Goal: Task Accomplishment & Management: Use online tool/utility

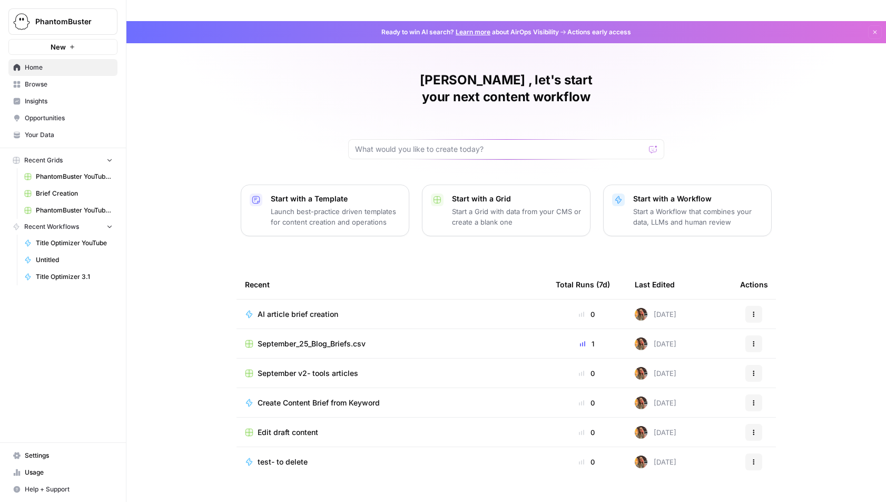
click at [33, 86] on span "Browse" at bounding box center [69, 84] width 88 height 9
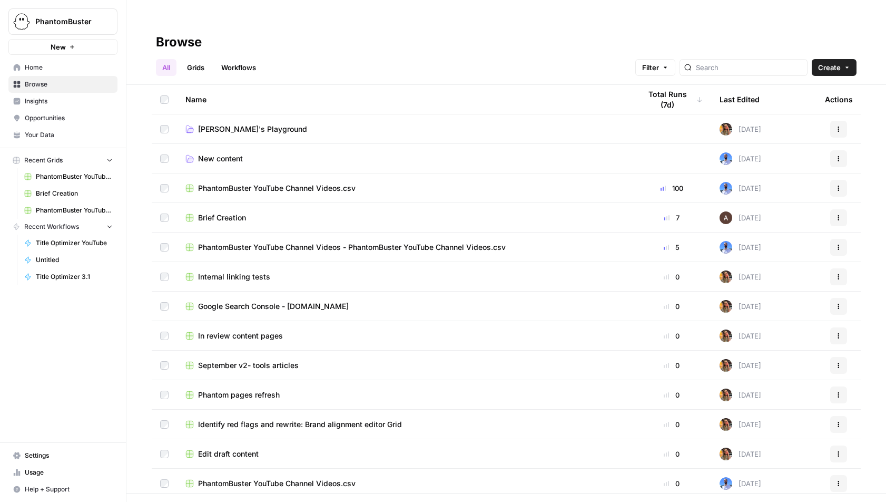
click at [200, 59] on link "Grids" at bounding box center [196, 67] width 30 height 17
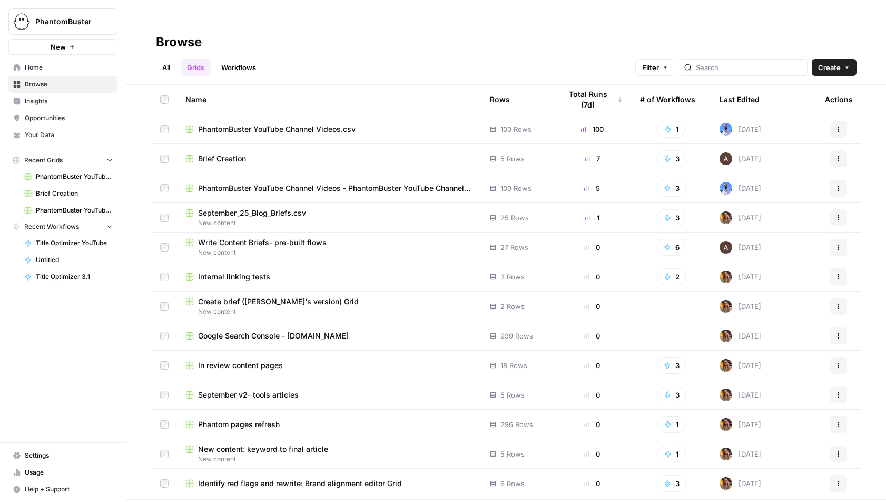
click at [221, 153] on span "Brief Creation" at bounding box center [222, 158] width 48 height 11
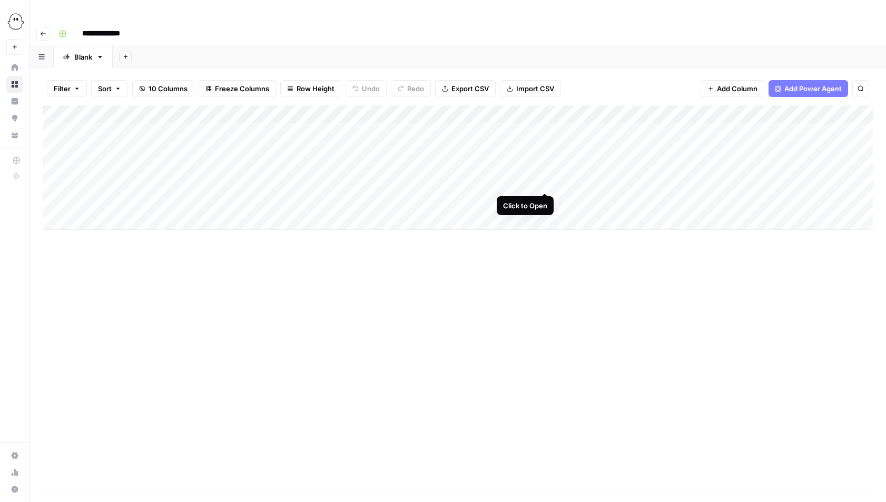
click at [544, 182] on div "Add Column" at bounding box center [458, 167] width 831 height 124
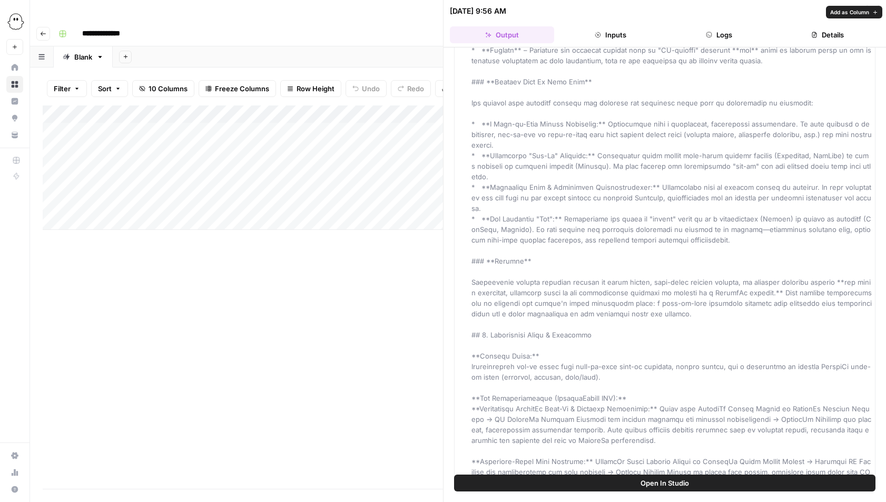
scroll to position [320, 0]
click at [402, 25] on div "**********" at bounding box center [464, 33] width 821 height 17
click at [874, 13] on icon "button" at bounding box center [873, 11] width 6 height 6
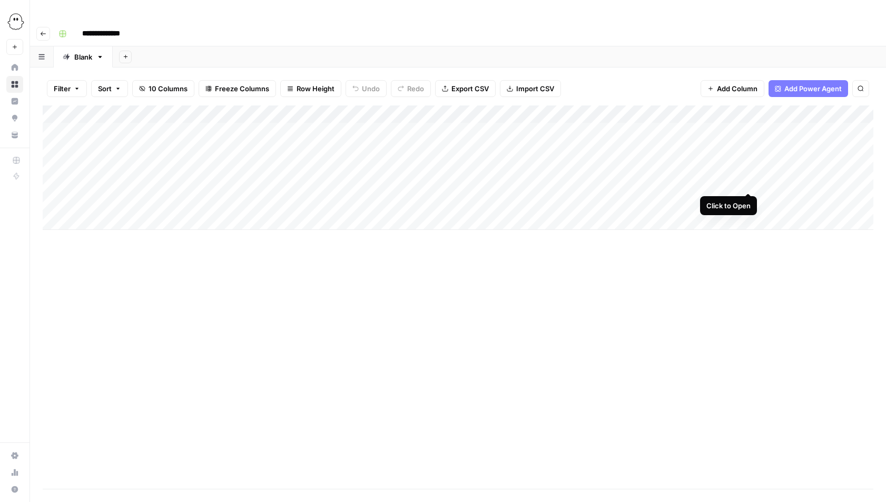
click at [748, 180] on div "Add Column" at bounding box center [458, 167] width 831 height 124
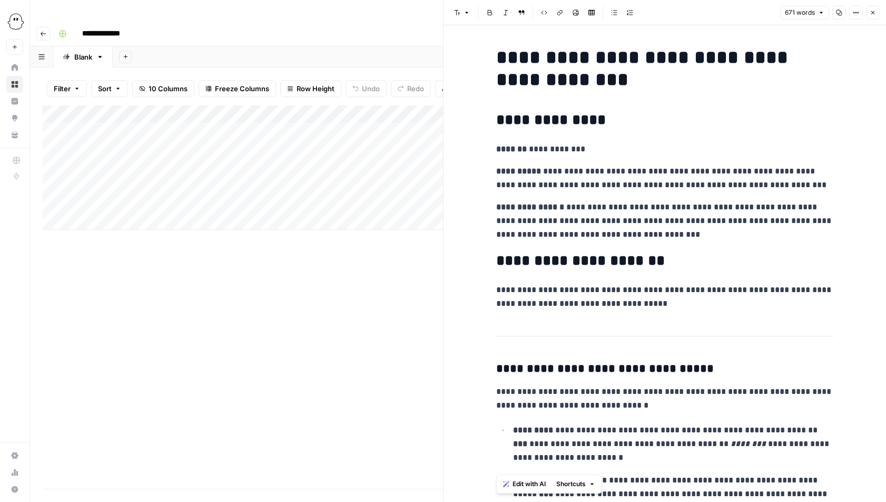
click at [876, 10] on icon "button" at bounding box center [873, 12] width 6 height 6
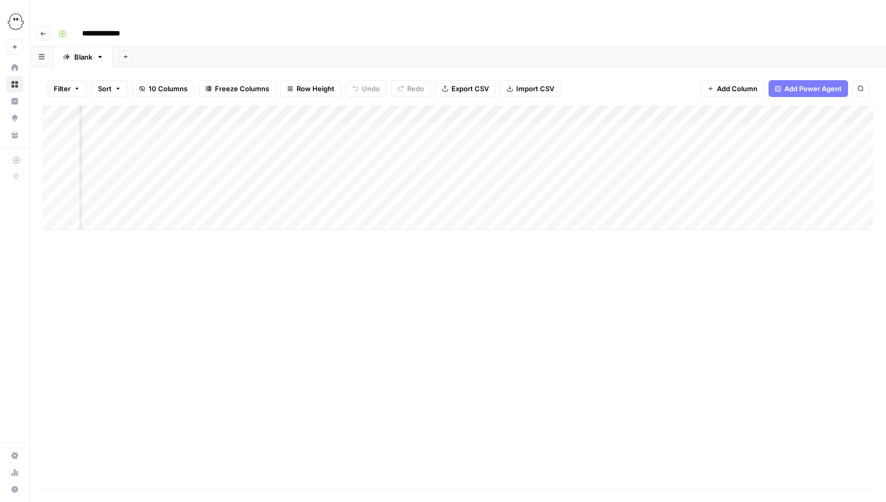
scroll to position [0, 122]
click at [720, 182] on div "Add Column" at bounding box center [458, 167] width 831 height 124
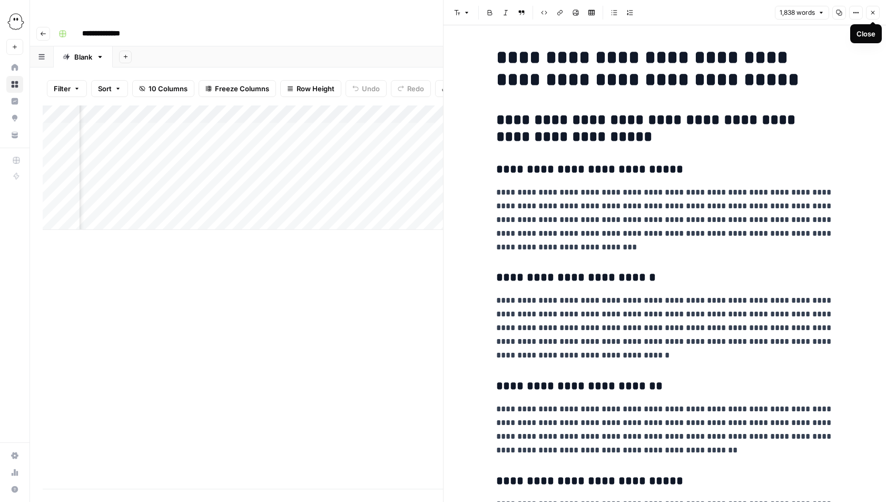
click at [874, 14] on icon "button" at bounding box center [874, 13] width 4 height 4
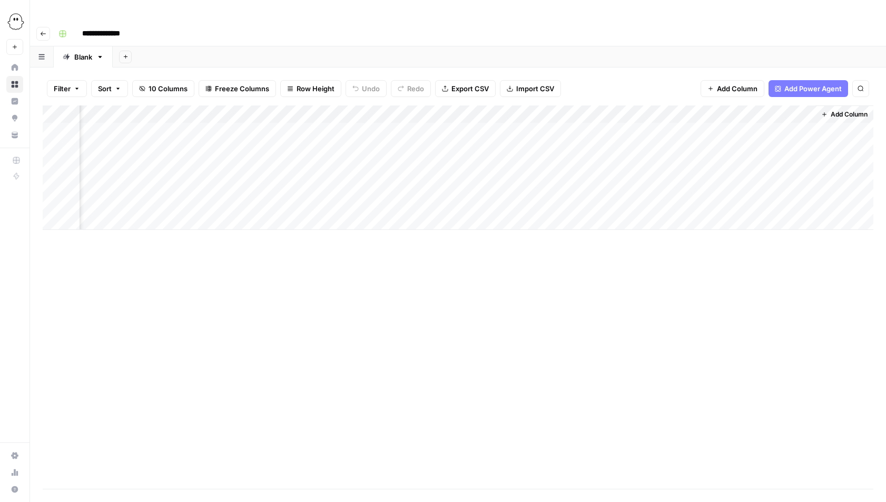
scroll to position [0, 426]
click at [733, 182] on div "Add Column" at bounding box center [458, 167] width 831 height 124
click at [732, 179] on div "Add Column" at bounding box center [458, 167] width 831 height 124
click at [731, 182] on div at bounding box center [732, 181] width 165 height 19
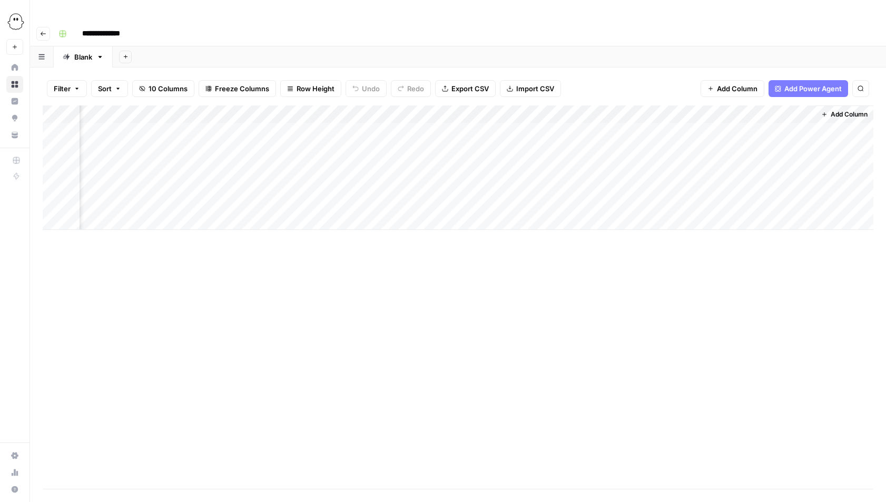
click at [731, 182] on div at bounding box center [732, 181] width 165 height 19
click at [660, 105] on div "Add Column" at bounding box center [458, 167] width 831 height 124
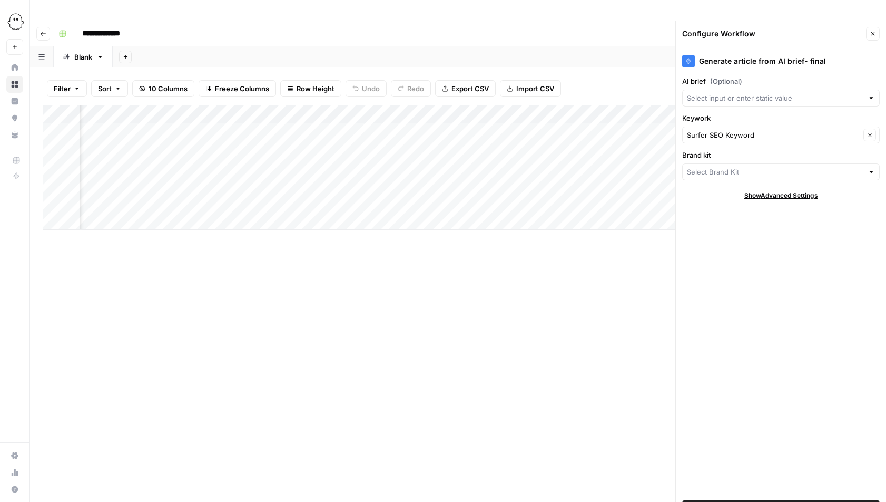
type input "PhantomBuster"
click at [756, 286] on div "Generate article from AI brief- final AI brief (Optional) Keywork Surfer SEO Ke…" at bounding box center [781, 284] width 210 height 476
click at [870, 93] on div at bounding box center [871, 98] width 7 height 11
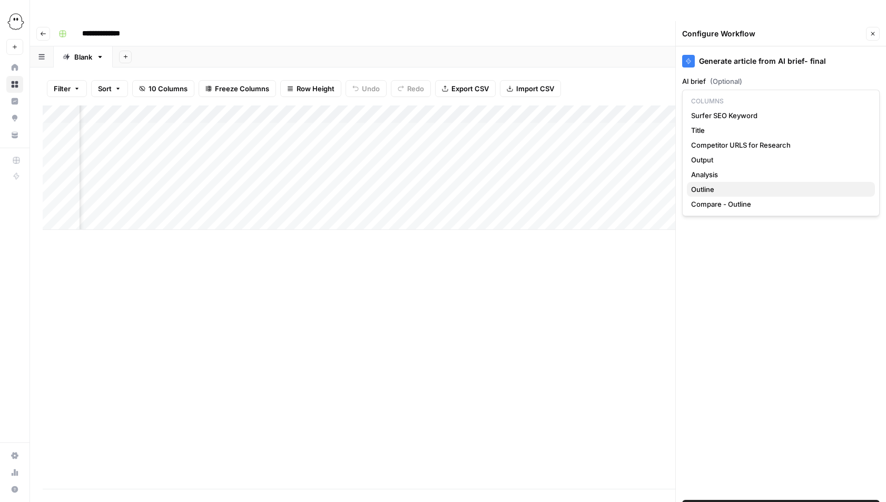
click at [703, 186] on span "Outline" at bounding box center [778, 189] width 175 height 11
type input "Outline"
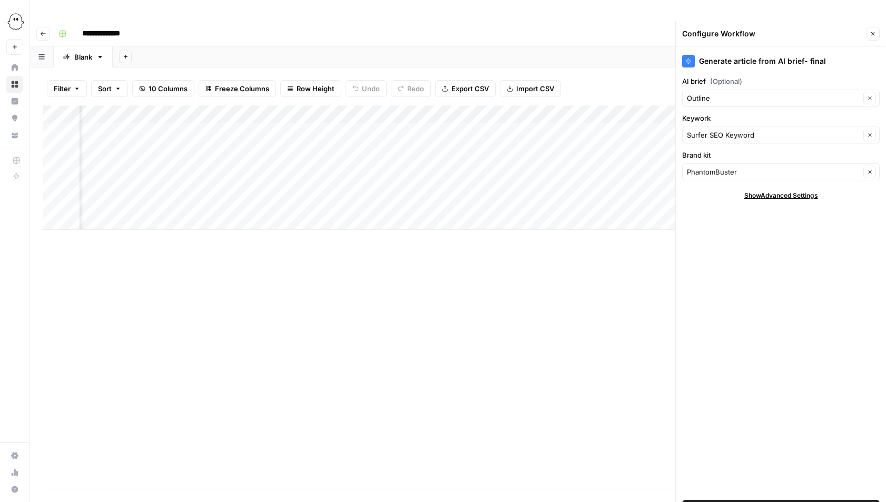
click at [782, 501] on span "Save Workflow" at bounding box center [781, 508] width 49 height 11
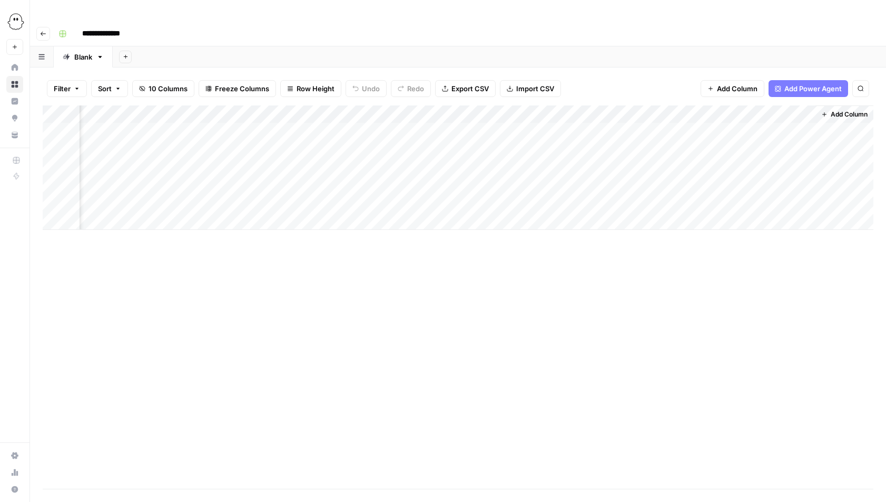
click at [727, 181] on div "Add Column" at bounding box center [458, 167] width 831 height 124
click at [749, 182] on div "Add Column" at bounding box center [458, 167] width 831 height 124
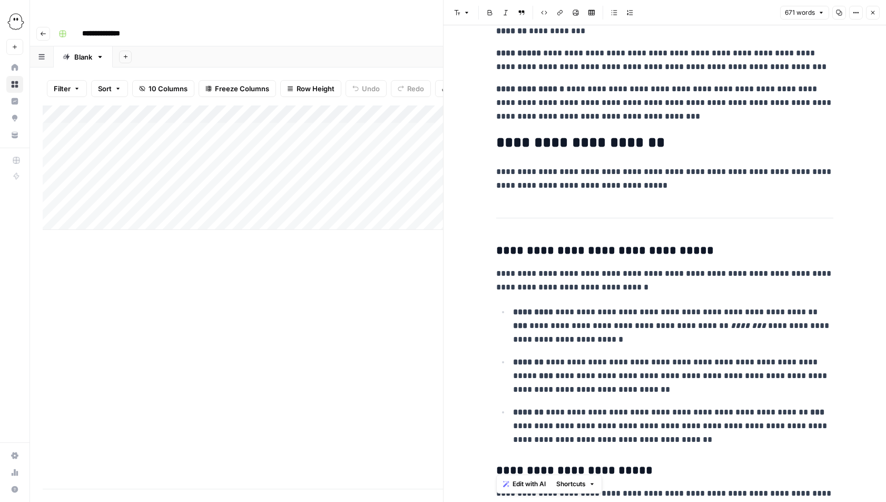
scroll to position [97, 0]
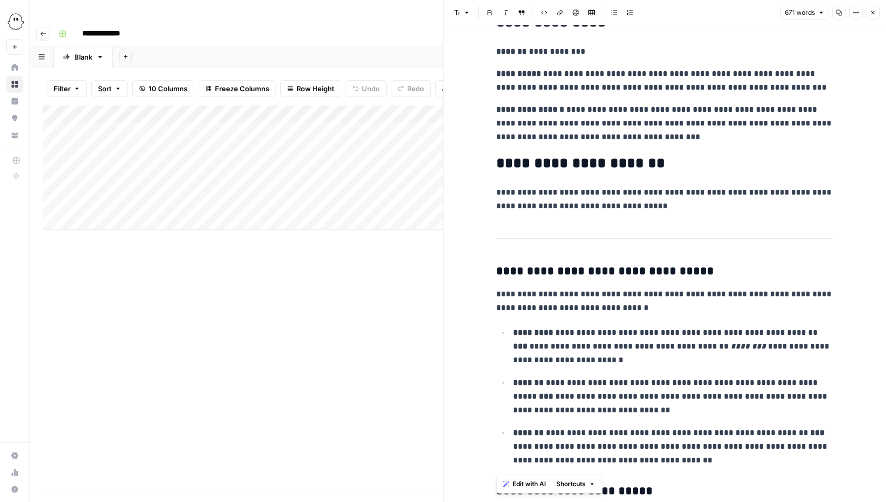
click at [875, 15] on icon "button" at bounding box center [873, 12] width 6 height 6
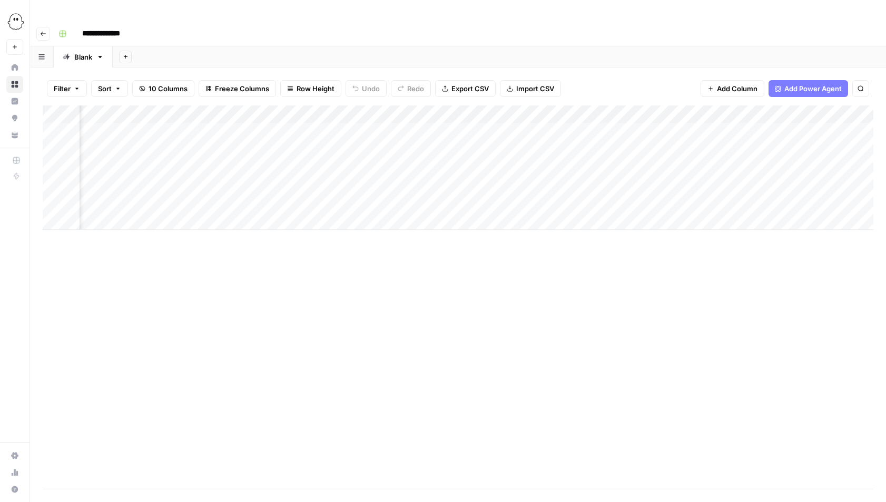
scroll to position [0, 129]
click at [713, 107] on div "Add Column" at bounding box center [458, 167] width 831 height 124
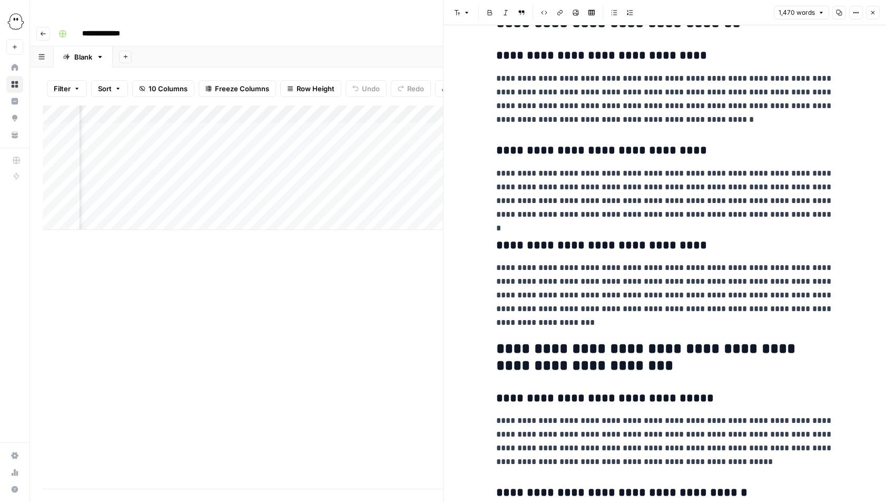
scroll to position [560, 0]
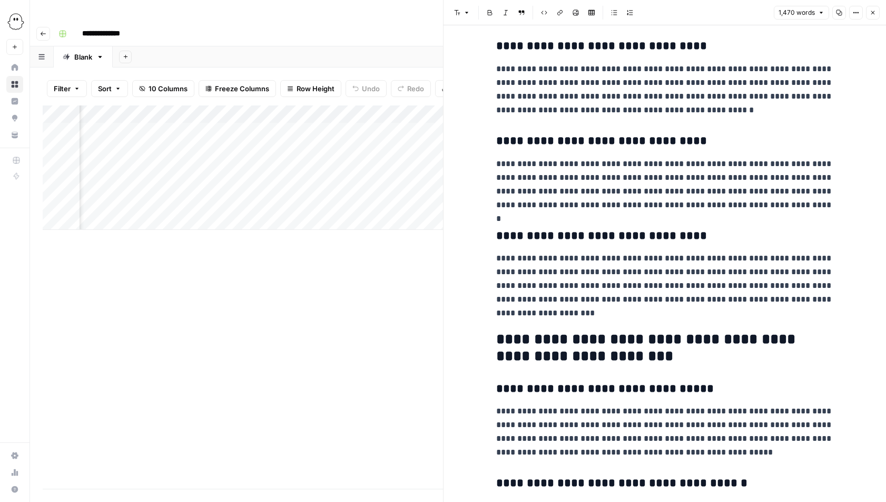
click at [276, 67] on div "Filter Sort 10 Columns Freeze Columns Row Height Undo Redo Export CSV Import CS…" at bounding box center [236, 294] width 413 height 455
click at [874, 15] on icon "button" at bounding box center [873, 12] width 6 height 6
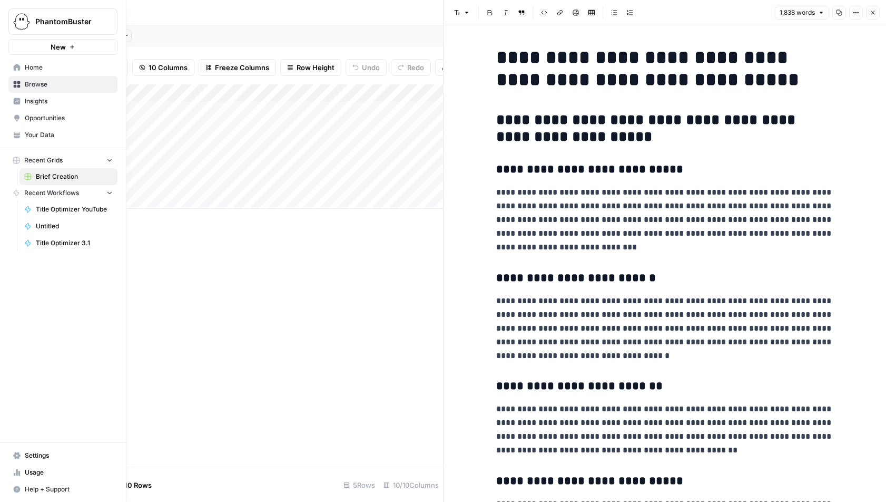
click at [39, 135] on span "Your Data" at bounding box center [69, 134] width 88 height 9
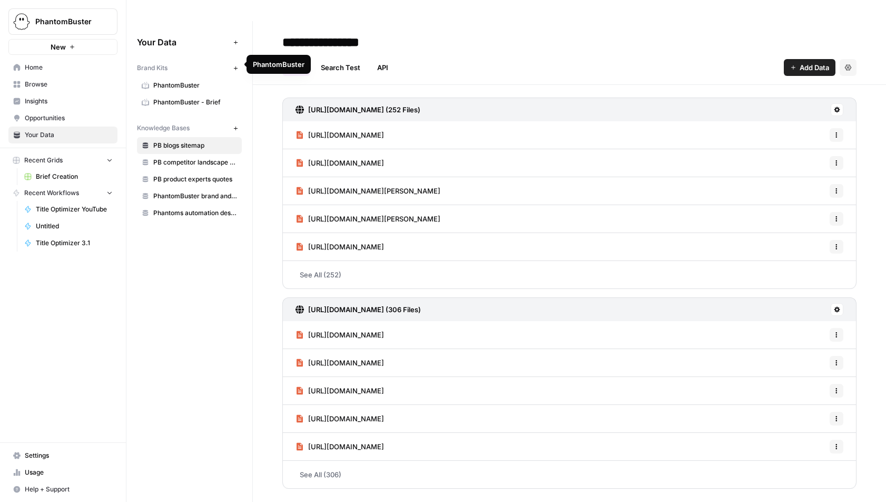
click at [171, 81] on span "PhantomBuster" at bounding box center [195, 85] width 84 height 9
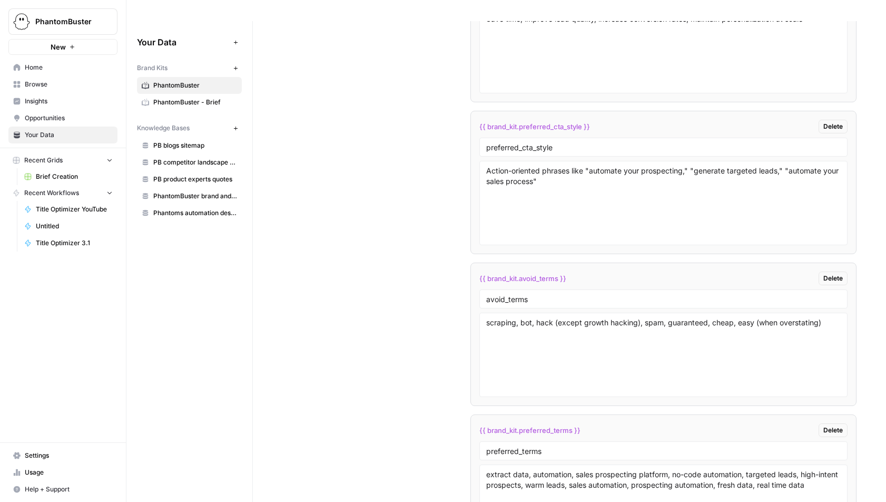
scroll to position [2753, 0]
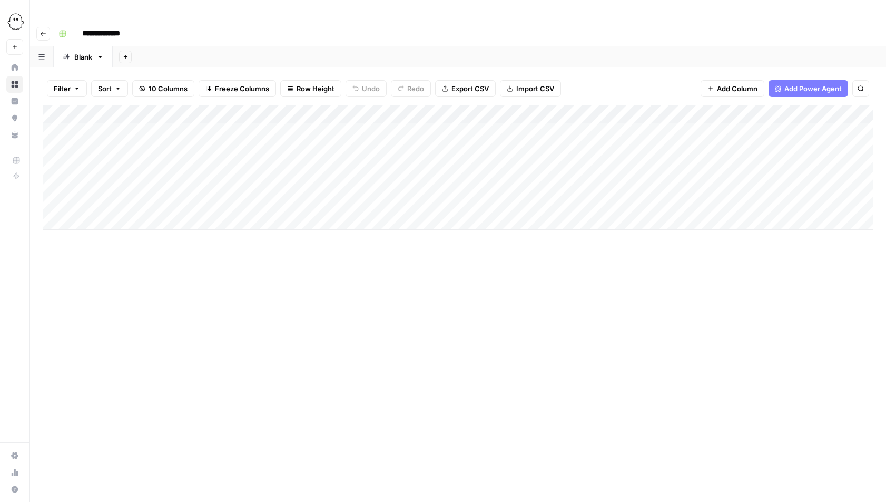
click at [106, 197] on div "Add Column" at bounding box center [458, 167] width 831 height 124
click at [107, 197] on textarea at bounding box center [163, 200] width 169 height 15
paste textarea "**********"
type textarea "**********"
click at [268, 197] on div "Add Column" at bounding box center [458, 176] width 831 height 142
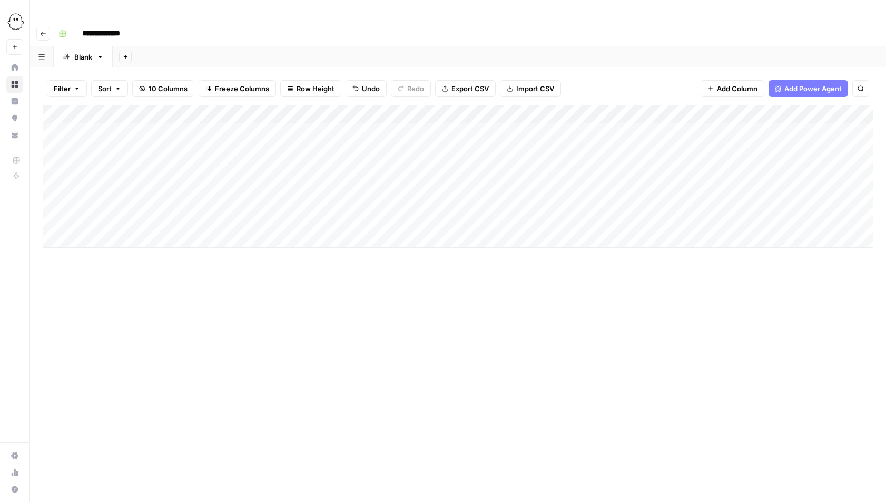
click at [233, 201] on div "Add Column" at bounding box center [458, 176] width 831 height 142
type textarea "**********"
click at [272, 258] on div "Add Column" at bounding box center [458, 296] width 831 height 383
click at [546, 105] on div "Add Column" at bounding box center [458, 176] width 831 height 142
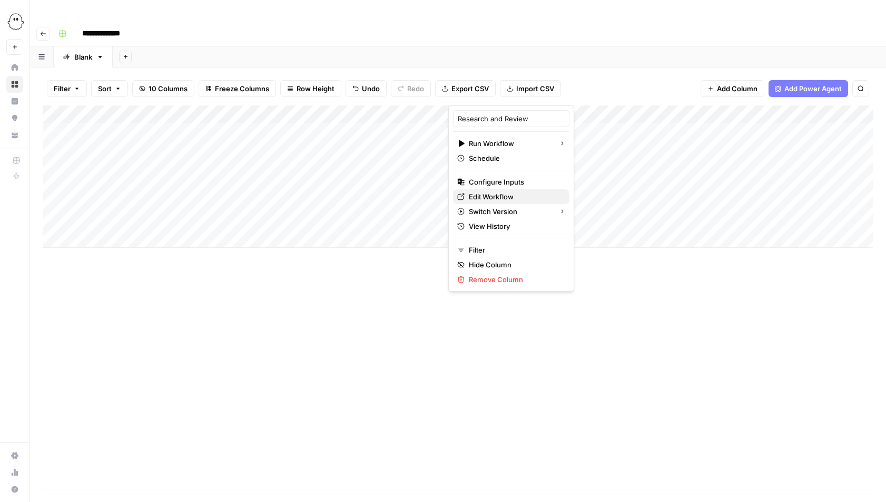
click at [497, 196] on span "Edit Workflow" at bounding box center [515, 196] width 92 height 11
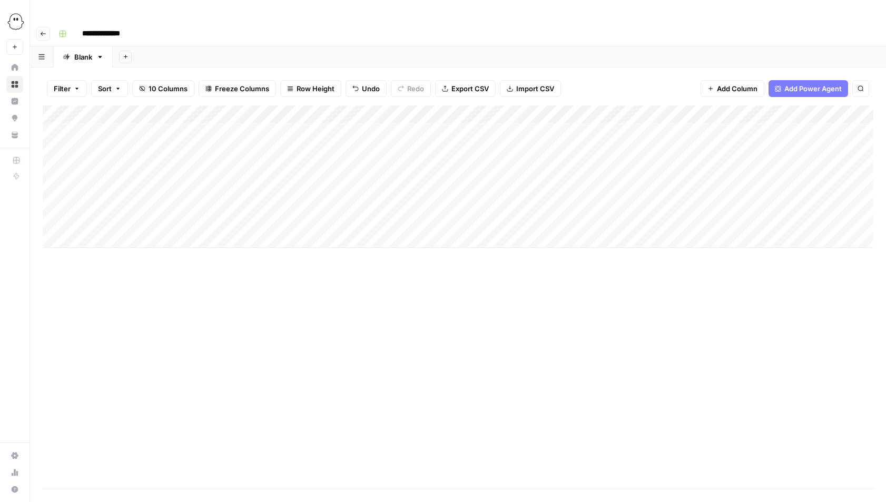
click at [130, 128] on div "Add Column" at bounding box center [458, 176] width 831 height 142
click at [140, 105] on div "Add Column" at bounding box center [458, 176] width 831 height 142
click at [165, 95] on div at bounding box center [126, 94] width 93 height 21
click at [164, 95] on div at bounding box center [126, 94] width 93 height 21
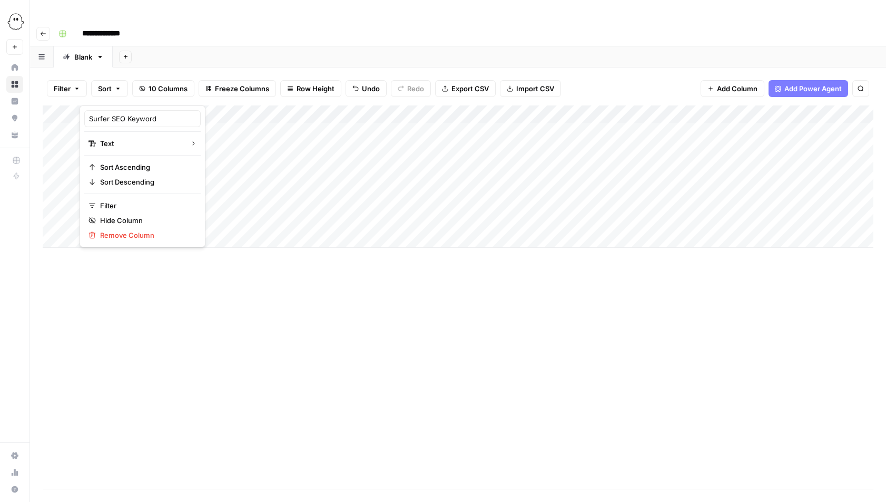
click at [404, 357] on div "Add Column" at bounding box center [458, 296] width 831 height 383
click at [478, 321] on div "Add Column" at bounding box center [458, 296] width 831 height 383
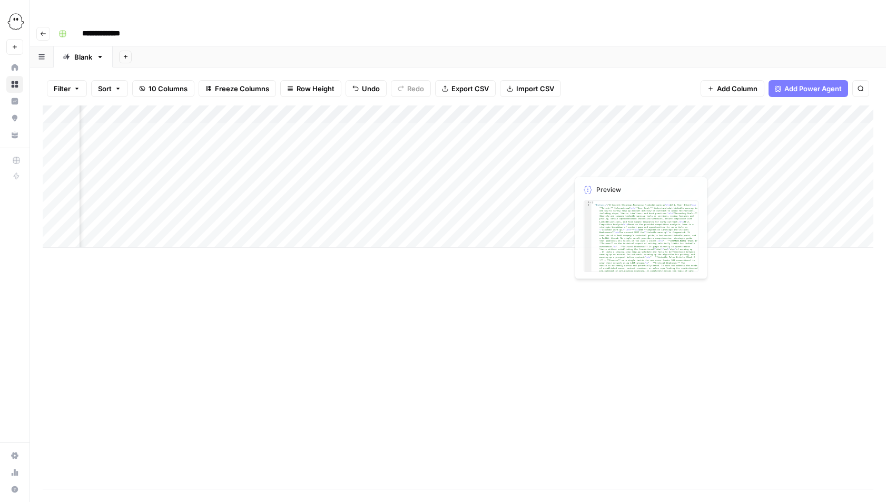
scroll to position [0, 426]
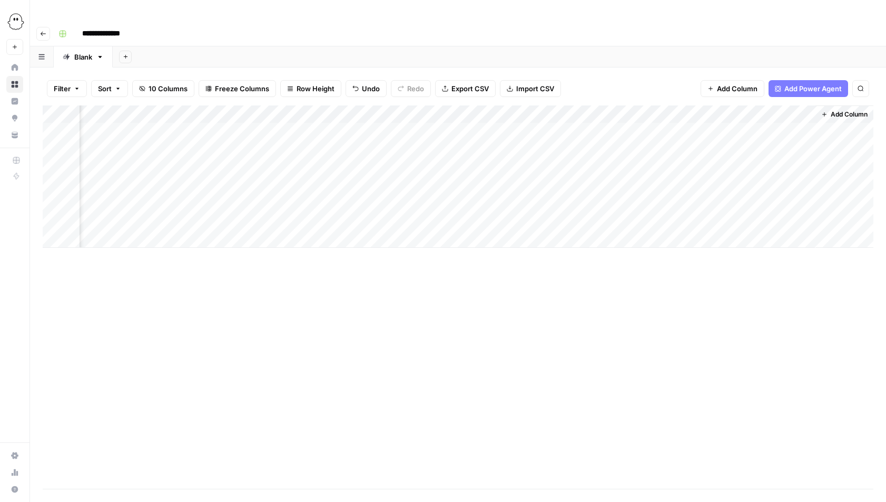
click at [843, 110] on span "Add Column" at bounding box center [849, 114] width 37 height 9
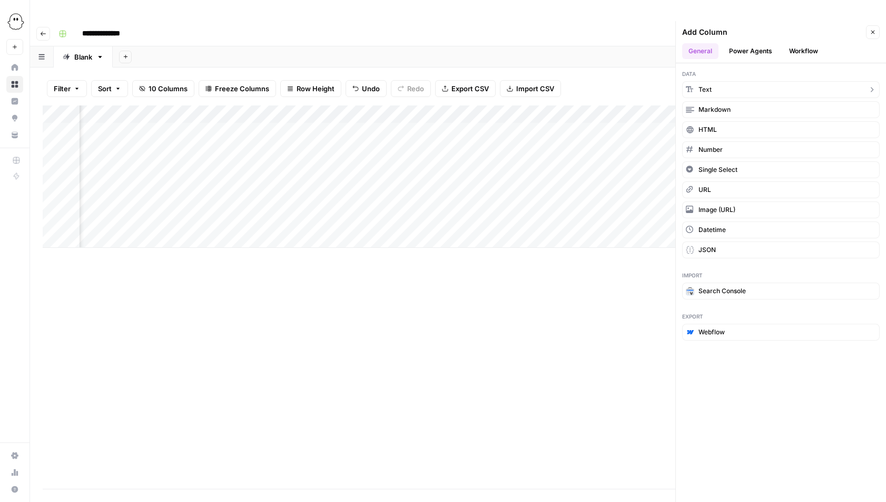
click at [715, 81] on button "Text" at bounding box center [781, 89] width 198 height 17
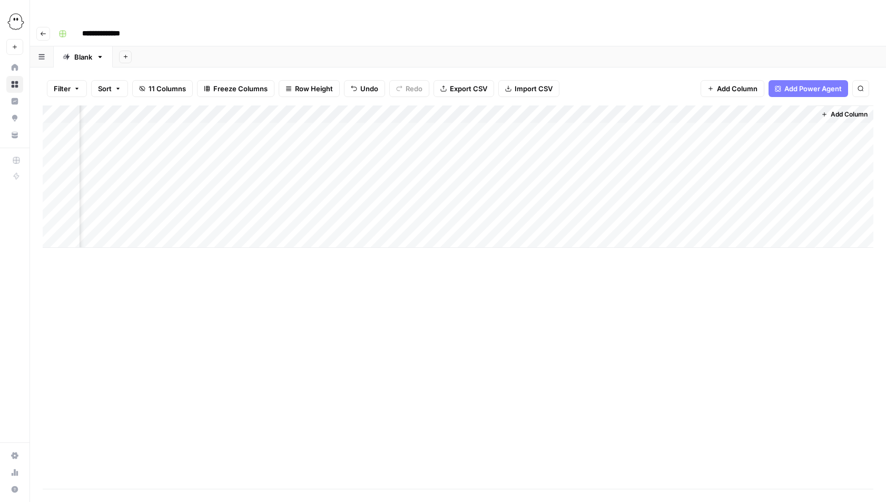
scroll to position [0, 578]
click at [705, 105] on div "Add Column" at bounding box center [458, 176] width 831 height 142
click at [725, 118] on input "New Column" at bounding box center [725, 118] width 107 height 11
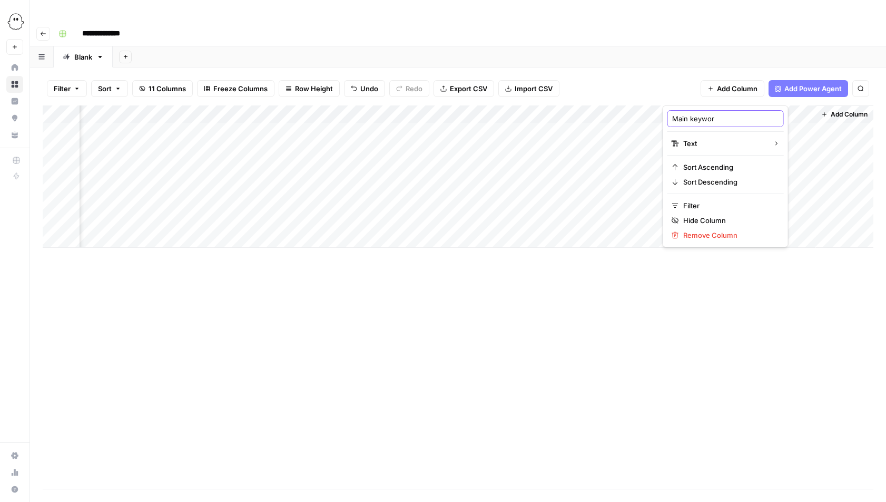
type input "Main keyword"
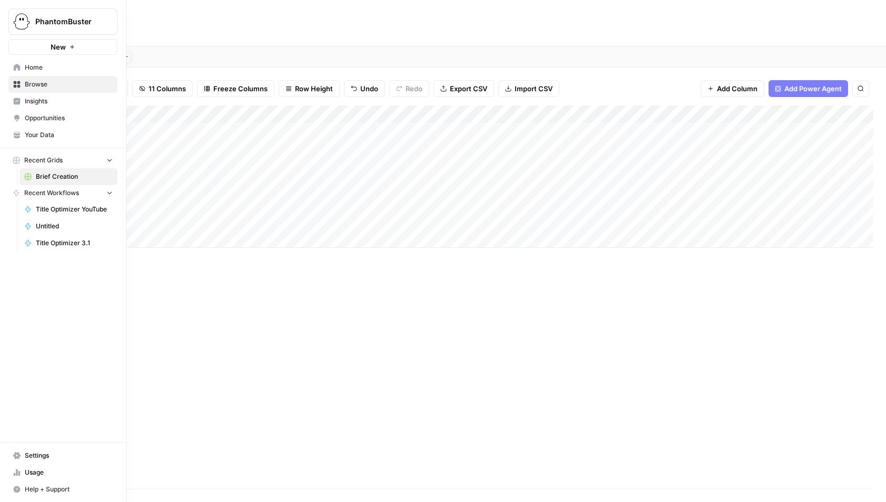
scroll to position [0, 0]
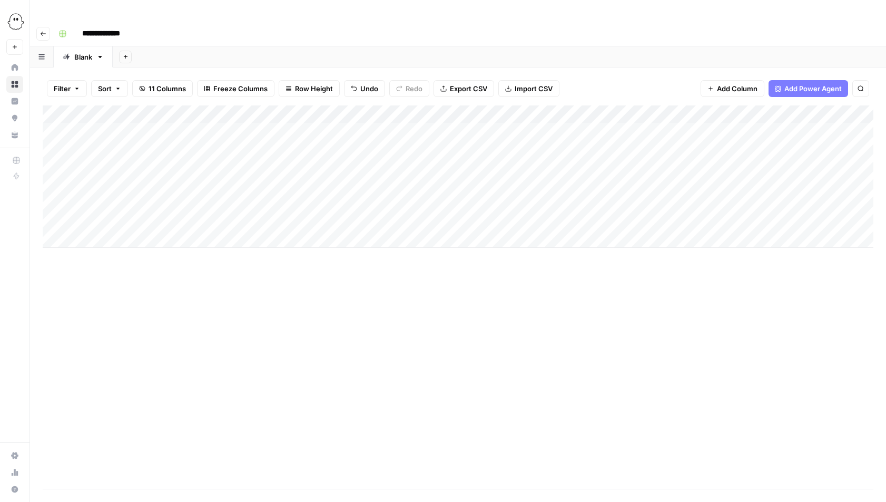
drag, startPoint x: 763, startPoint y: 93, endPoint x: 130, endPoint y: 93, distance: 632.8
click at [130, 105] on div "Add Column" at bounding box center [458, 176] width 831 height 142
click at [255, 200] on div "Add Column" at bounding box center [458, 176] width 831 height 142
type textarea "**********"
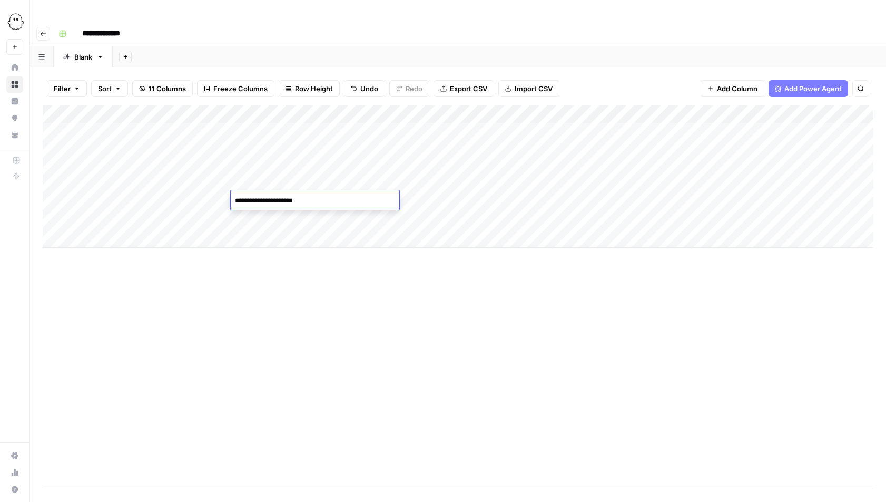
scroll to position [551, 0]
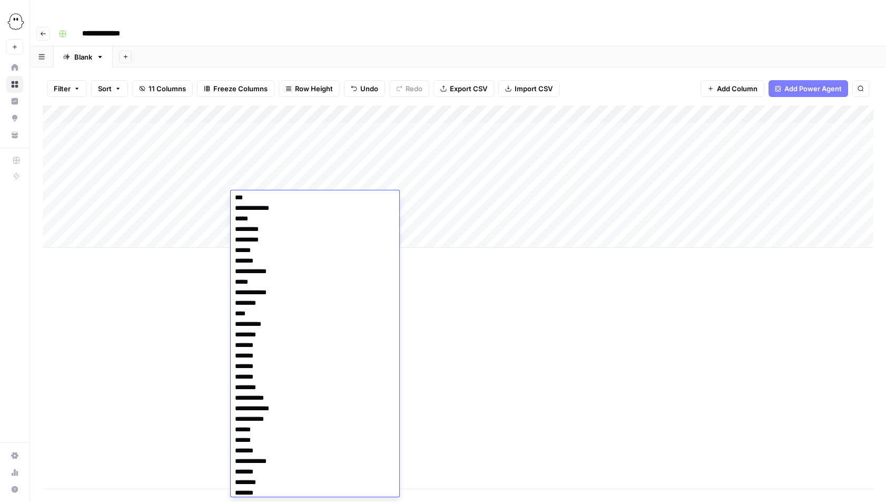
click at [149, 199] on div "Add Column" at bounding box center [458, 176] width 831 height 142
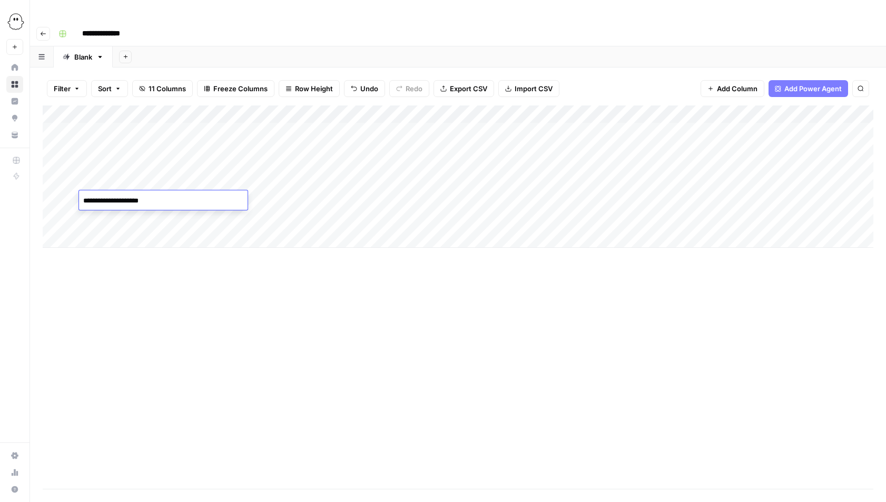
type textarea "**********"
click at [253, 281] on div "Add Column" at bounding box center [458, 296] width 831 height 383
click at [289, 105] on div "Add Column" at bounding box center [458, 176] width 831 height 142
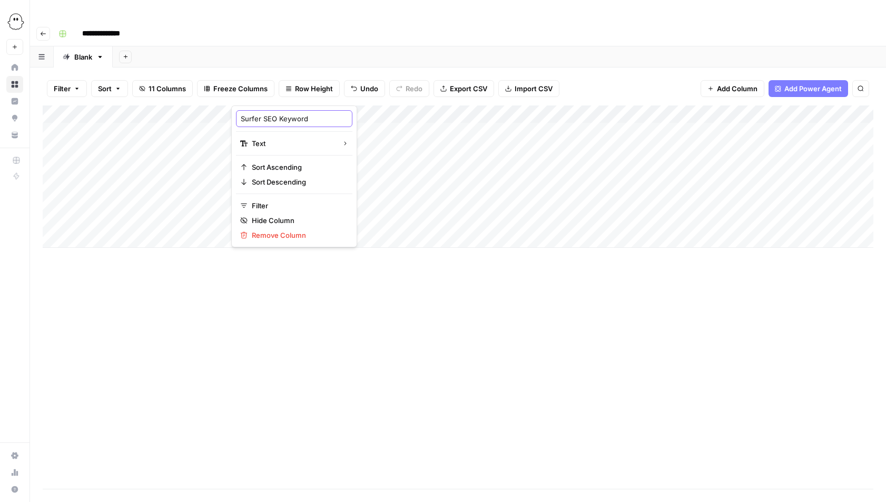
click at [309, 122] on input "Surfer SEO Keyword" at bounding box center [294, 118] width 107 height 11
type input "Surfer SEO Keywords"
click at [375, 270] on div "Add Column" at bounding box center [458, 296] width 831 height 383
click at [283, 323] on div "Add Column" at bounding box center [458, 296] width 831 height 383
click at [182, 196] on div "Add Column" at bounding box center [458, 176] width 831 height 142
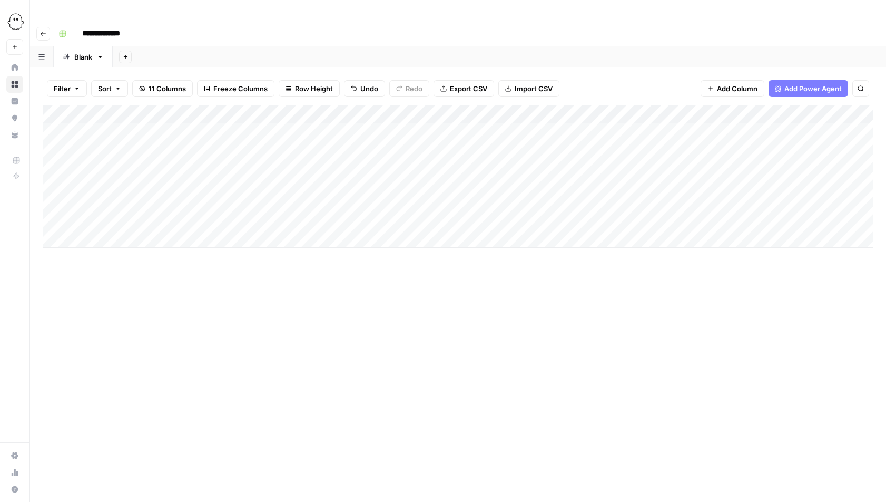
click at [660, 199] on div "Add Column" at bounding box center [458, 176] width 831 height 142
click at [806, 180] on div "Add Column" at bounding box center [458, 176] width 831 height 142
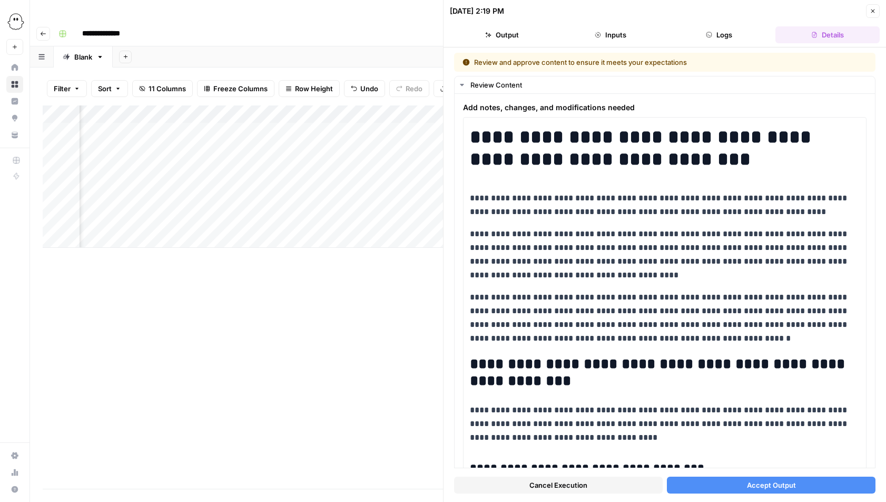
click at [290, 301] on div "Add Column" at bounding box center [243, 296] width 400 height 383
click at [873, 11] on icon "button" at bounding box center [874, 11] width 4 height 4
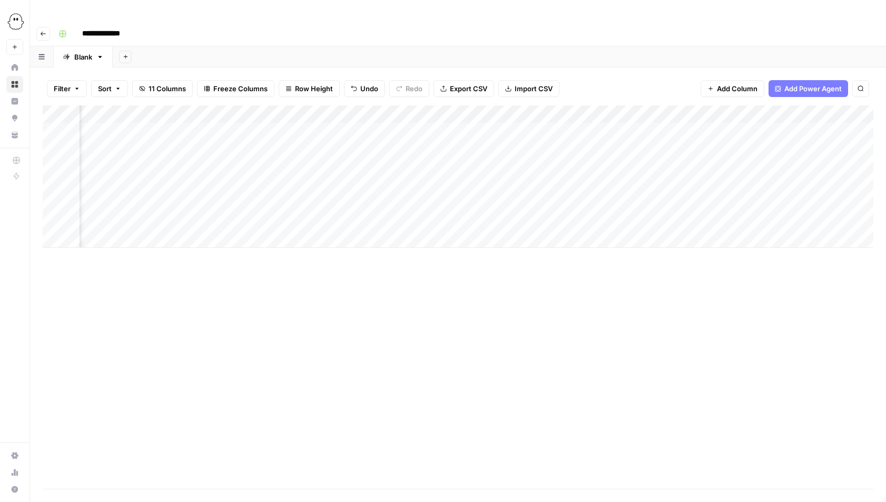
scroll to position [0, 320]
click at [677, 105] on div "Add Column" at bounding box center [458, 176] width 831 height 142
click at [602, 121] on input "Outline" at bounding box center [652, 118] width 107 height 11
type input "O"
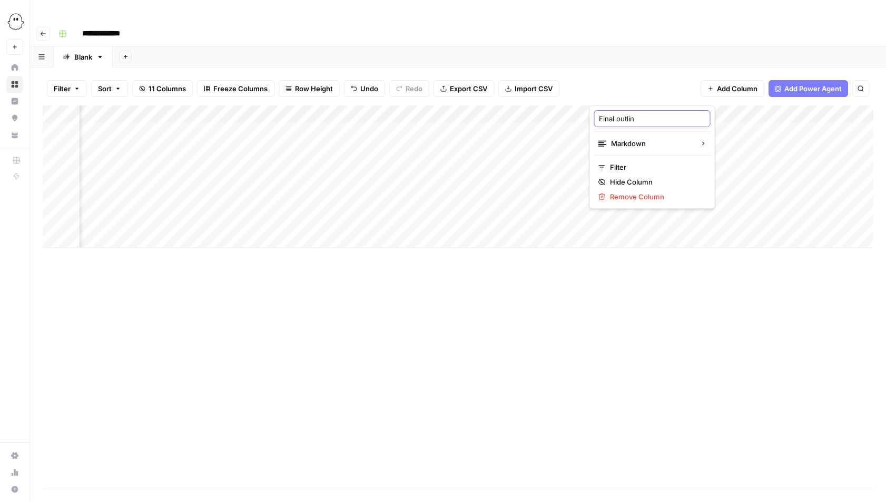
type input "Final outline"
click at [810, 105] on div "Add Column" at bounding box center [458, 176] width 831 height 142
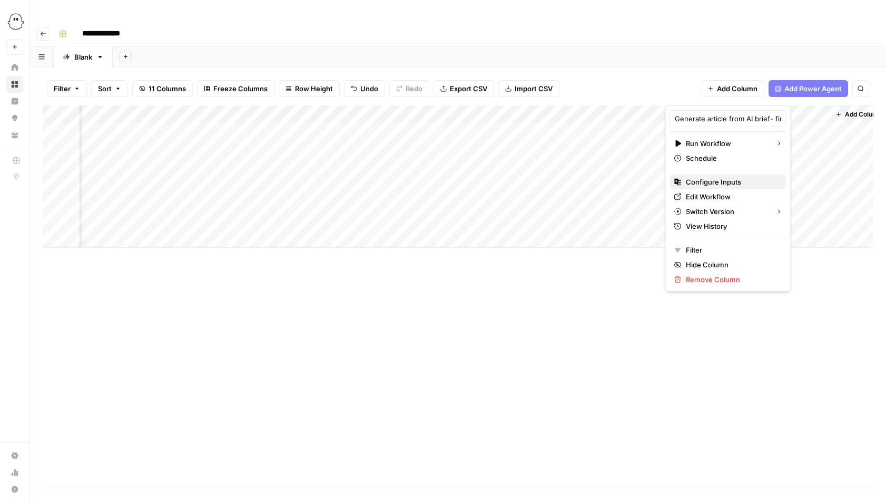
click at [703, 182] on span "Configure Inputs" at bounding box center [732, 182] width 92 height 11
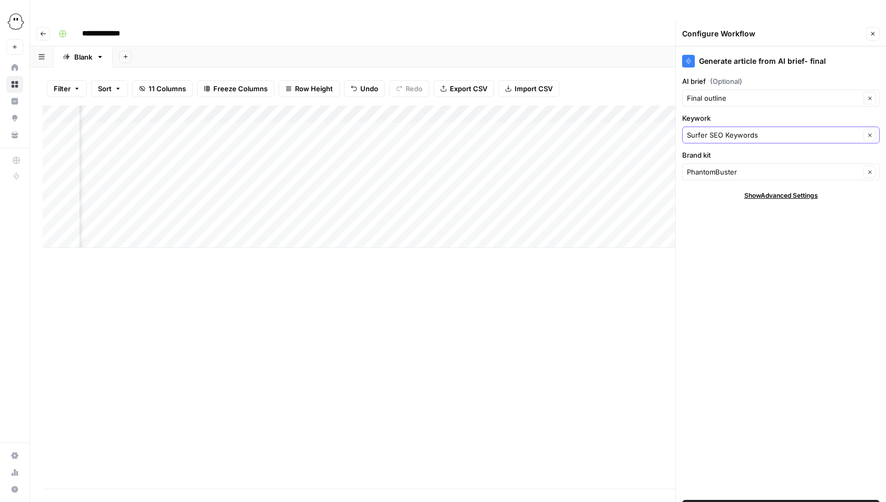
click at [869, 132] on icon "button" at bounding box center [870, 135] width 6 height 6
click at [870, 132] on icon "button" at bounding box center [870, 135] width 6 height 6
click at [870, 133] on icon "button" at bounding box center [869, 134] width 3 height 3
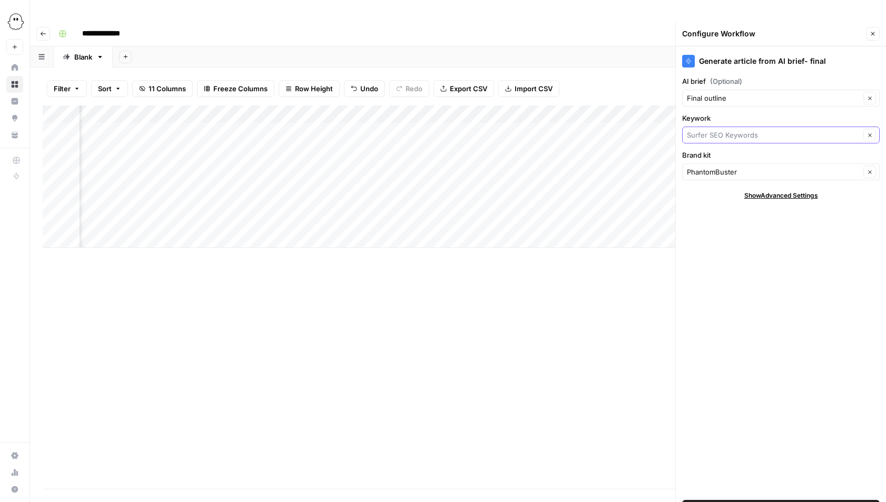
click at [752, 130] on input "Keywork" at bounding box center [773, 135] width 173 height 11
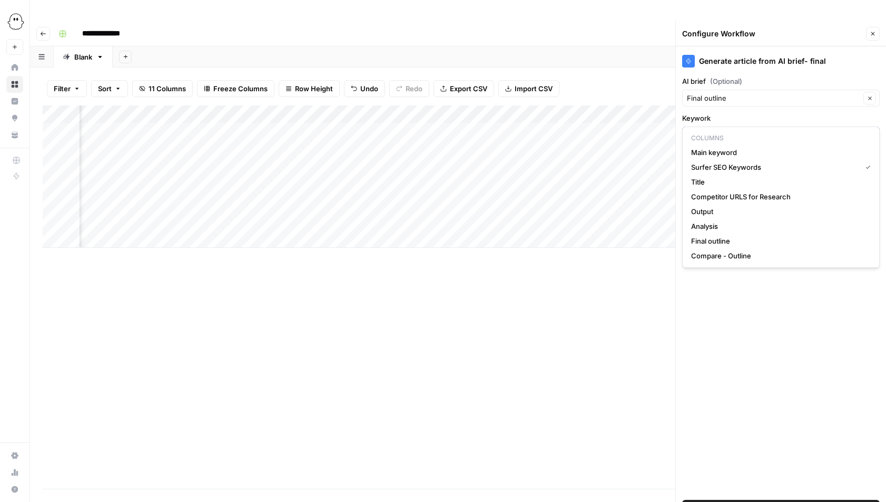
click at [752, 130] on input "Keywork" at bounding box center [773, 135] width 173 height 11
click at [712, 154] on span "Main keyword" at bounding box center [778, 152] width 175 height 11
type input "Main keyword"
click at [787, 501] on span "Save Workflow" at bounding box center [781, 508] width 49 height 11
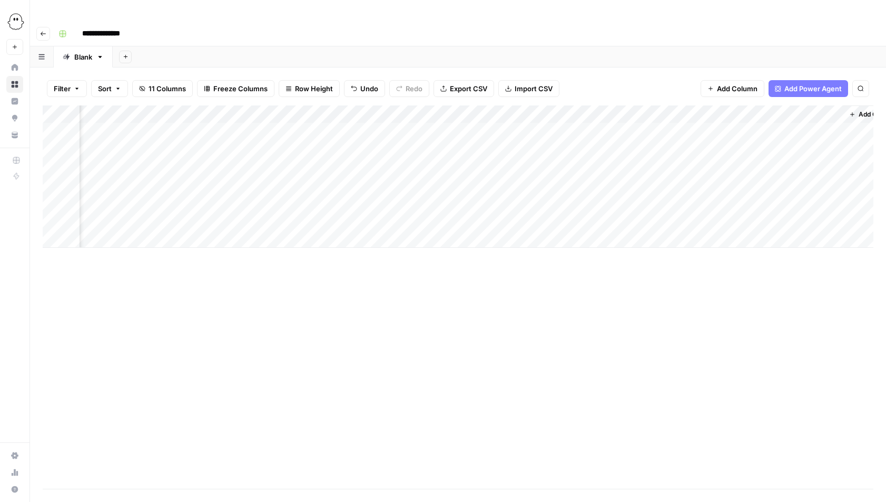
scroll to position [0, 578]
click at [791, 105] on div "Add Column" at bounding box center [458, 176] width 831 height 142
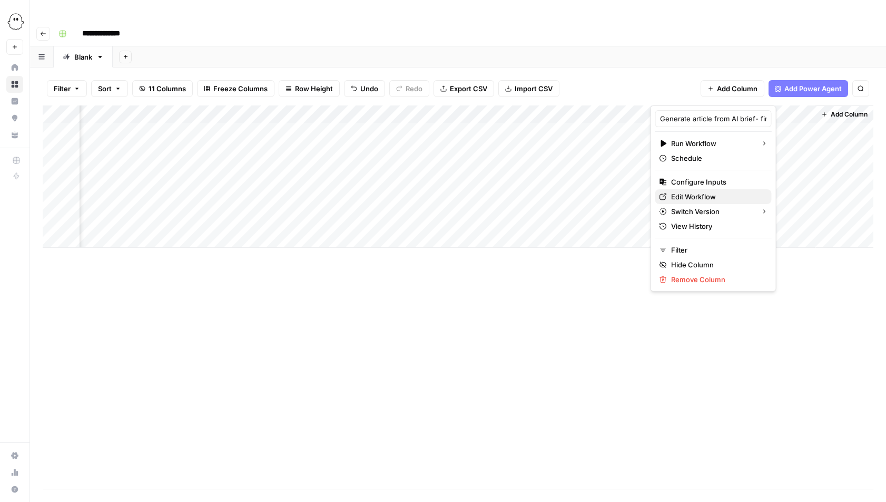
click at [694, 196] on span "Edit Workflow" at bounding box center [717, 196] width 92 height 11
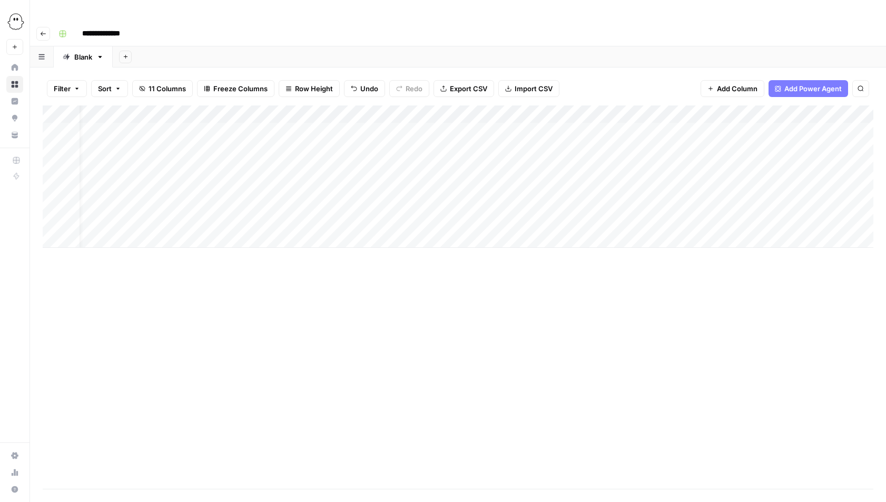
scroll to position [0, 21]
click at [676, 105] on div "Add Column" at bounding box center [458, 176] width 831 height 142
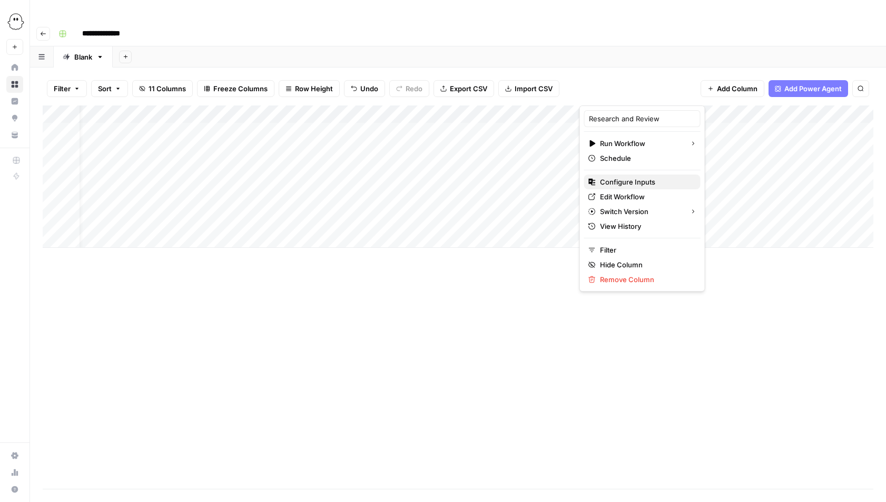
click at [633, 185] on span "Configure Inputs" at bounding box center [646, 182] width 92 height 11
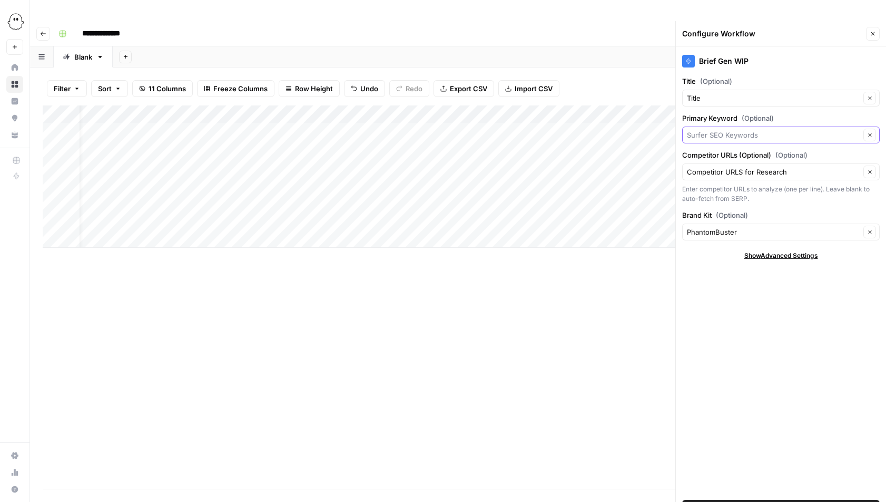
click at [800, 130] on input "Primary Keyword (Optional)" at bounding box center [773, 135] width 173 height 11
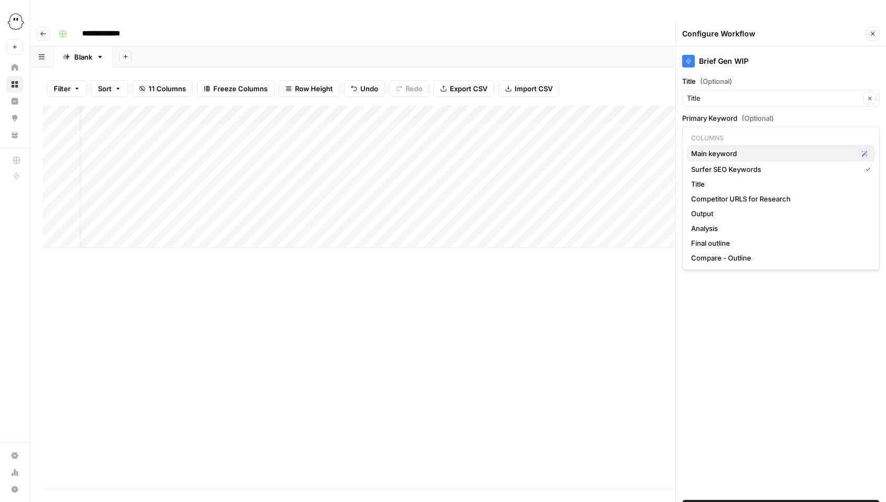
click at [729, 151] on span "Main keyword" at bounding box center [772, 153] width 163 height 11
type input "Main keyword"
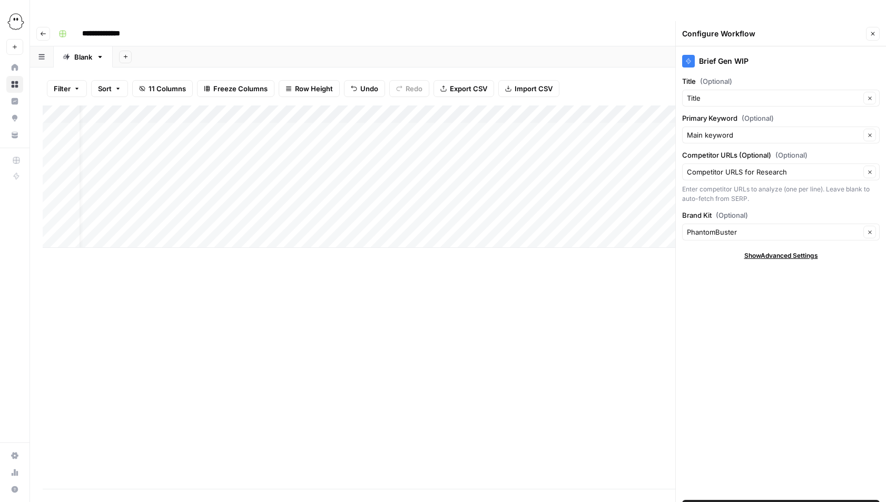
click at [789, 501] on span "Save Workflow" at bounding box center [781, 508] width 49 height 11
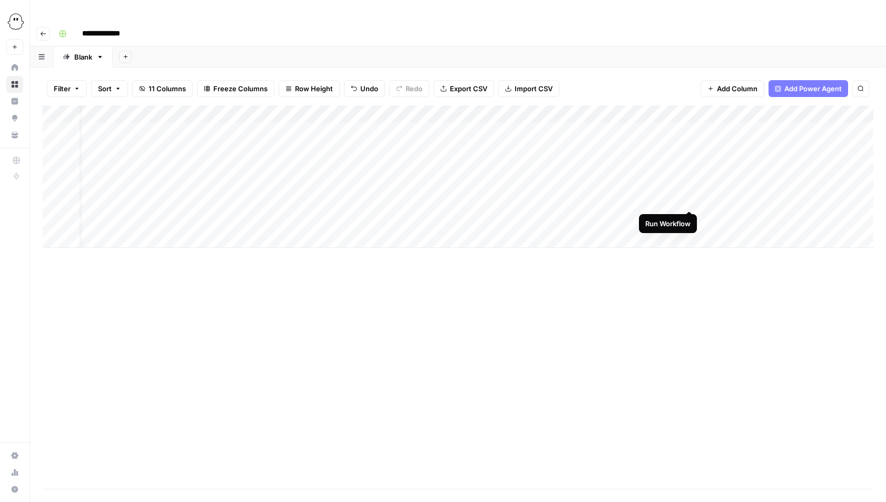
click at [689, 199] on div "Add Column" at bounding box center [458, 176] width 831 height 142
click at [690, 200] on div "Add Column" at bounding box center [458, 176] width 831 height 142
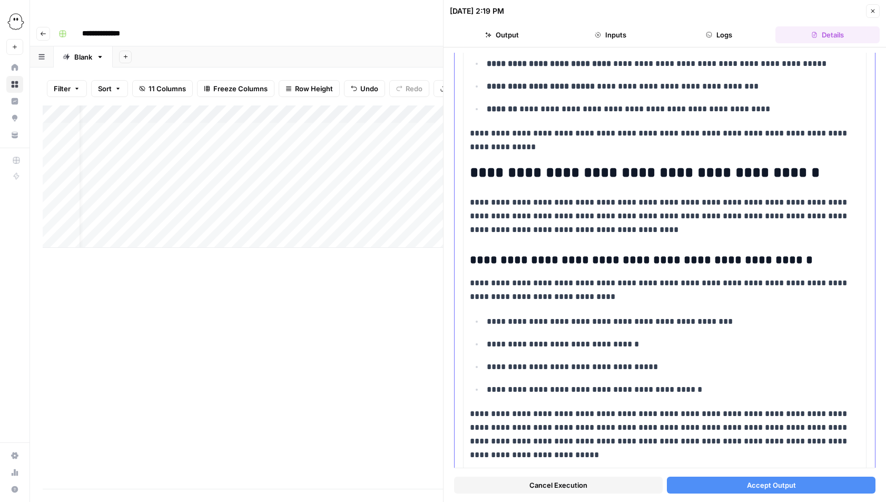
scroll to position [1444, 0]
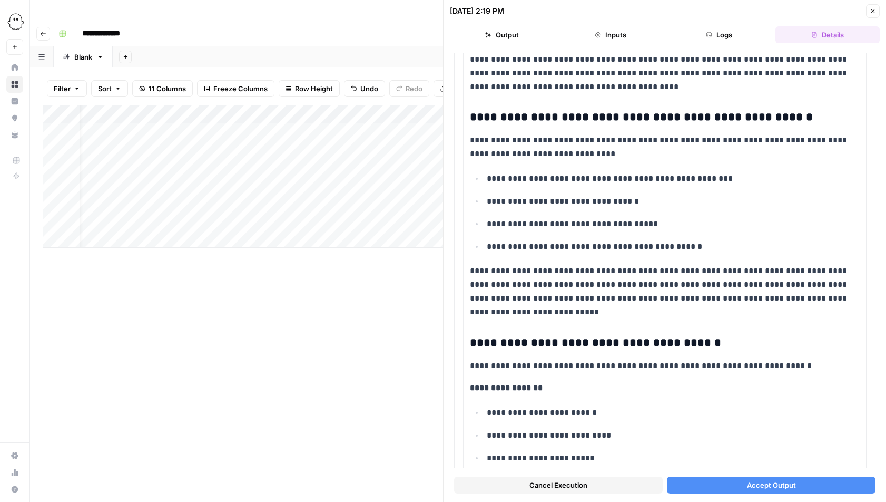
click at [868, 14] on button "Close" at bounding box center [873, 11] width 14 height 14
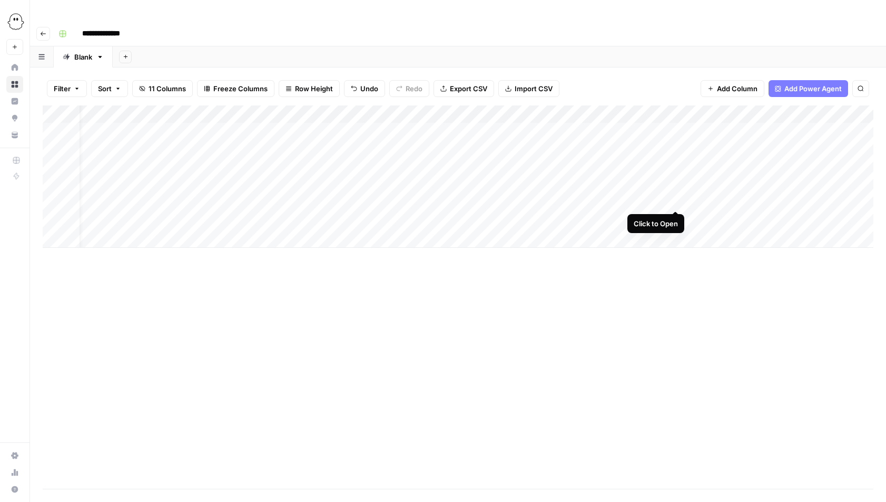
click at [676, 200] on div "Add Column" at bounding box center [458, 176] width 831 height 142
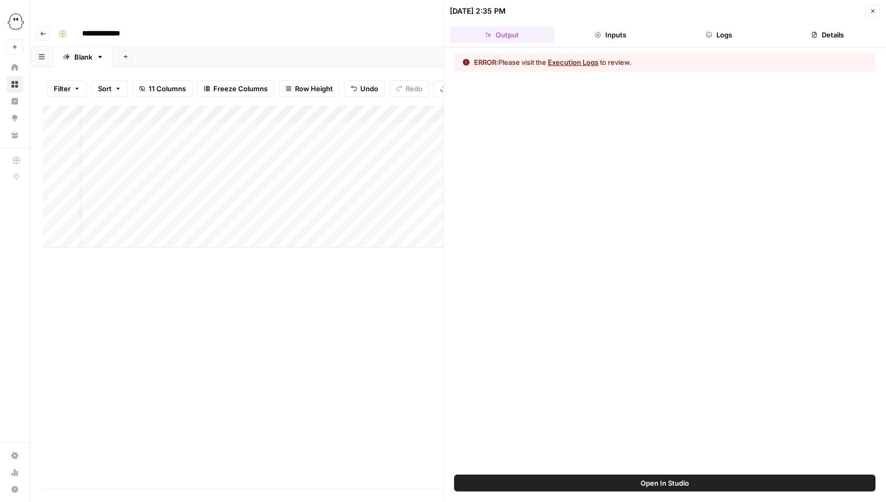
click at [728, 35] on button "Logs" at bounding box center [719, 34] width 104 height 17
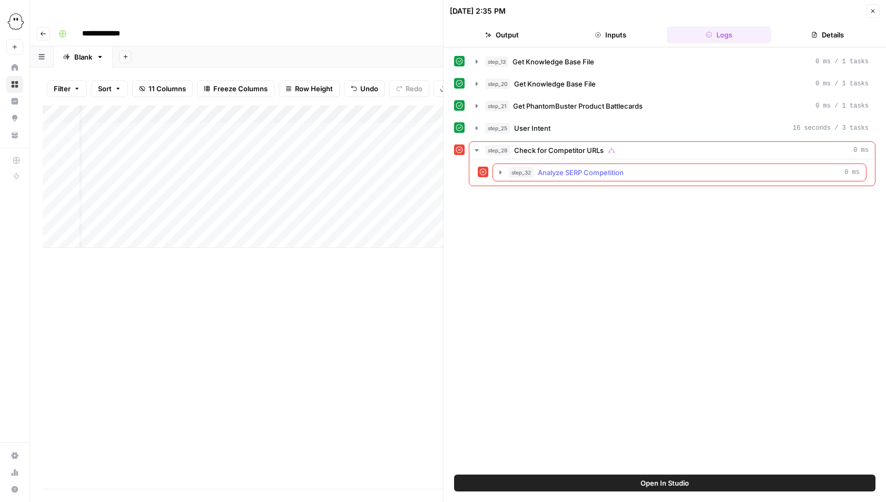
click at [499, 172] on icon "button" at bounding box center [500, 172] width 8 height 8
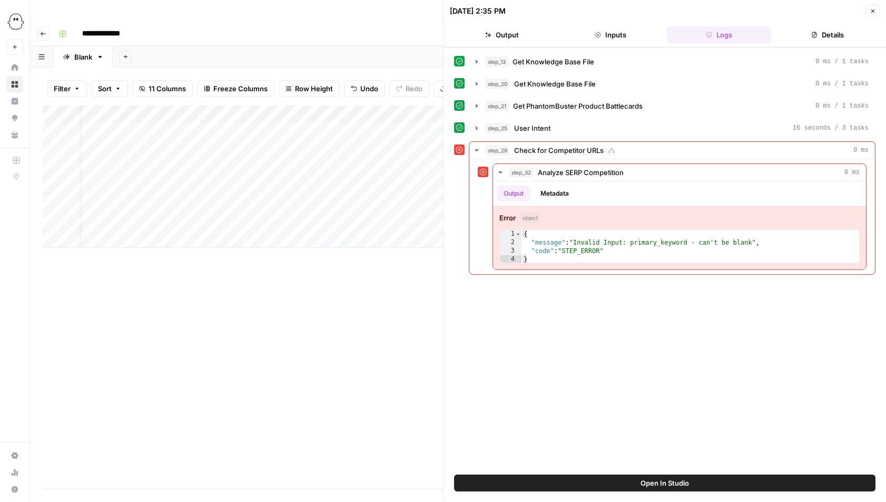
click at [873, 12] on icon "button" at bounding box center [874, 11] width 4 height 4
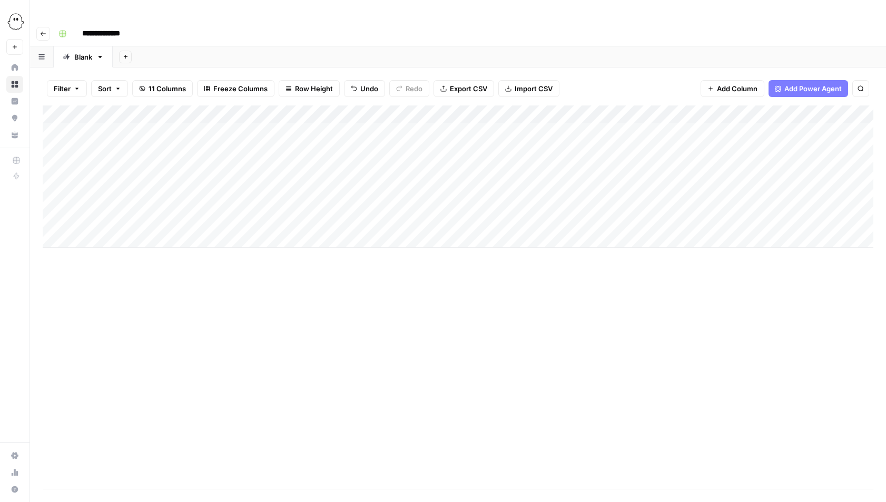
click at [700, 105] on div "Add Column" at bounding box center [458, 176] width 831 height 142
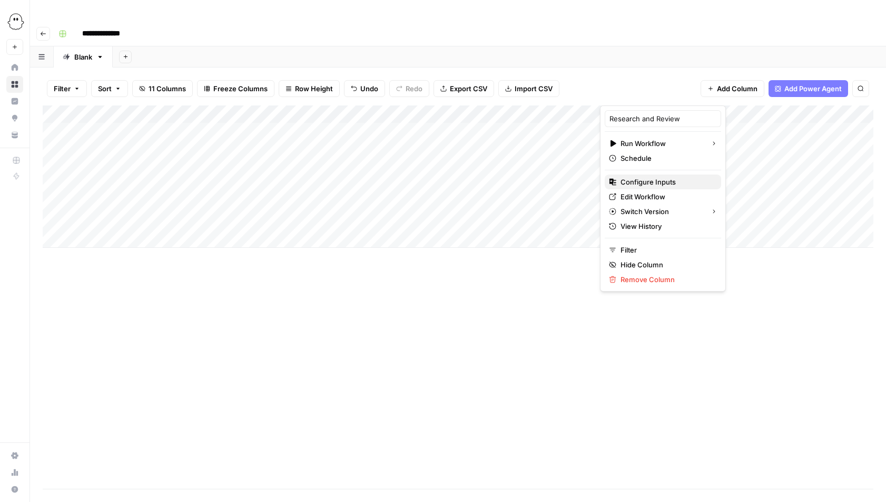
click at [654, 183] on span "Configure Inputs" at bounding box center [667, 182] width 92 height 11
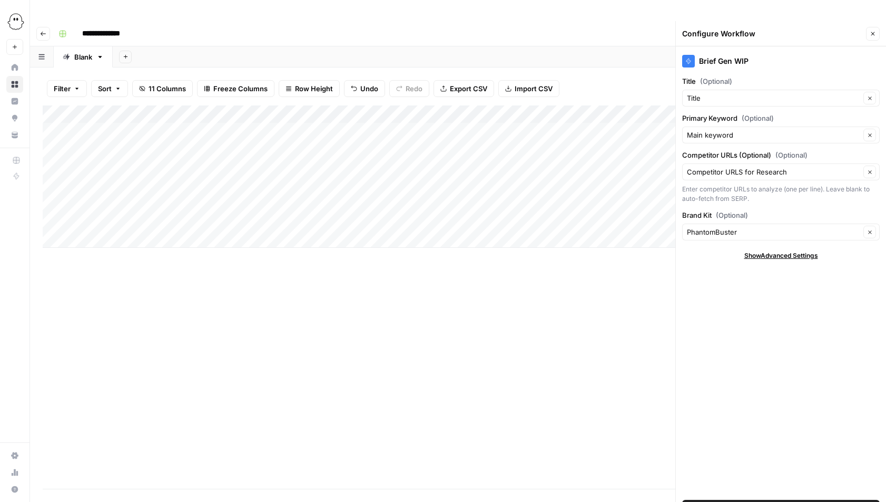
click at [472, 269] on div "Add Column" at bounding box center [458, 296] width 831 height 383
click at [870, 31] on icon "button" at bounding box center [873, 34] width 6 height 6
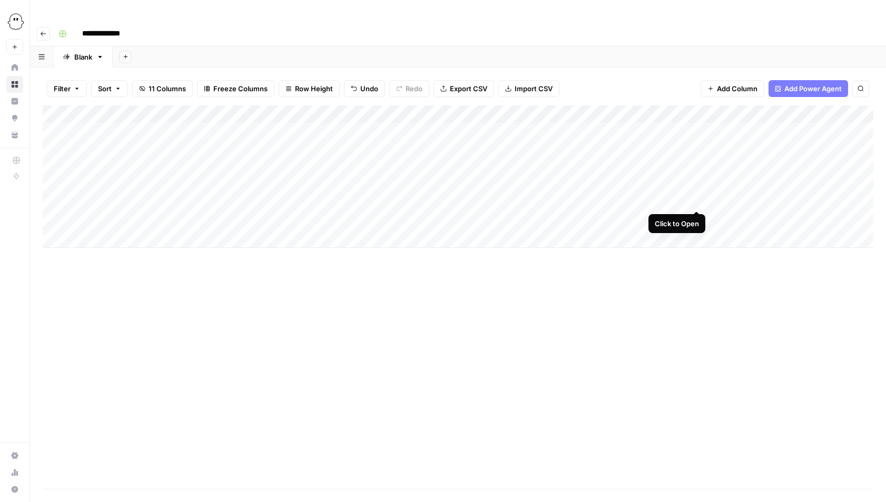
click at [699, 200] on div "Add Column" at bounding box center [458, 176] width 831 height 142
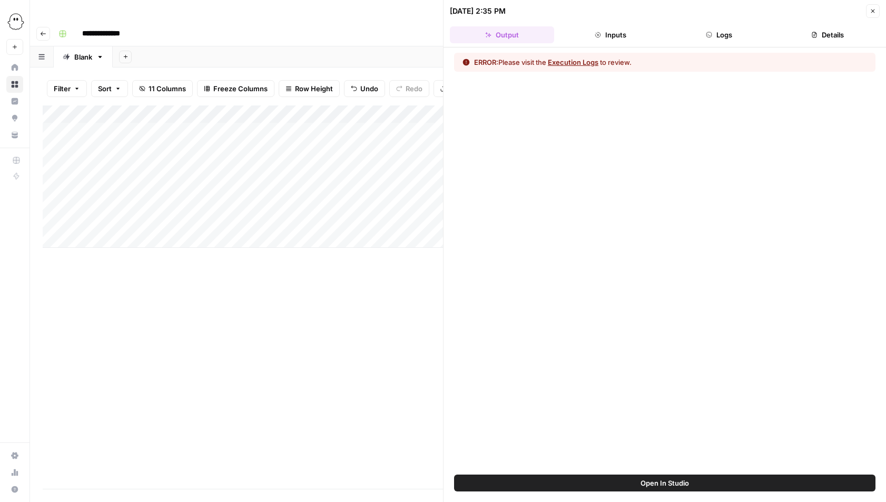
click at [720, 33] on button "Logs" at bounding box center [719, 34] width 104 height 17
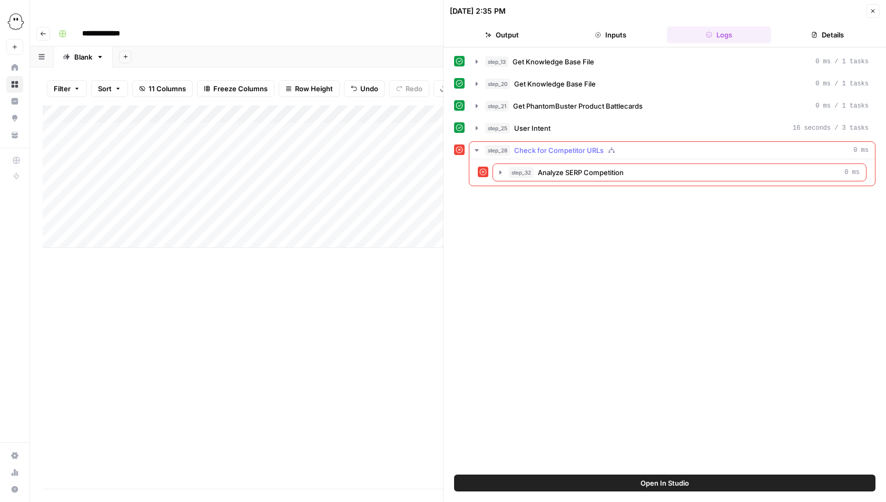
click at [477, 149] on icon "button" at bounding box center [477, 150] width 4 height 2
click at [477, 149] on icon "button" at bounding box center [477, 150] width 8 height 8
click at [499, 171] on icon "button" at bounding box center [500, 172] width 8 height 8
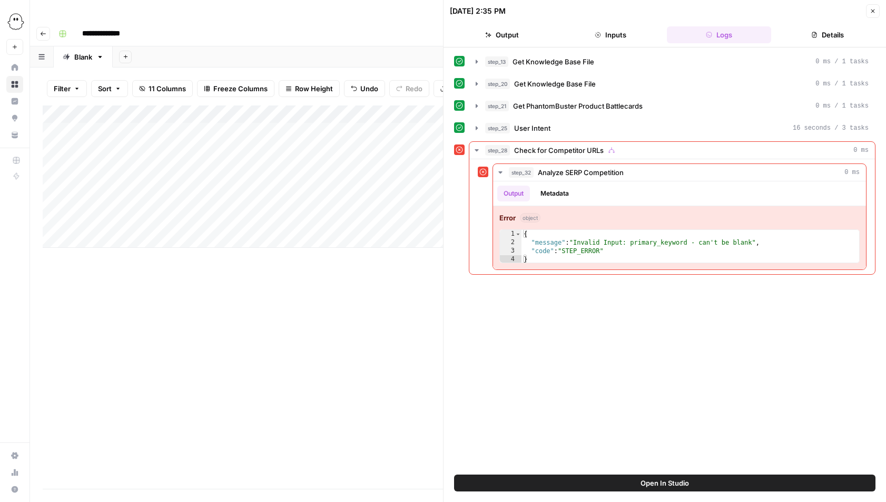
click at [871, 7] on button "Close" at bounding box center [873, 11] width 14 height 14
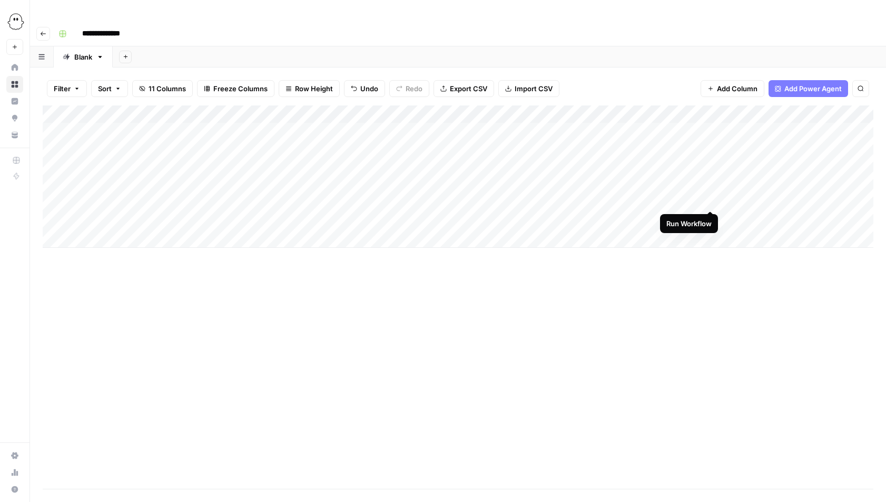
click at [710, 199] on div "Add Column" at bounding box center [458, 176] width 831 height 142
click at [380, 200] on div "Add Column" at bounding box center [458, 176] width 831 height 142
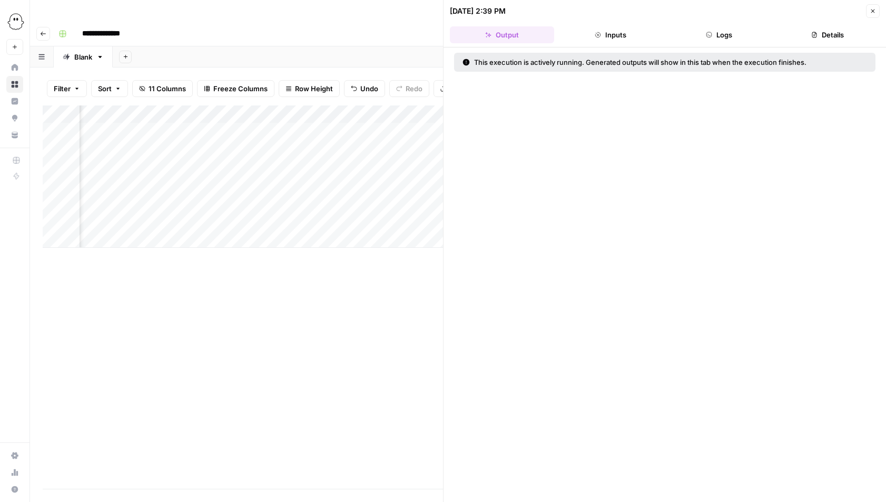
click at [729, 31] on button "Logs" at bounding box center [719, 34] width 104 height 17
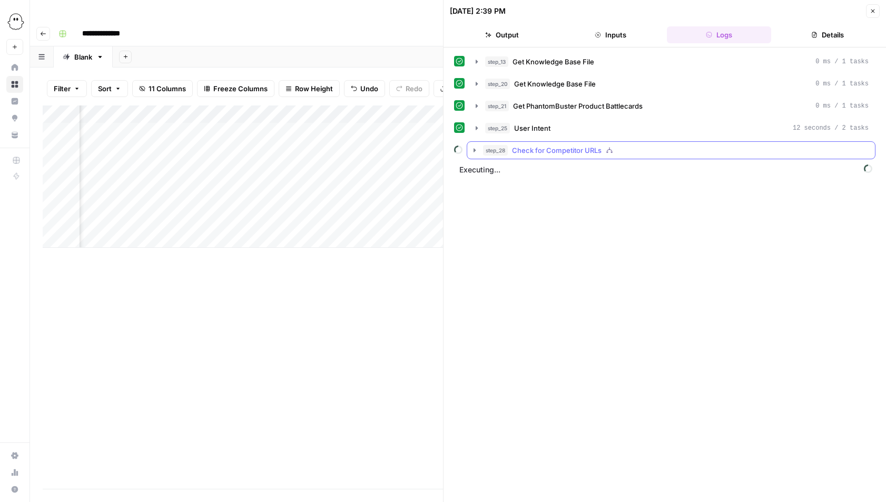
click at [475, 151] on icon "button" at bounding box center [475, 150] width 8 height 8
click at [495, 172] on icon "button" at bounding box center [496, 172] width 8 height 8
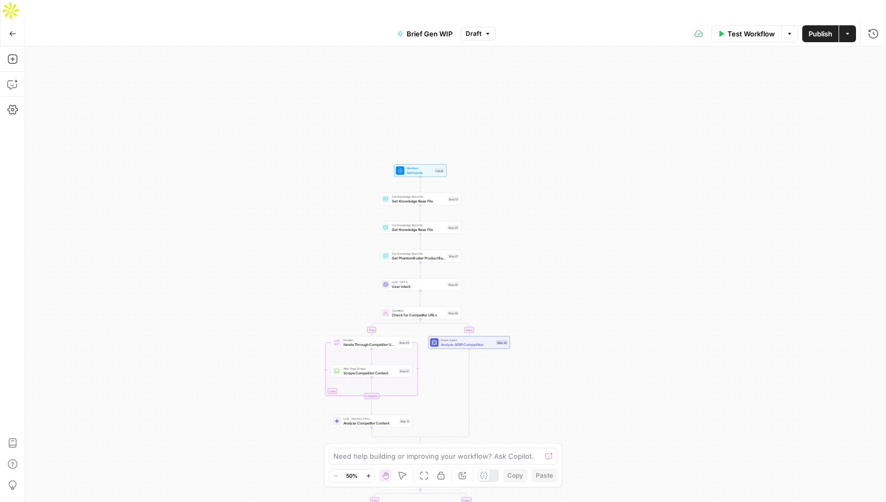
drag, startPoint x: 621, startPoint y: 155, endPoint x: 584, endPoint y: 340, distance: 188.1
click at [584, 340] on div "true false true false Workflow Set Inputs Inputs Get Knowledge Base File Get Kn…" at bounding box center [455, 284] width 861 height 476
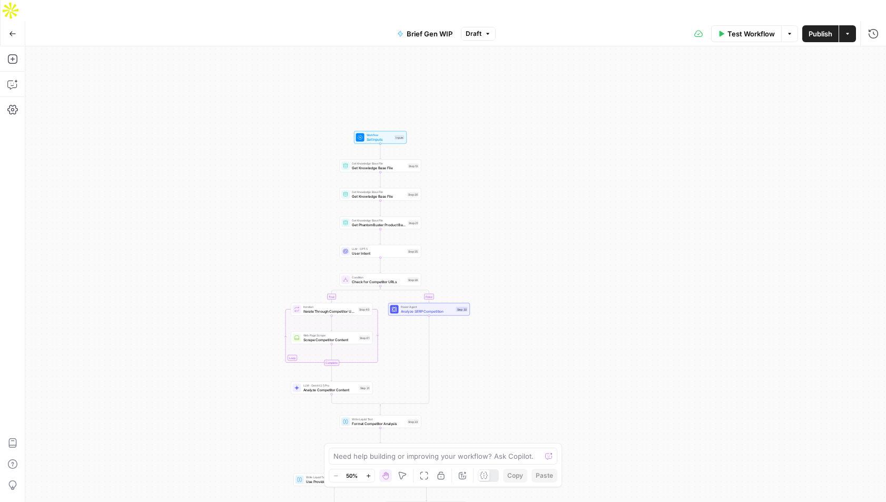
drag, startPoint x: 555, startPoint y: 262, endPoint x: 516, endPoint y: 232, distance: 48.8
click at [516, 232] on div "true false true false Workflow Set Inputs Inputs Get Knowledge Base File Get Kn…" at bounding box center [455, 284] width 861 height 476
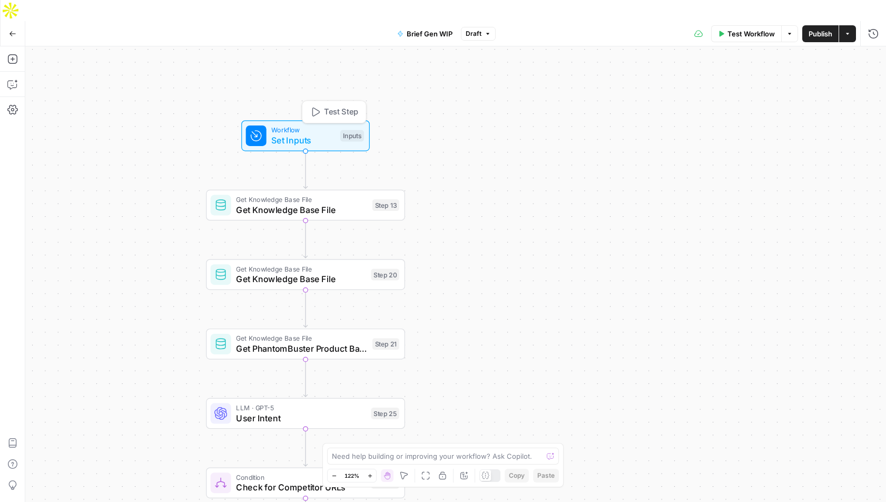
click at [307, 134] on span "Set Inputs" at bounding box center [303, 140] width 64 height 13
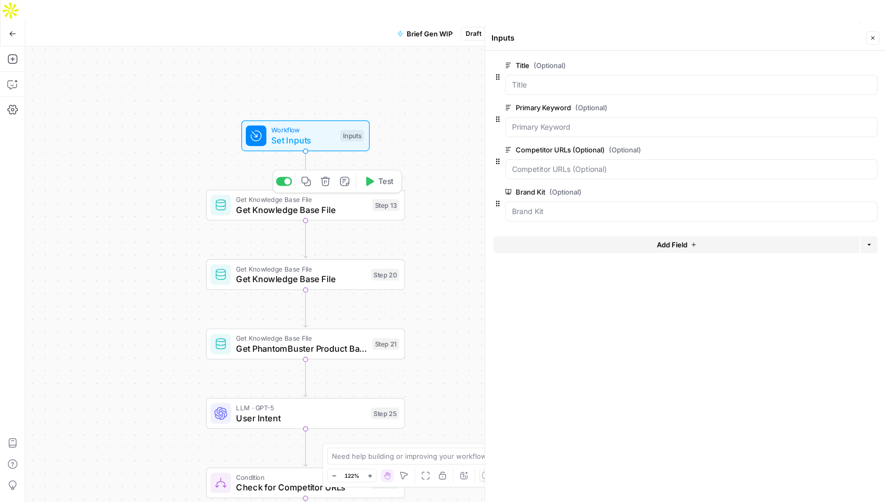
click at [302, 203] on span "Get Knowledge Base File" at bounding box center [301, 209] width 131 height 13
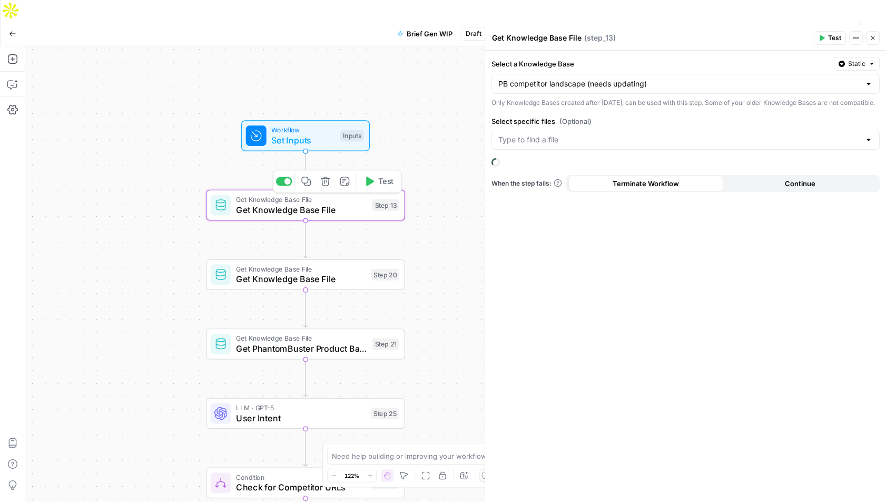
type input "PB competitor landscape (needs updating)"
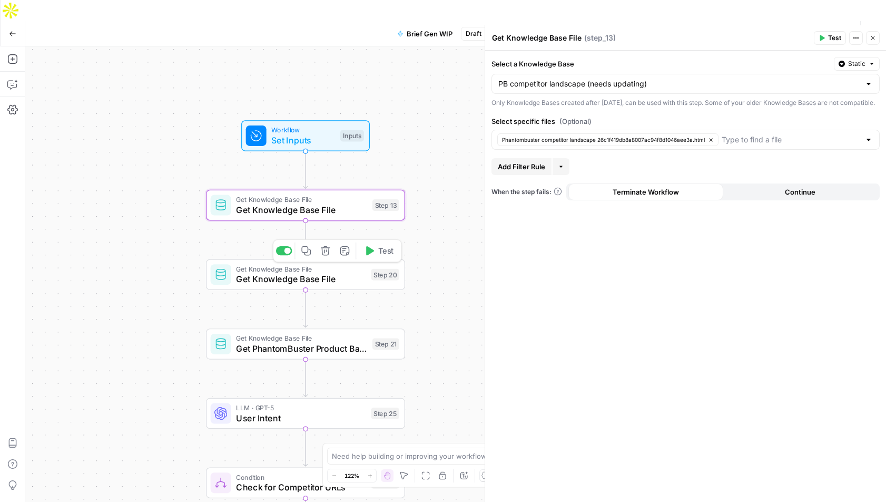
click at [301, 272] on span "Get Knowledge Base File" at bounding box center [301, 278] width 130 height 13
click at [299, 342] on span "Get PhantomBuster Product Battlecards" at bounding box center [301, 348] width 131 height 13
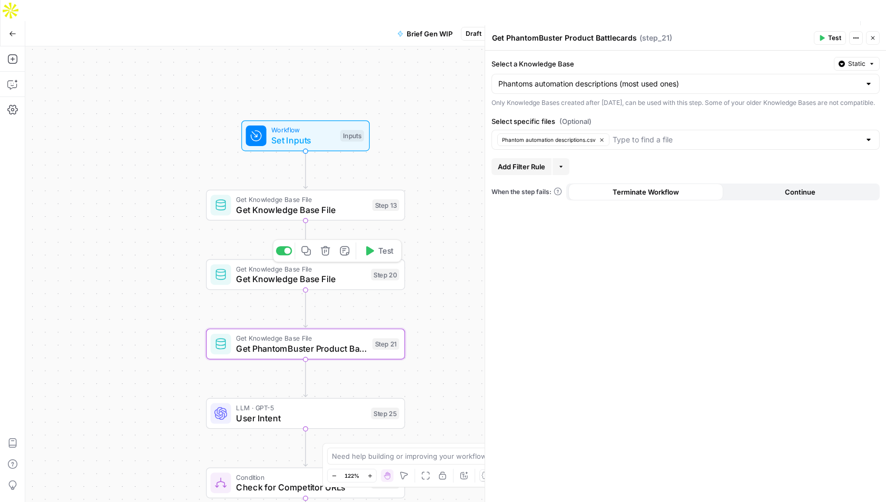
click at [291, 272] on span "Get Knowledge Base File" at bounding box center [301, 278] width 130 height 13
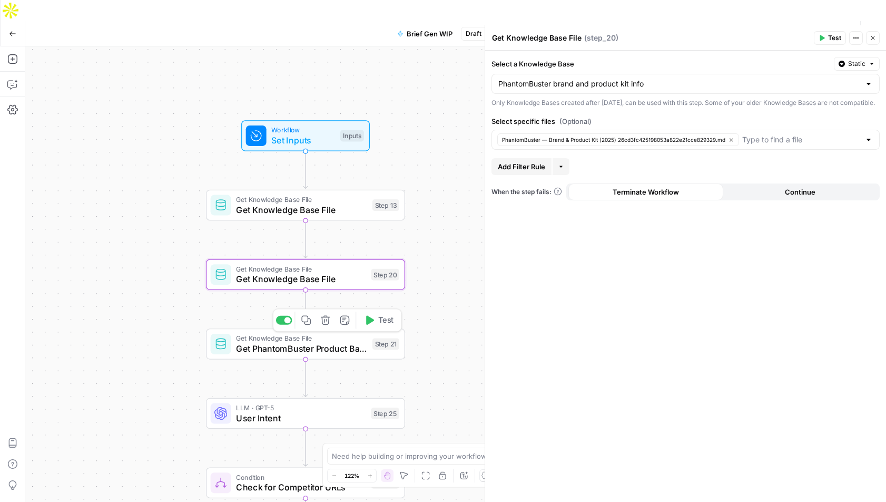
click at [283, 342] on span "Get PhantomBuster Product Battlecards" at bounding box center [301, 348] width 131 height 13
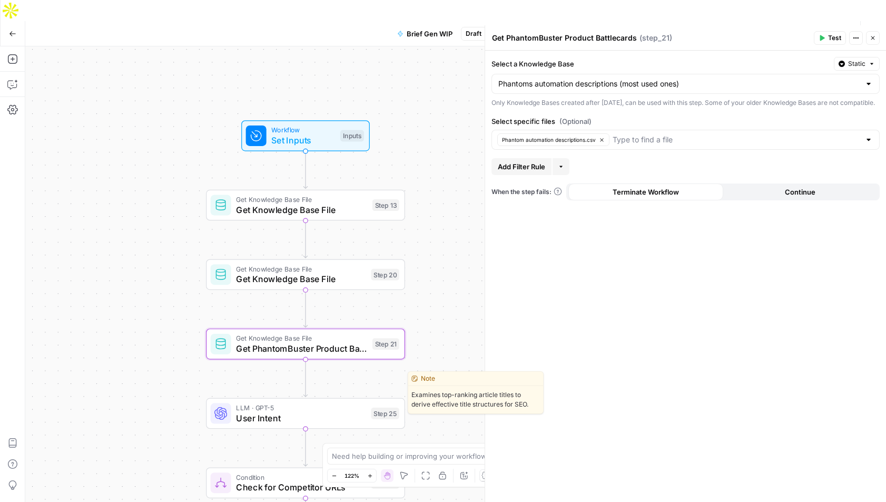
click at [284, 411] on span "User Intent" at bounding box center [301, 417] width 130 height 13
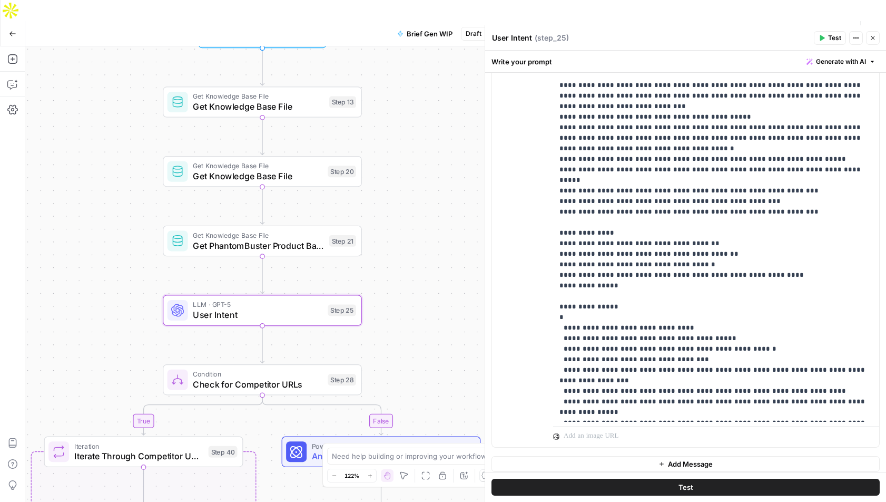
scroll to position [266, 0]
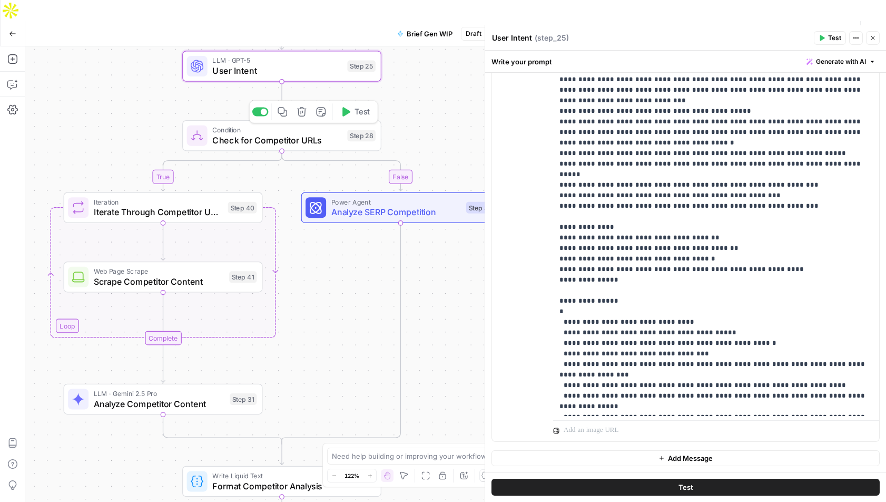
click at [275, 134] on span "Check for Competitor URLs" at bounding box center [277, 140] width 130 height 13
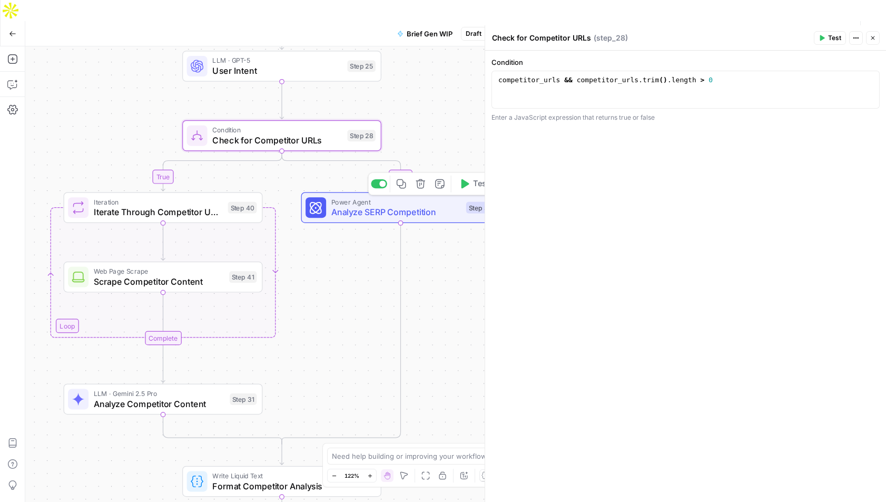
click at [405, 206] on span "Analyze SERP Competition" at bounding box center [396, 212] width 130 height 13
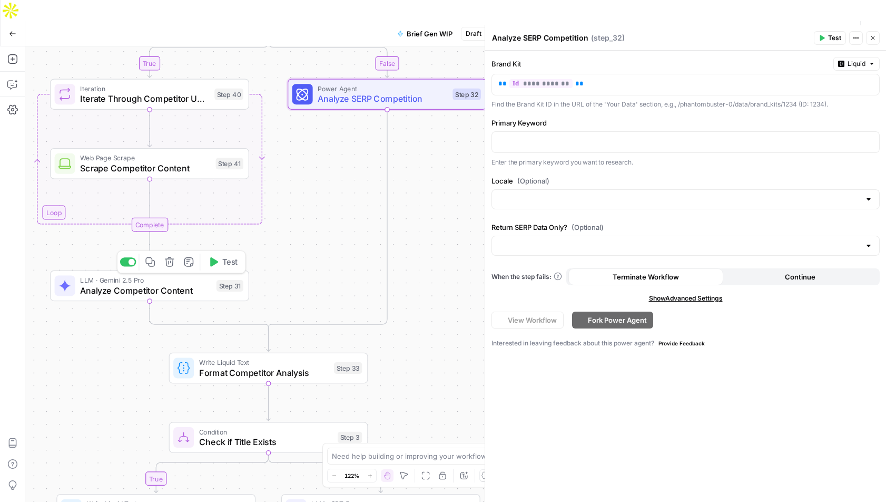
click at [142, 283] on span "Analyze Competitor Content" at bounding box center [145, 289] width 131 height 13
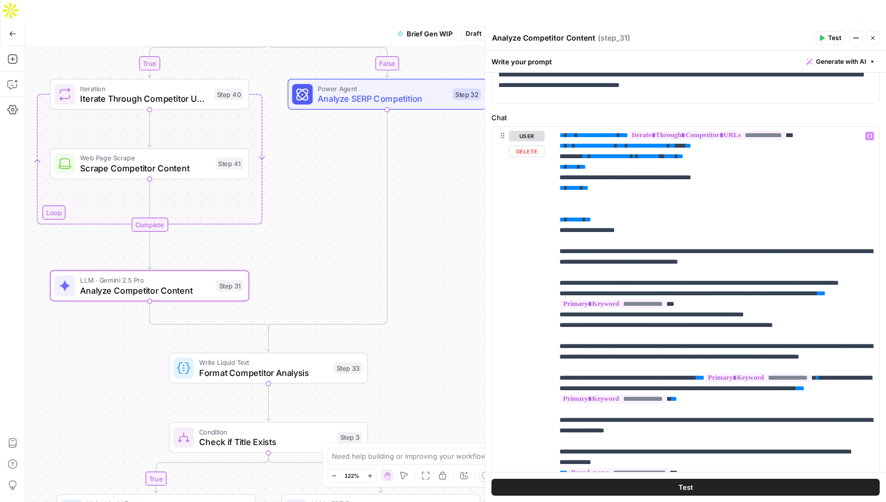
scroll to position [79, 0]
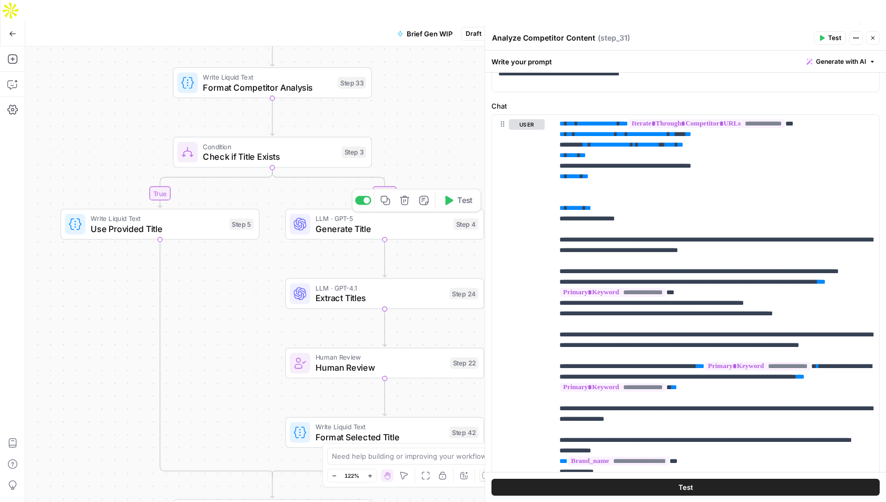
click at [364, 222] on span "Generate Title" at bounding box center [382, 228] width 133 height 13
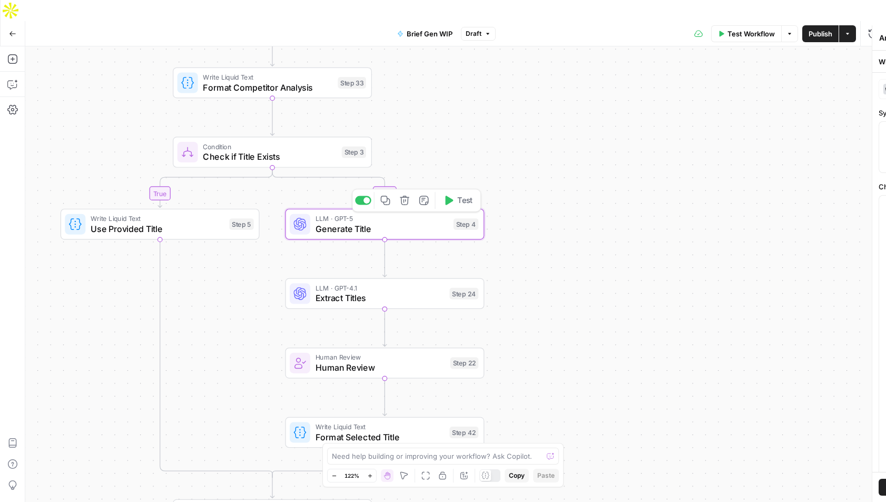
type textarea "Generate Title"
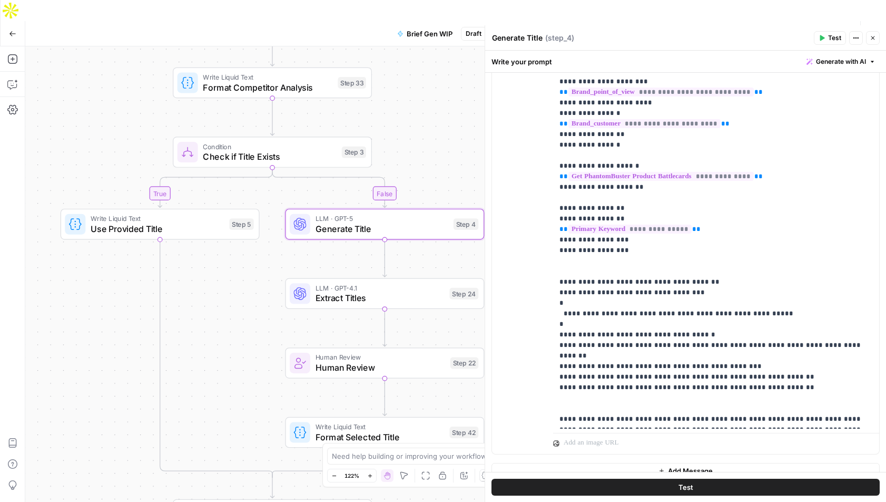
scroll to position [207, 0]
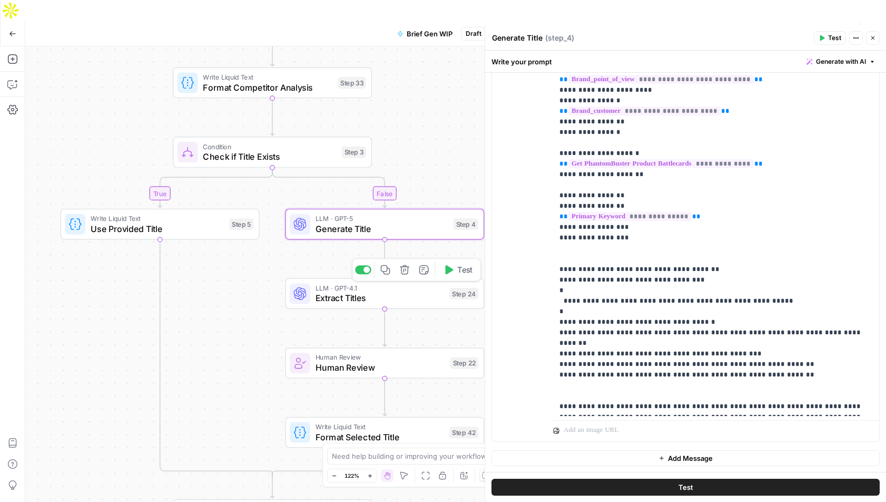
click at [341, 291] on span "Extract Titles" at bounding box center [380, 297] width 129 height 13
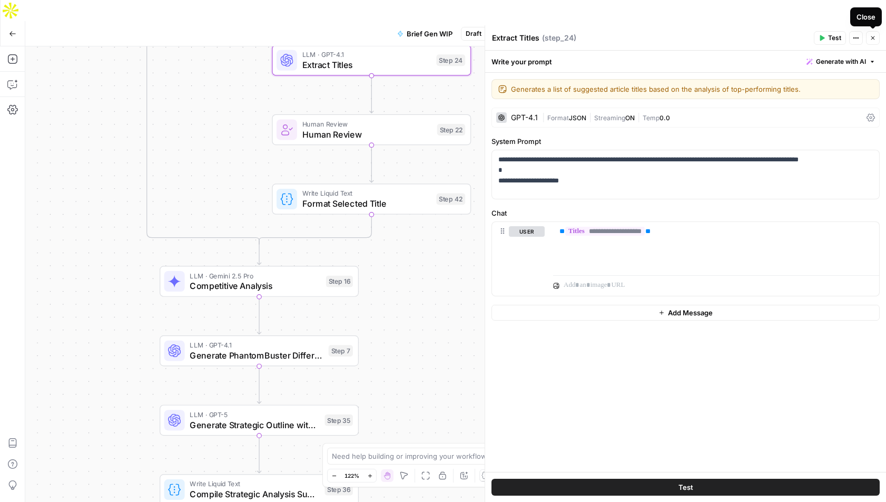
click at [875, 41] on button "Close" at bounding box center [873, 38] width 14 height 14
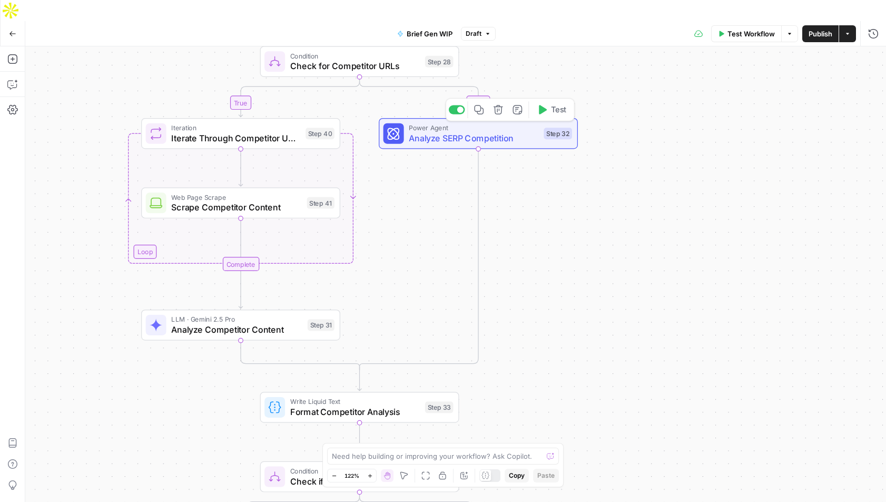
click at [484, 132] on span "Analyze SERP Competition" at bounding box center [474, 138] width 130 height 13
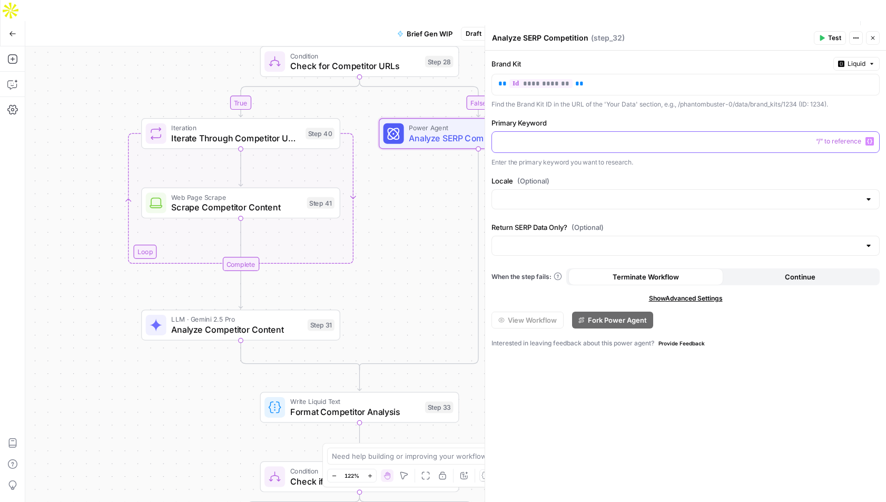
click at [607, 139] on p at bounding box center [685, 141] width 375 height 11
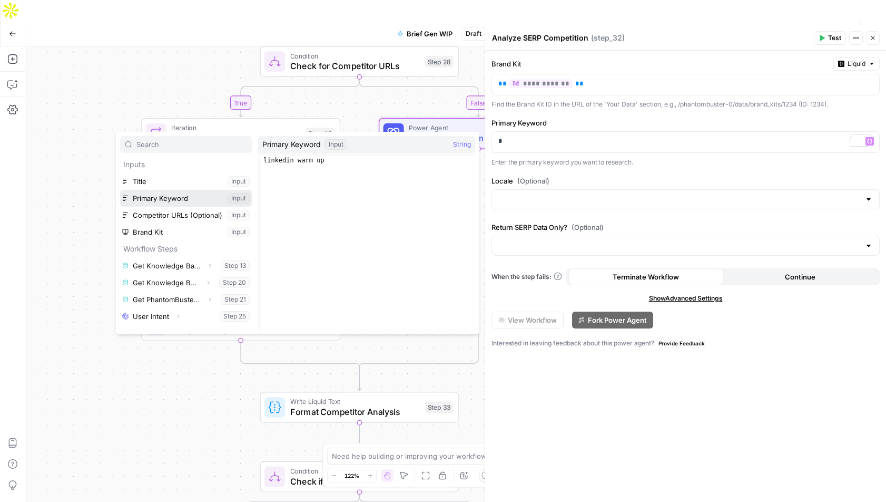
click at [154, 200] on button "Select variable Primary Keyword" at bounding box center [186, 198] width 132 height 17
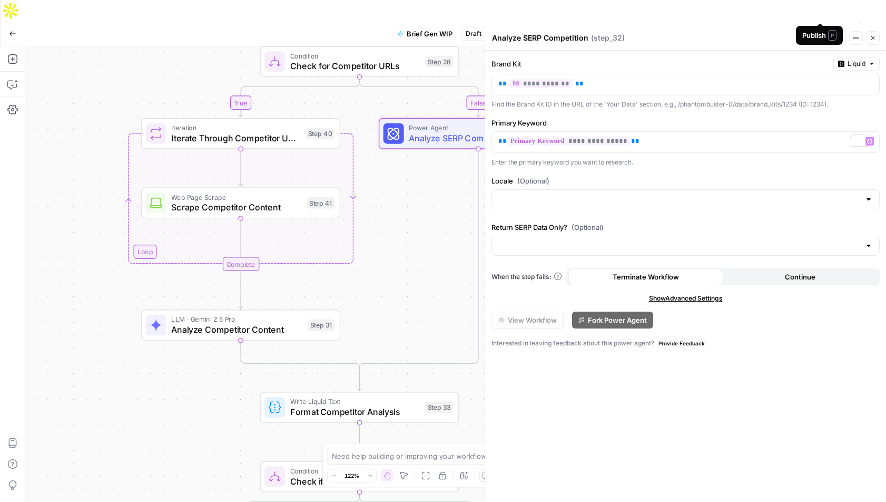
click at [818, 28] on span "Publish" at bounding box center [821, 33] width 24 height 11
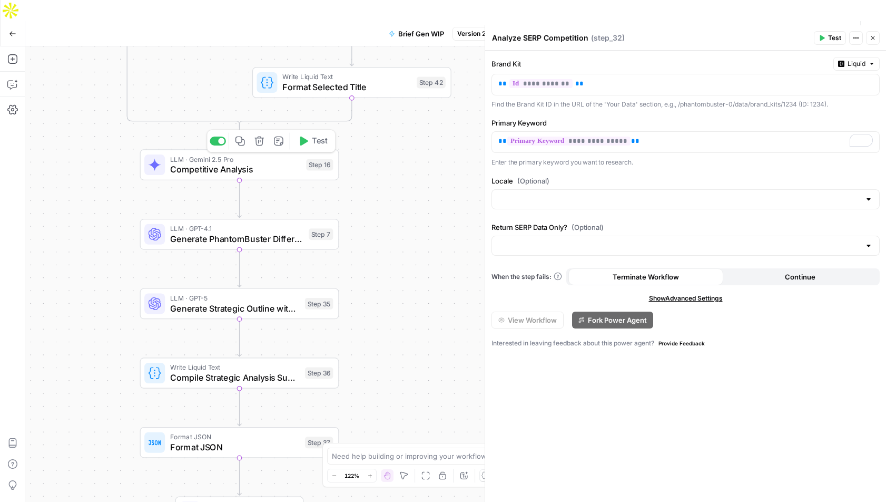
click at [220, 163] on span "Competitive Analysis" at bounding box center [235, 169] width 131 height 13
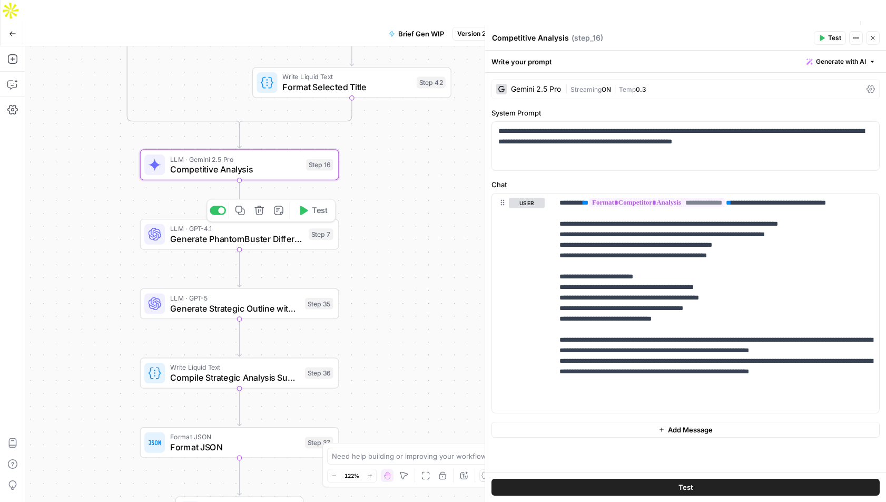
click at [223, 232] on span "Generate PhantomBuster Differentiators" at bounding box center [237, 238] width 134 height 13
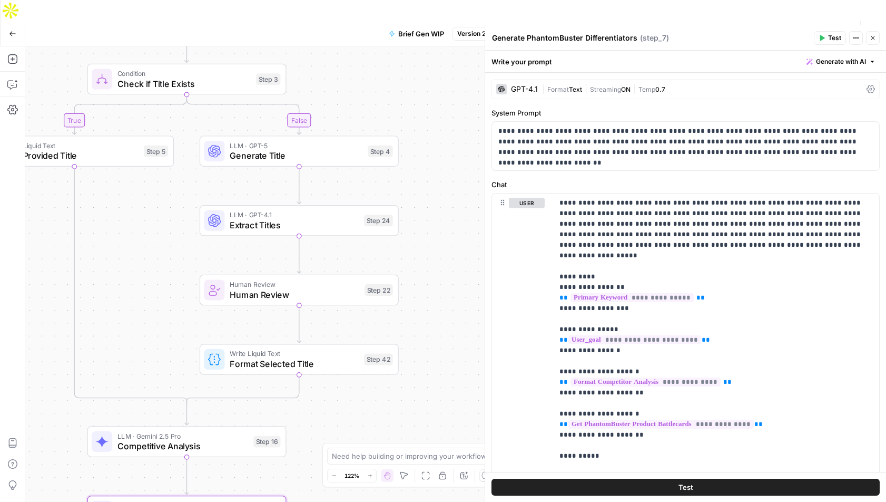
drag, startPoint x: 409, startPoint y: 128, endPoint x: 354, endPoint y: 405, distance: 283.1
click at [354, 405] on div "true false true false Workflow Set Inputs Inputs Get Knowledge Base File Get Kn…" at bounding box center [455, 284] width 861 height 476
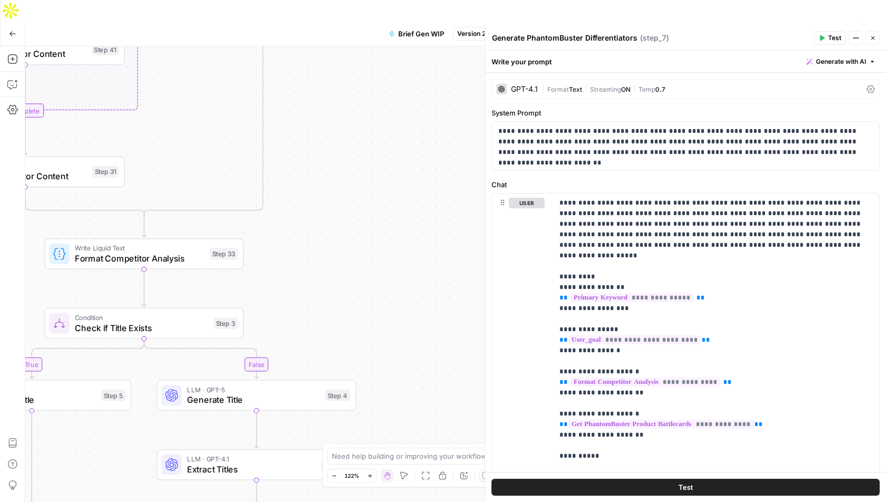
drag, startPoint x: 449, startPoint y: 135, endPoint x: 407, endPoint y: 380, distance: 248.1
click at [407, 380] on div "true false true false Workflow Set Inputs Inputs Get Knowledge Base File Get Kn…" at bounding box center [455, 284] width 861 height 476
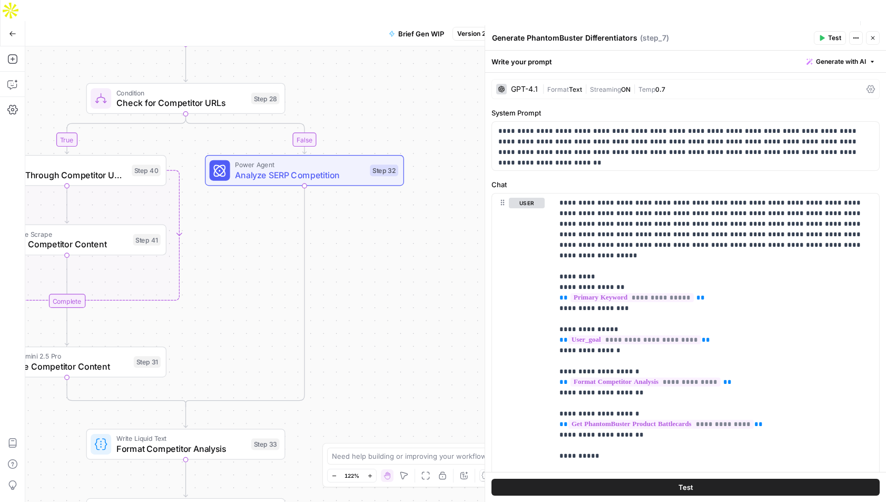
drag, startPoint x: 318, startPoint y: 157, endPoint x: 361, endPoint y: 346, distance: 193.5
click at [361, 346] on div "true false true false Workflow Set Inputs Inputs Get Knowledge Base File Get Kn…" at bounding box center [455, 284] width 861 height 476
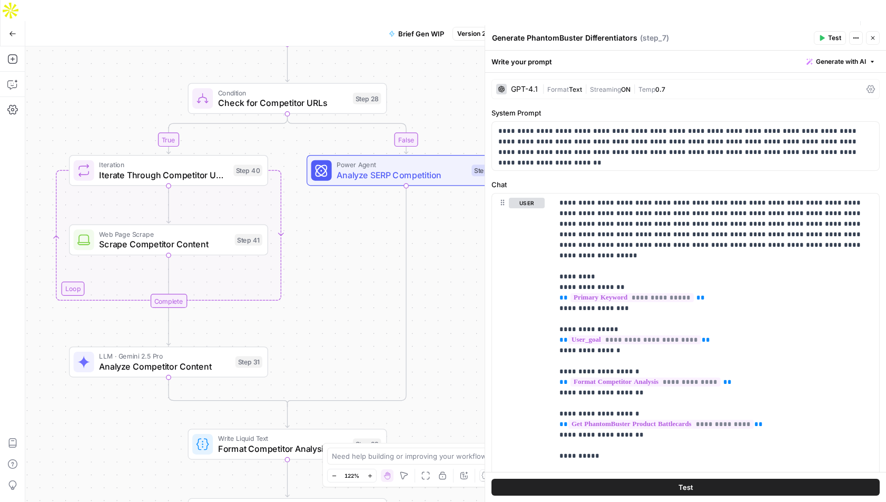
drag, startPoint x: 250, startPoint y: 243, endPoint x: 355, endPoint y: 243, distance: 104.3
click at [355, 243] on div "true false true false Workflow Set Inputs Inputs Get Knowledge Base File Get Kn…" at bounding box center [455, 284] width 861 height 476
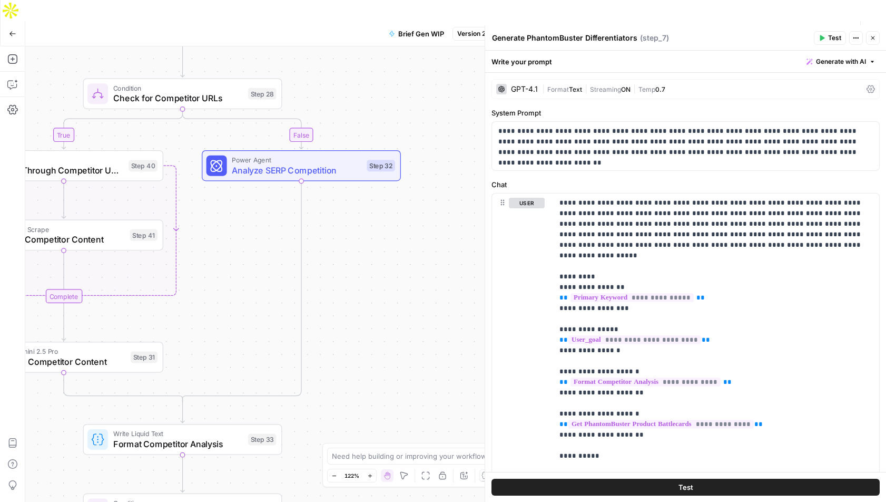
drag, startPoint x: 355, startPoint y: 243, endPoint x: 247, endPoint y: 239, distance: 107.6
click at [247, 239] on div "true false true false Workflow Set Inputs Inputs Get Knowledge Base File Get Kn…" at bounding box center [455, 284] width 861 height 476
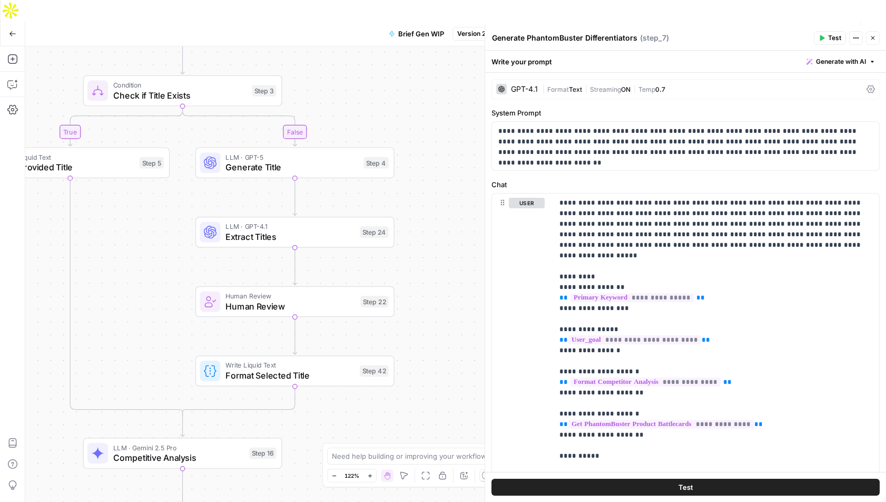
drag, startPoint x: 435, startPoint y: 388, endPoint x: 435, endPoint y: -31, distance: 418.9
click at [435, 0] on html "PhantomBuster New Home Browse Insights Opportunities Your Data Recent Grids Bri…" at bounding box center [443, 251] width 886 height 502
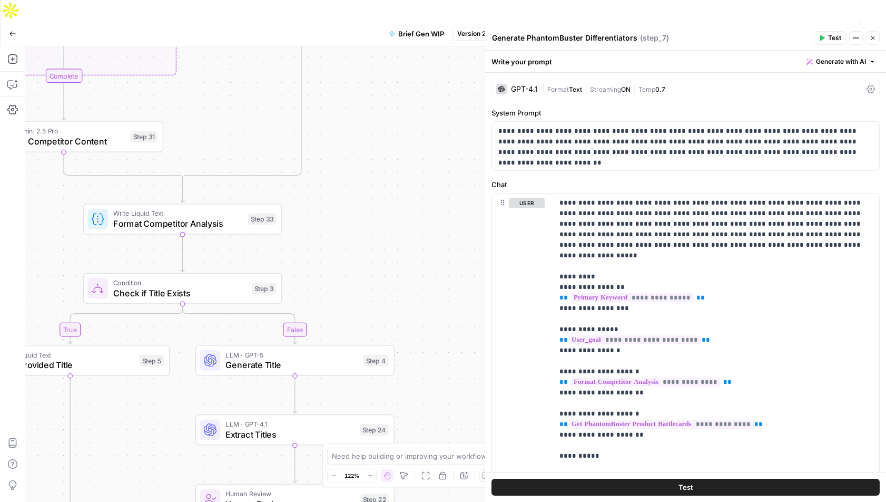
drag, startPoint x: 423, startPoint y: 185, endPoint x: 423, endPoint y: 384, distance: 198.7
click at [423, 384] on div "true false true false Workflow Set Inputs Inputs Get Knowledge Base File Get Kn…" at bounding box center [455, 284] width 861 height 476
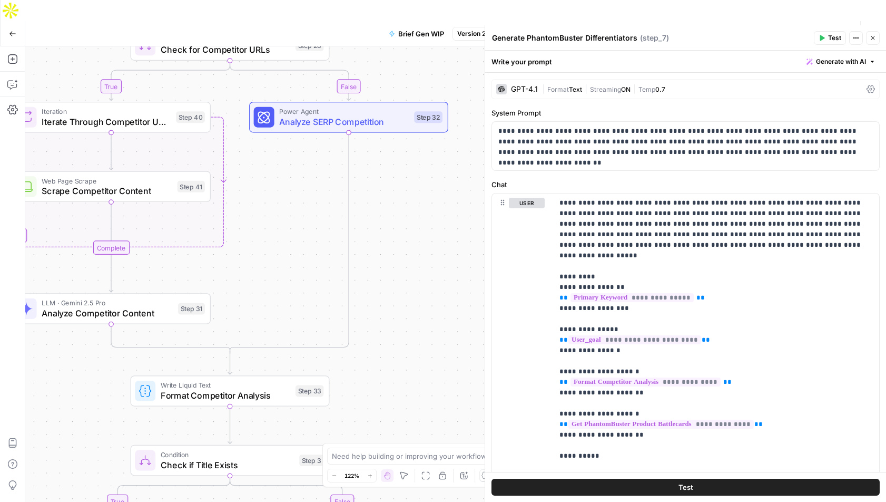
drag, startPoint x: 392, startPoint y: 207, endPoint x: 439, endPoint y: 379, distance: 178.2
click at [439, 379] on div "true false true false Workflow Set Inputs Inputs Get Knowledge Base File Get Kn…" at bounding box center [455, 284] width 861 height 476
click at [242, 337] on div "true false true false Workflow Set Inputs Inputs Get Knowledge Base File Get Kn…" at bounding box center [455, 284] width 861 height 476
click at [11, 54] on icon "button" at bounding box center [12, 59] width 11 height 11
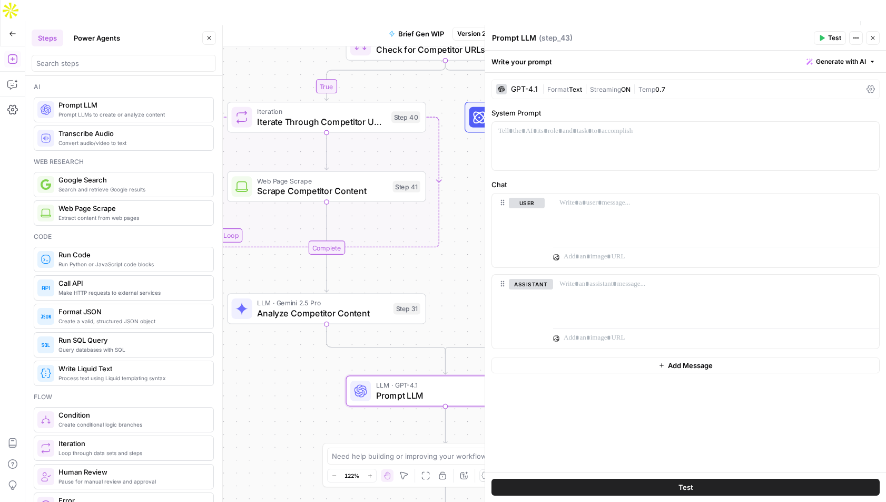
click at [517, 38] on textarea "Prompt LLM" at bounding box center [514, 38] width 44 height 11
click at [553, 33] on textarea "Adina test- perplexity" at bounding box center [531, 38] width 79 height 11
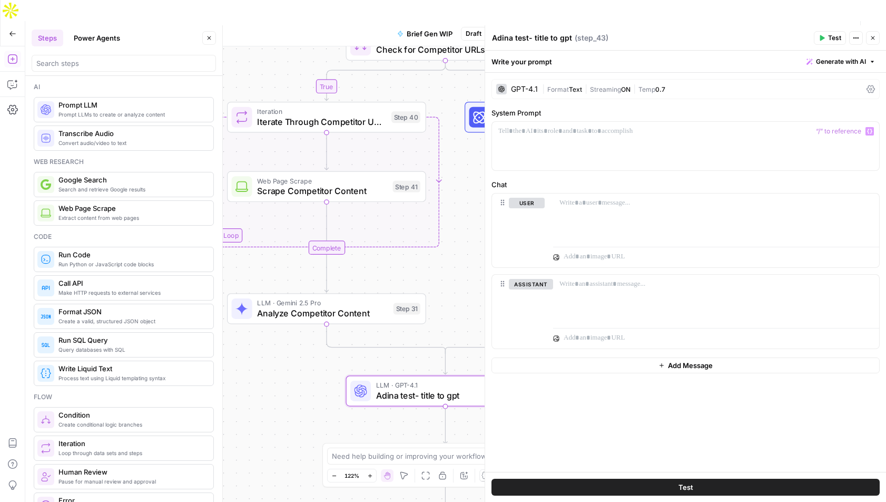
type textarea "Adina test- title to gpt"
click at [516, 93] on div "GPT-4.1" at bounding box center [517, 89] width 42 height 11
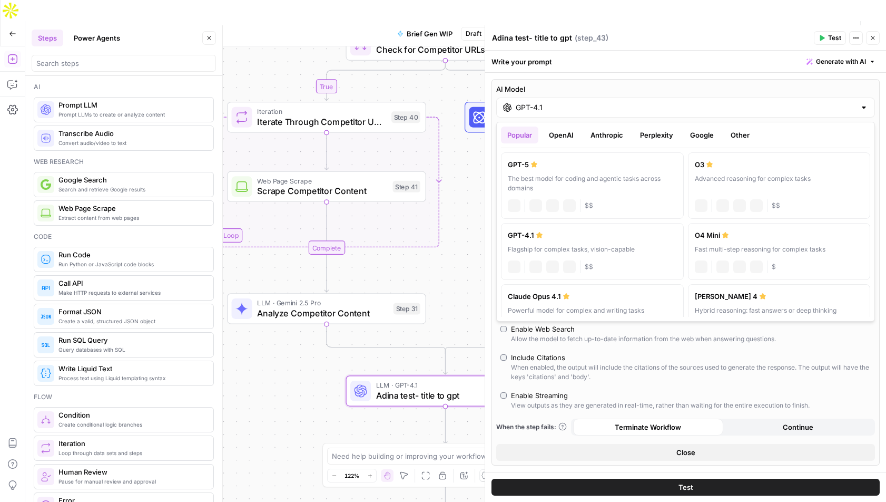
click at [525, 111] on input "GPT-4.1" at bounding box center [686, 107] width 340 height 11
click at [534, 169] on label "GPT-5 The best model for coding and agentic tasks across domains chat Vision Ca…" at bounding box center [592, 185] width 183 height 66
type input "GPT-5"
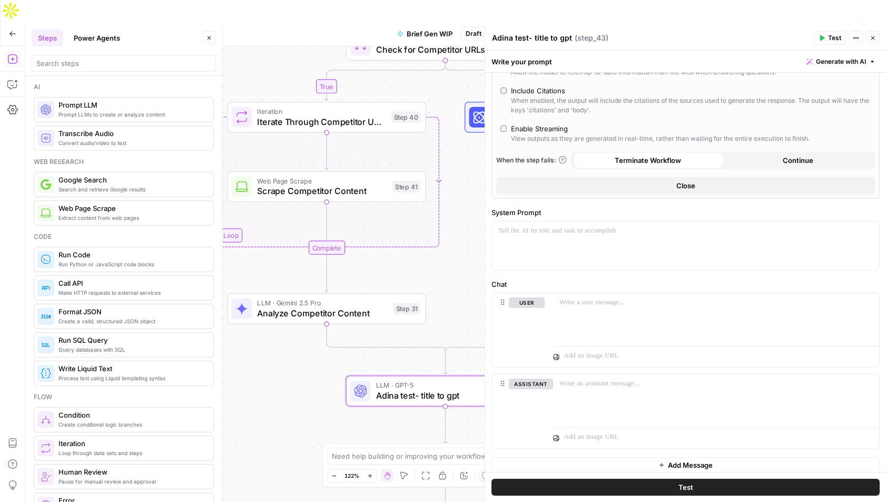
scroll to position [331, 0]
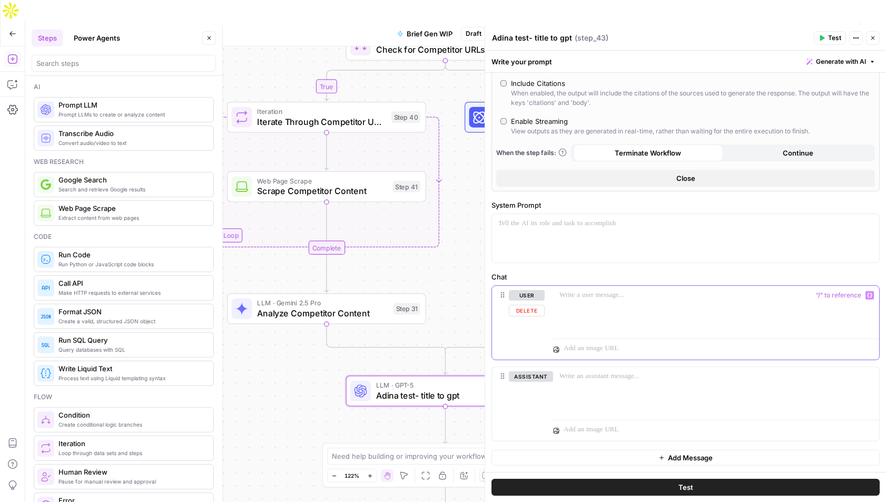
click at [573, 292] on p at bounding box center [717, 295] width 314 height 11
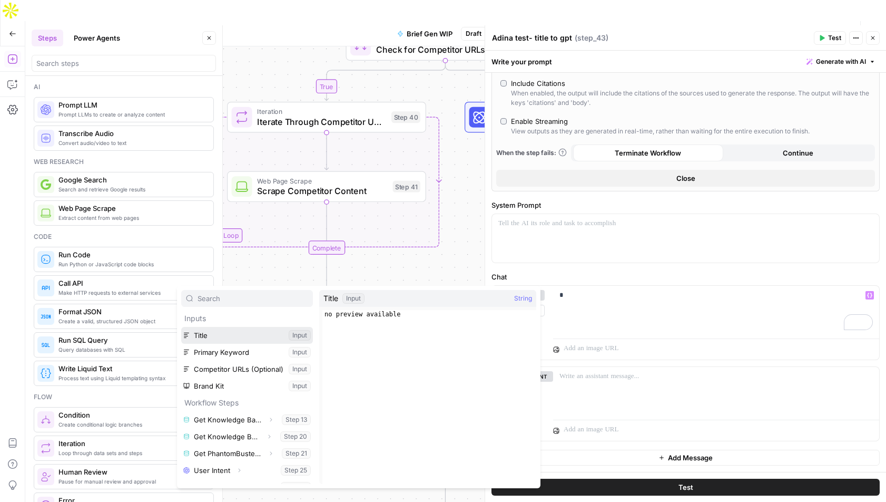
click at [193, 330] on button "Select variable Title" at bounding box center [247, 335] width 132 height 17
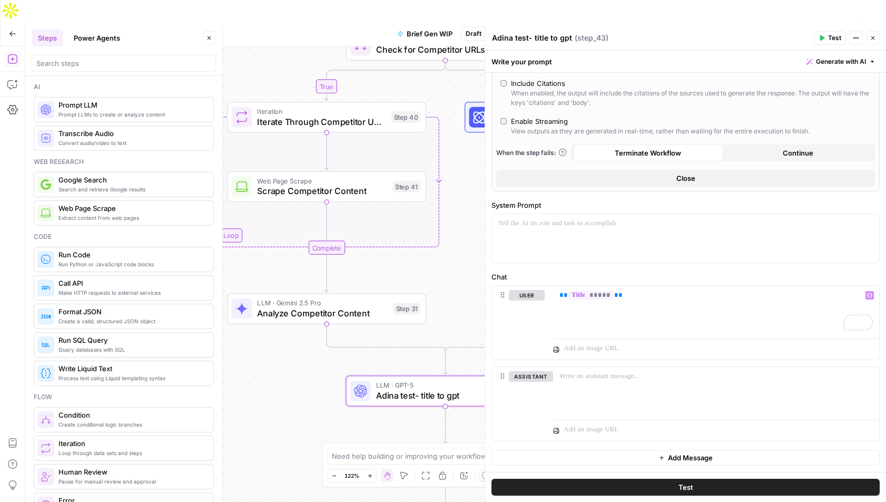
click at [829, 37] on span "Test" at bounding box center [834, 37] width 13 height 9
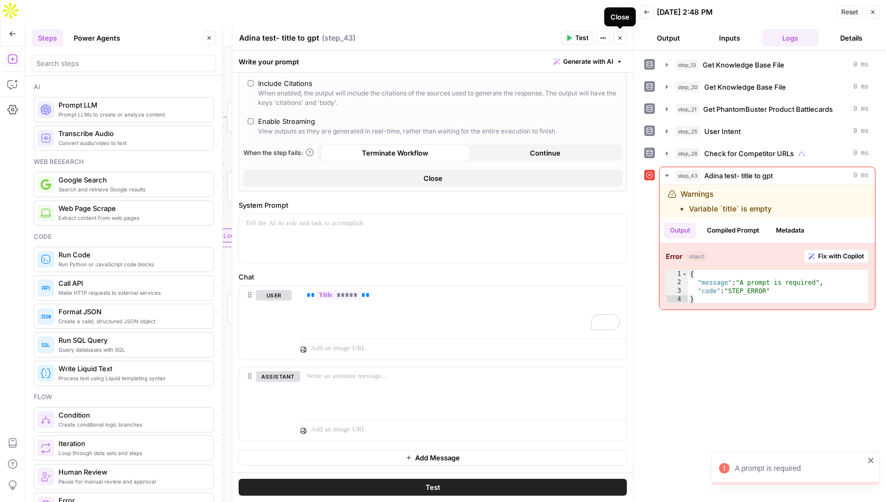
click at [620, 38] on icon "button" at bounding box center [620, 38] width 6 height 6
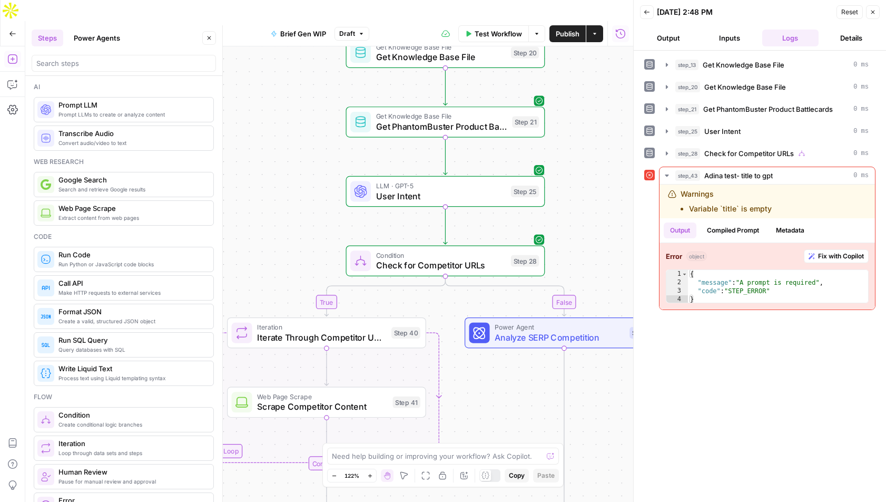
drag, startPoint x: 494, startPoint y: 175, endPoint x: 494, endPoint y: 394, distance: 218.7
click at [494, 394] on div "true false true false Workflow Set Inputs Inputs Get Knowledge Base File Get Kn…" at bounding box center [329, 284] width 608 height 476
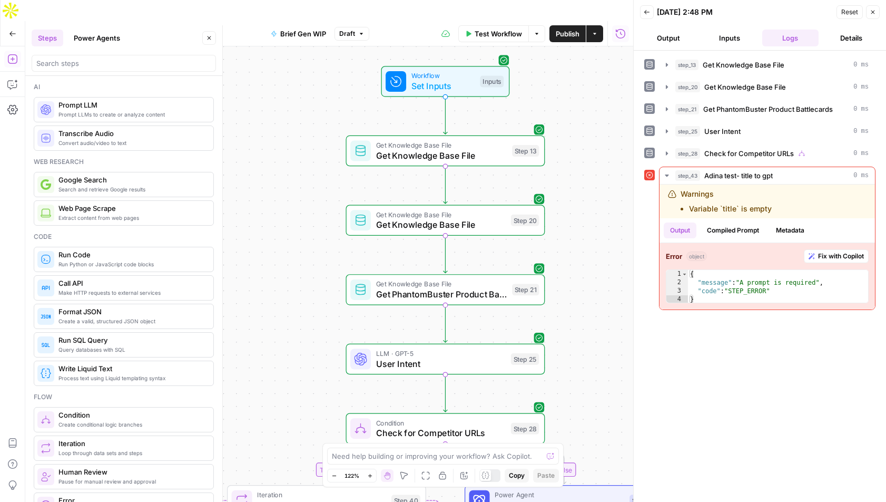
drag, startPoint x: 599, startPoint y: 110, endPoint x: 599, endPoint y: 273, distance: 163.3
click at [599, 273] on div "true false true false Workflow Set Inputs Inputs Get Knowledge Base File Get Kn…" at bounding box center [329, 284] width 608 height 476
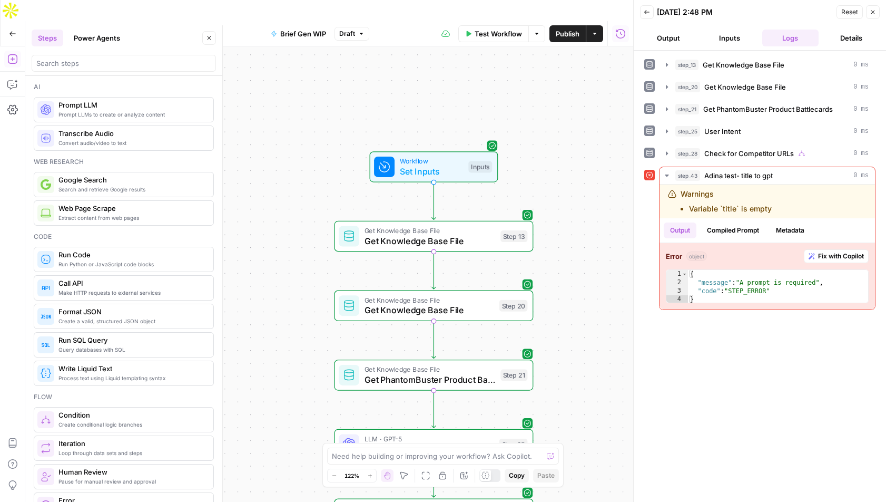
drag, startPoint x: 578, startPoint y: 60, endPoint x: 566, endPoint y: 144, distance: 85.6
click at [566, 144] on div "true false true false Workflow Set Inputs Inputs Get Knowledge Base File Get Kn…" at bounding box center [329, 284] width 608 height 476
click at [466, 136] on span "Test Step" at bounding box center [470, 142] width 34 height 12
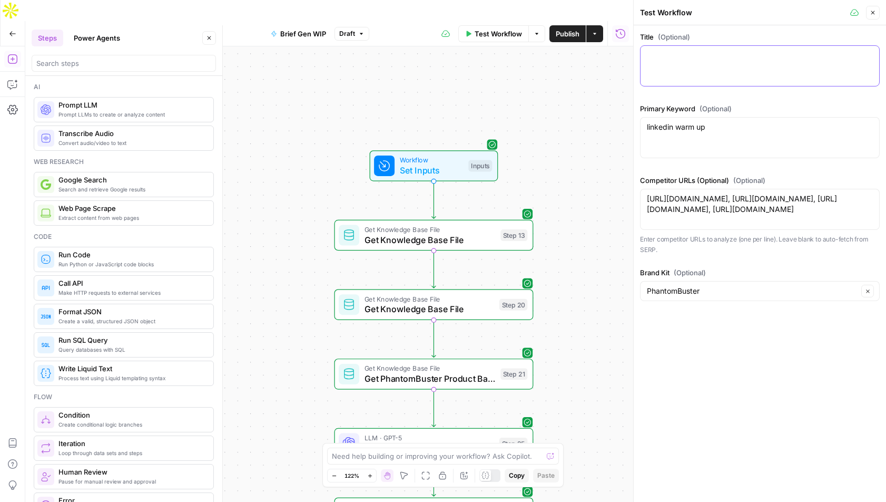
click at [679, 57] on textarea "Title (Optional)" at bounding box center [760, 55] width 226 height 11
click at [666, 59] on textarea "Title (Optional)" at bounding box center [760, 55] width 226 height 11
paste textarea "How To Turn Competitor LinkedIn Threads Into Hot Leads"
type textarea "How To Turn Competitor LinkedIn Threads Into Hot Leads"
click at [676, 134] on div "linkedin warm up linkedin warm up" at bounding box center [760, 137] width 240 height 41
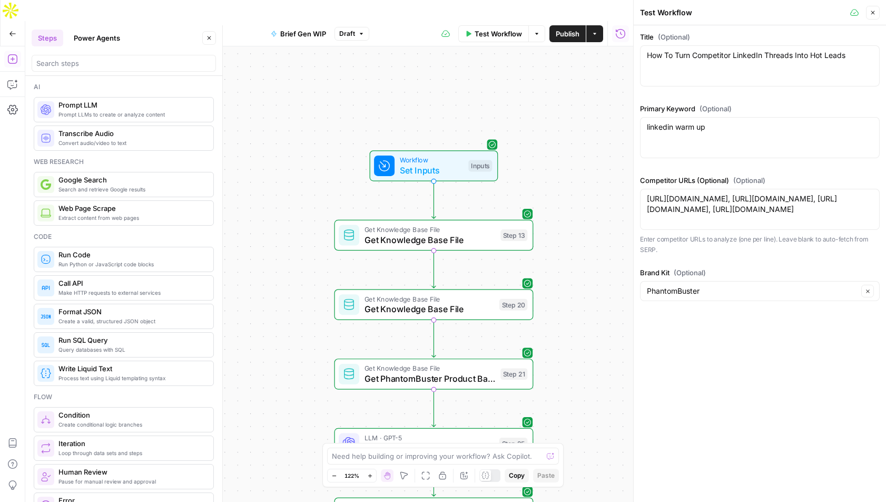
click at [676, 134] on div "linkedin warm up linkedin warm up" at bounding box center [760, 137] width 240 height 41
click at [670, 128] on textarea "linkedin warm up" at bounding box center [760, 127] width 226 height 11
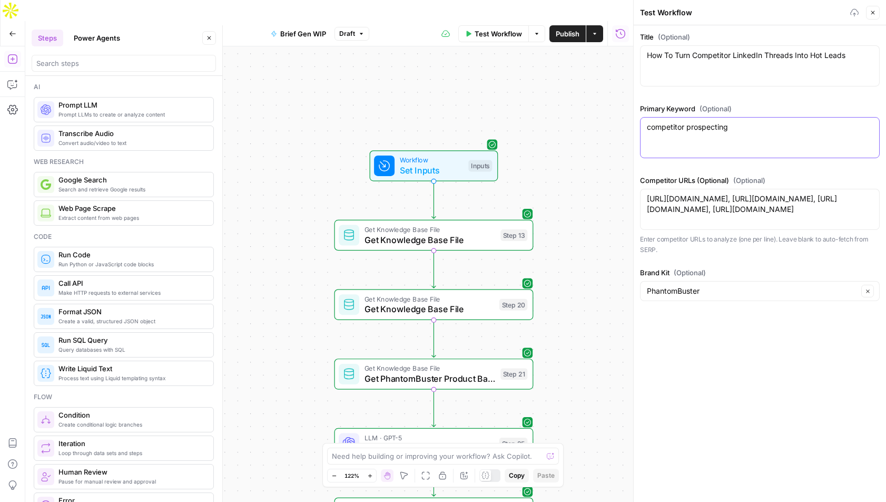
type textarea "competitor prospecting"
drag, startPoint x: 848, startPoint y: 209, endPoint x: 643, endPoint y: 199, distance: 205.2
click at [643, 199] on div "https://apollo.io/blog, https://salesloft.com/resources/blog, https://hubspot.c…" at bounding box center [760, 209] width 240 height 41
click at [691, 388] on div "Title (Optional) How To Turn Competitor LinkedIn Threads Into Hot Leads How To …" at bounding box center [760, 263] width 252 height 476
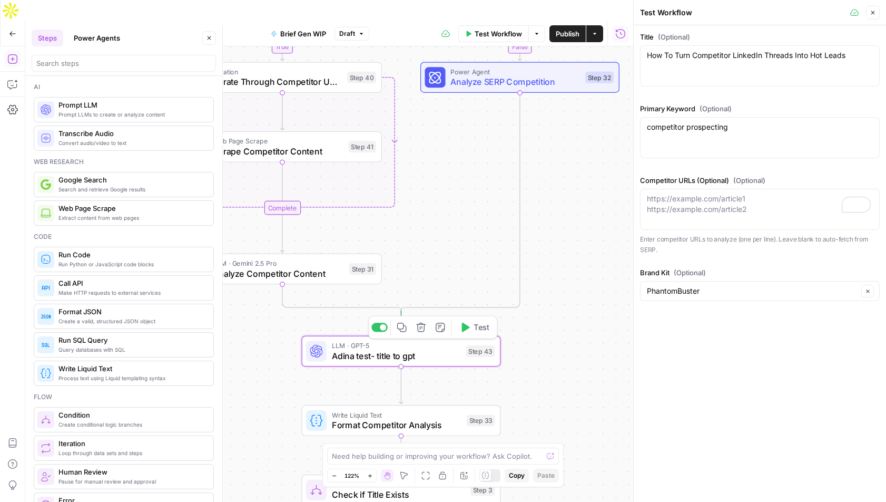
click at [472, 319] on button "Test" at bounding box center [475, 327] width 40 height 17
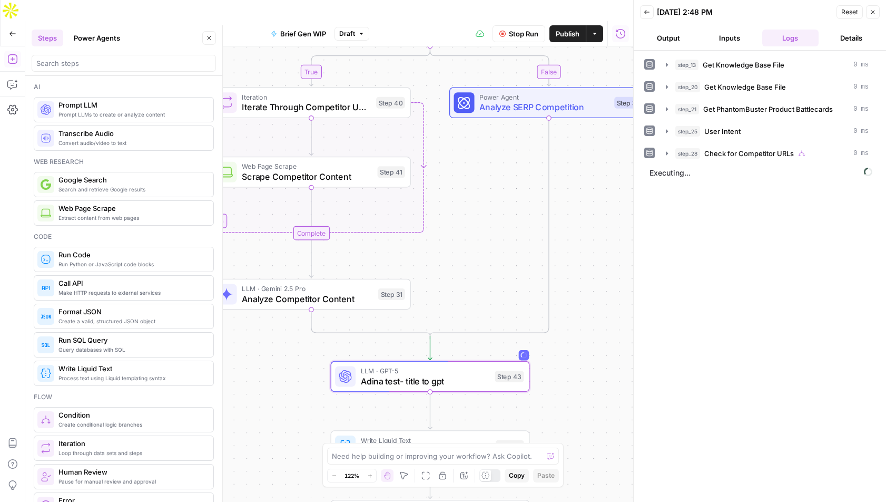
drag, startPoint x: 575, startPoint y: 159, endPoint x: 604, endPoint y: 184, distance: 38.1
click at [604, 184] on div "true false true false Workflow Set Inputs Inputs Get Knowledge Base File Get Kn…" at bounding box center [329, 284] width 608 height 476
click at [668, 152] on icon "button" at bounding box center [667, 153] width 8 height 8
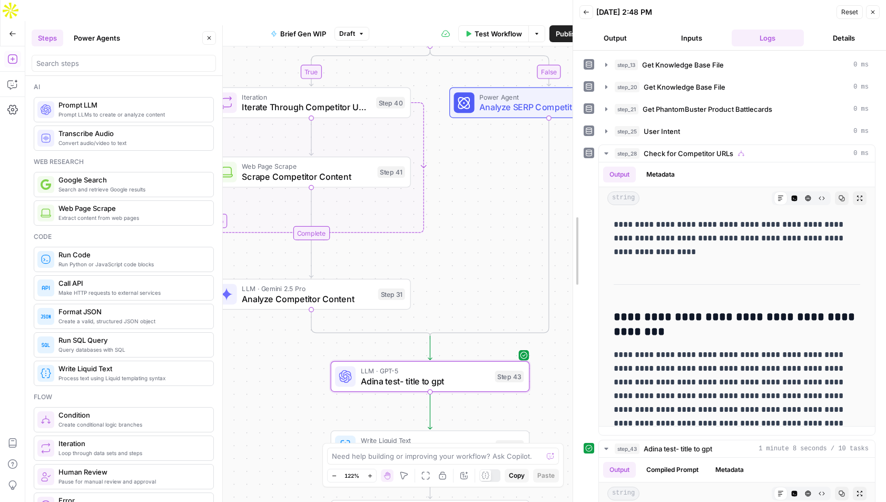
drag, startPoint x: 634, startPoint y: 321, endPoint x: 572, endPoint y: 324, distance: 62.2
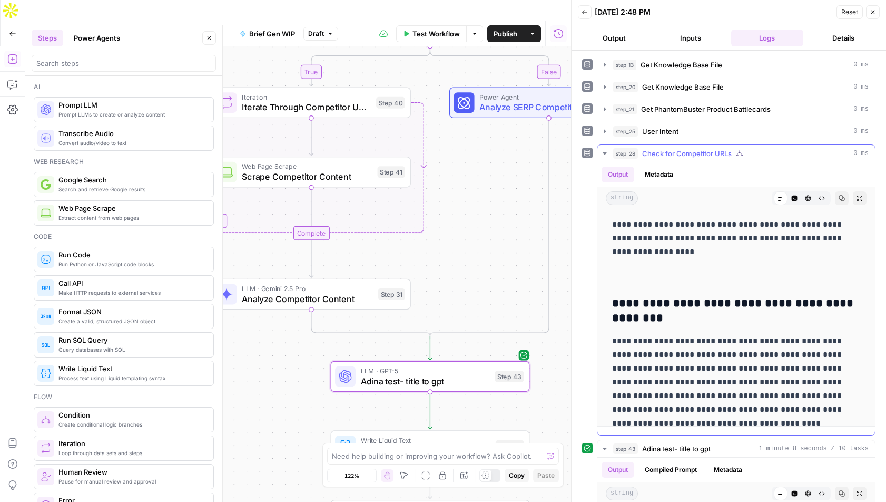
click at [605, 156] on icon "button" at bounding box center [605, 153] width 8 height 8
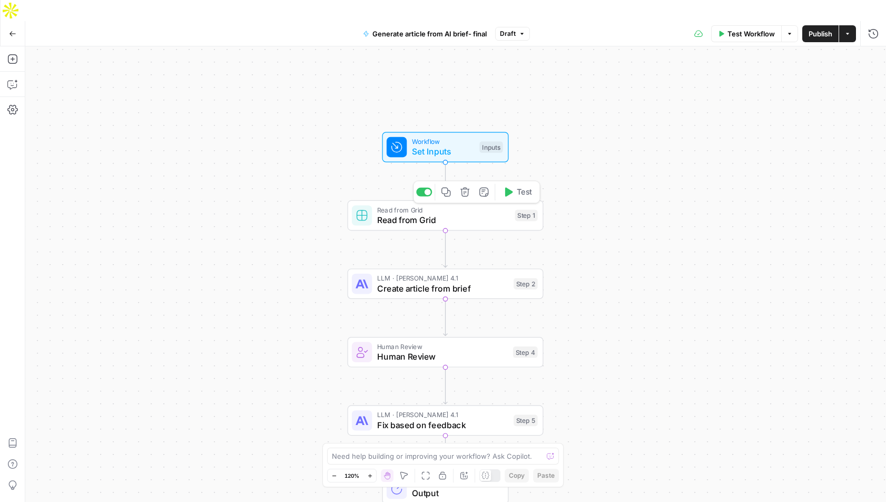
click at [468, 213] on span "Read from Grid" at bounding box center [443, 219] width 133 height 13
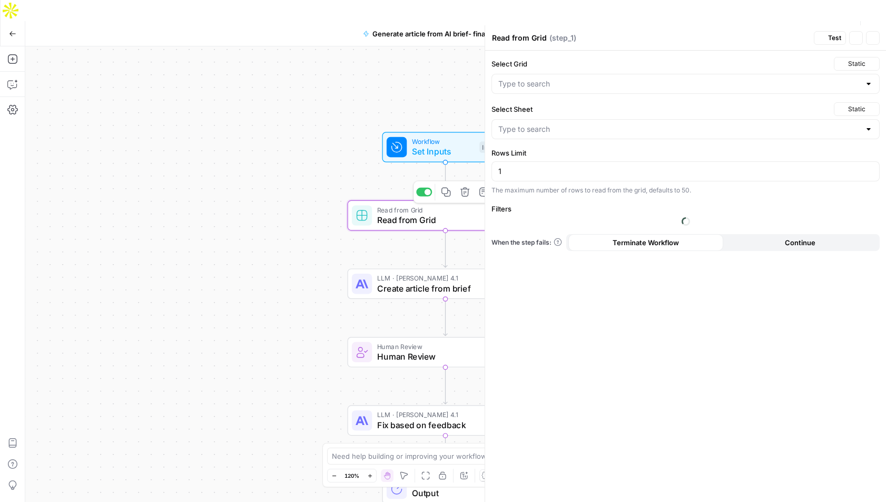
type input "Blank"
type input "Brief Creation"
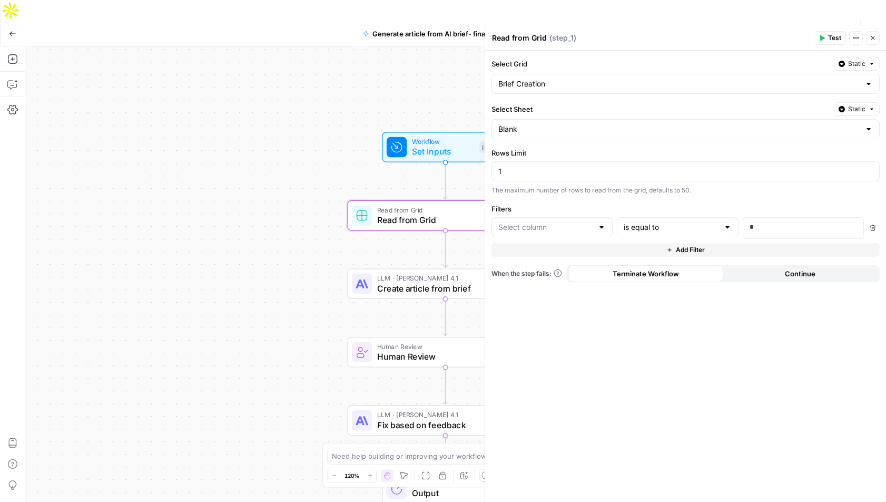
type input "Surfer SEO Keywords"
click at [869, 130] on div at bounding box center [869, 129] width 8 height 11
type input "Blank"
click at [727, 108] on label "Select Sheet" at bounding box center [661, 109] width 338 height 11
click at [727, 124] on input "Blank" at bounding box center [679, 129] width 362 height 11
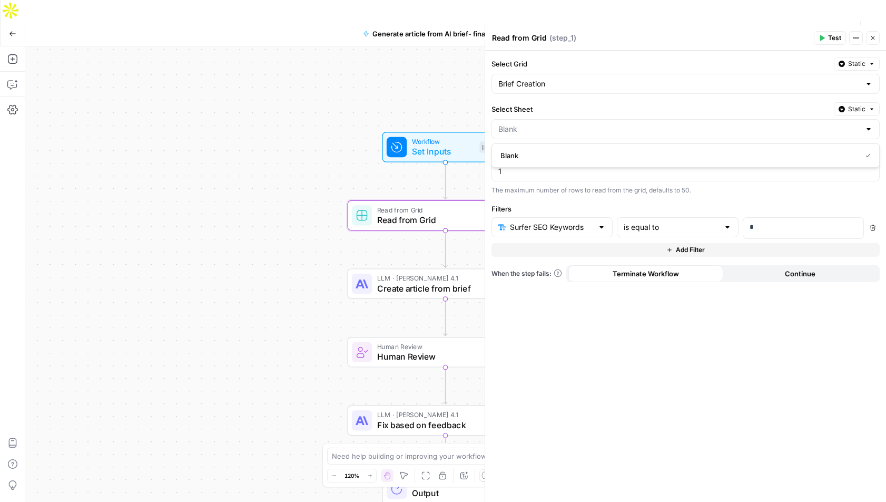
type input "Blank"
click at [737, 206] on label "Filters" at bounding box center [686, 208] width 388 height 11
click at [602, 227] on div at bounding box center [602, 227] width 8 height 11
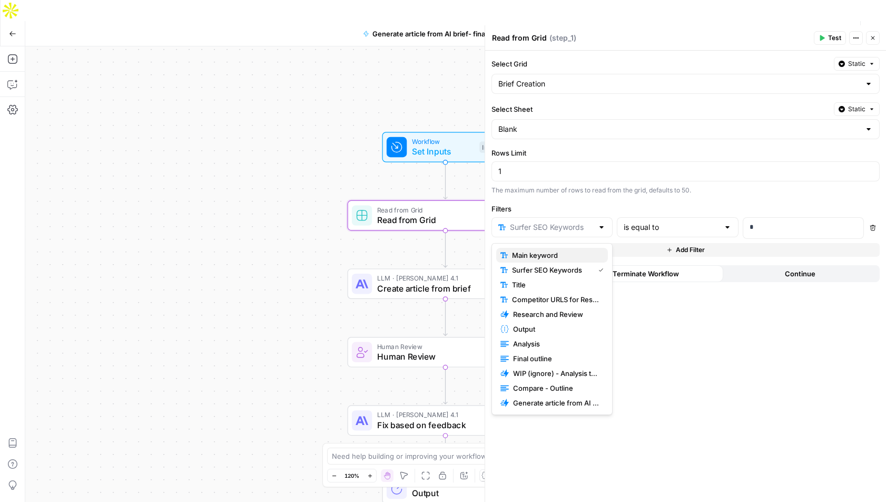
click at [544, 256] on span "Main keyword" at bounding box center [555, 255] width 87 height 11
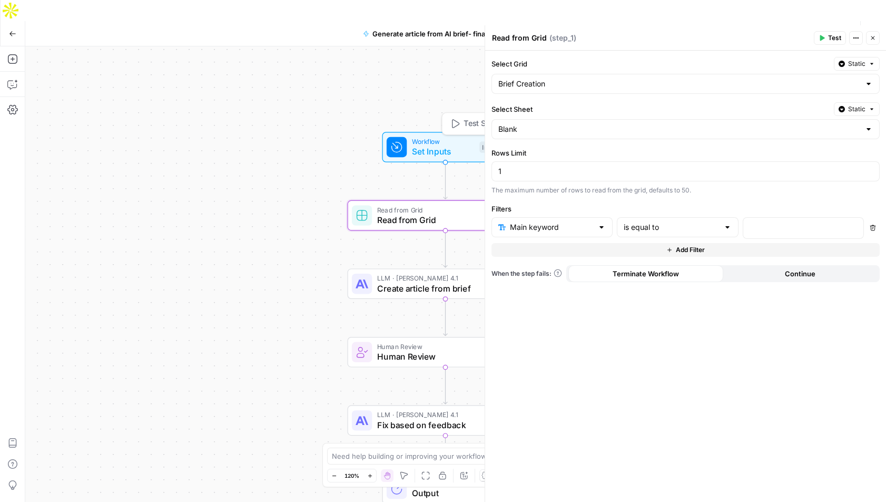
click at [435, 145] on span "Set Inputs" at bounding box center [443, 151] width 63 height 13
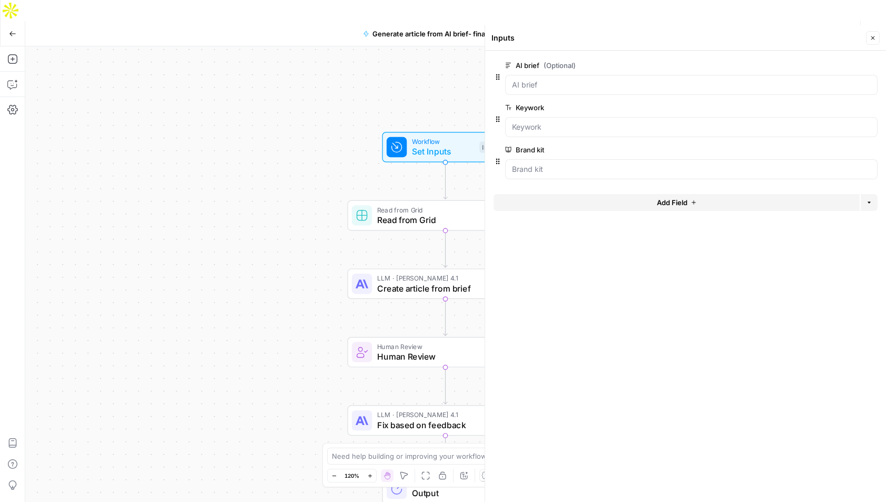
click at [394, 160] on div "Workflow Set Inputs Inputs Read from Grid Read from Grid Step 1 LLM · Claude Op…" at bounding box center [455, 284] width 861 height 476
click at [873, 41] on icon "button" at bounding box center [873, 38] width 6 height 6
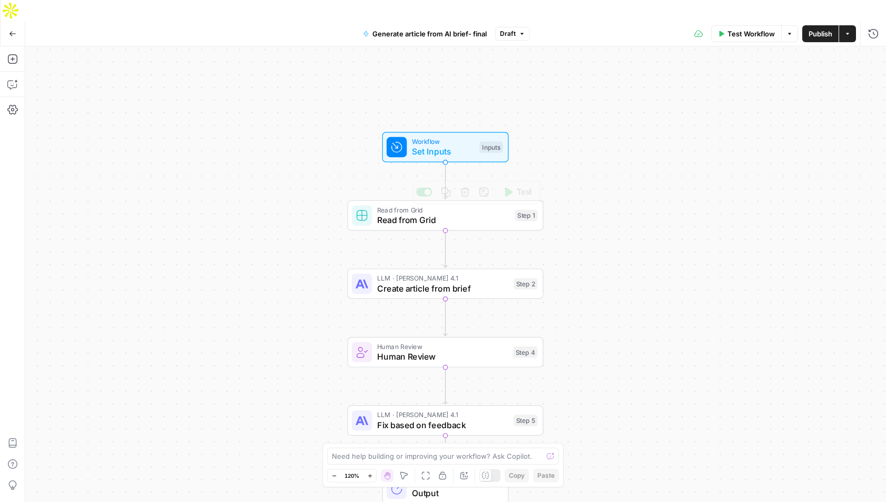
click at [404, 213] on span "Read from Grid" at bounding box center [443, 219] width 133 height 13
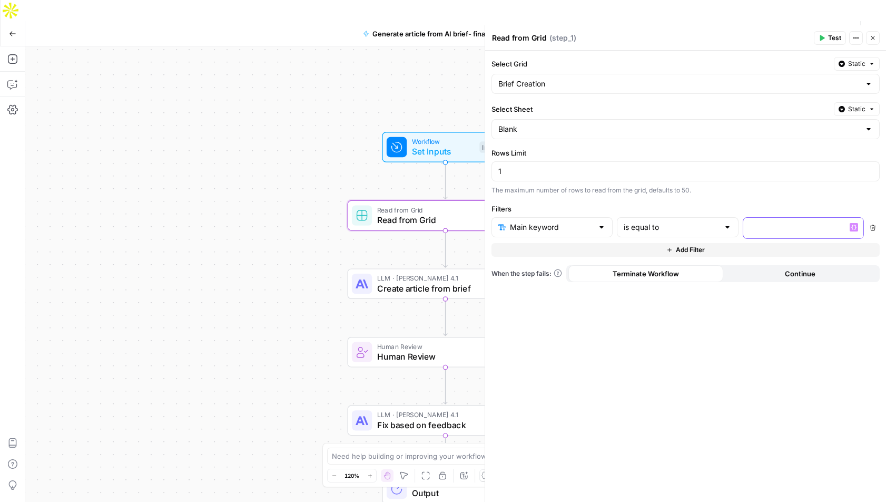
click at [775, 231] on p at bounding box center [795, 227] width 91 height 11
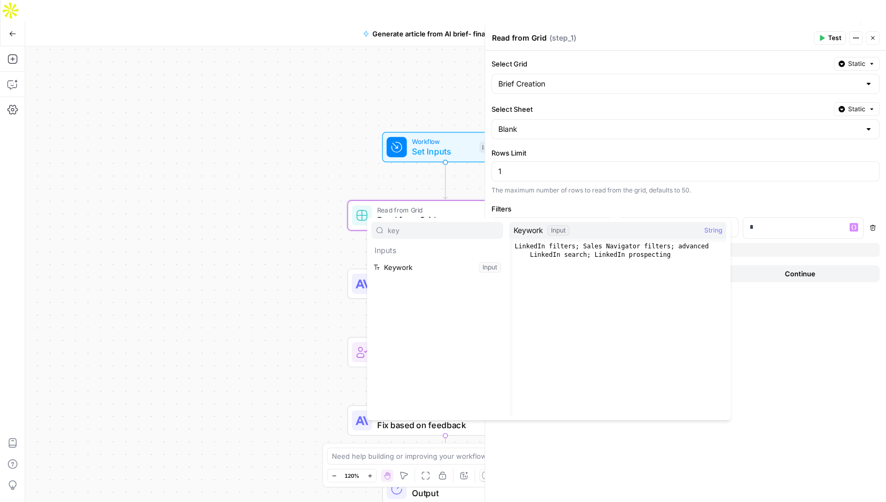
type input "key"
click at [393, 276] on div "key Inputs Keywork Input" at bounding box center [437, 319] width 132 height 194
click at [393, 271] on button "Select variable Keywork" at bounding box center [437, 267] width 132 height 17
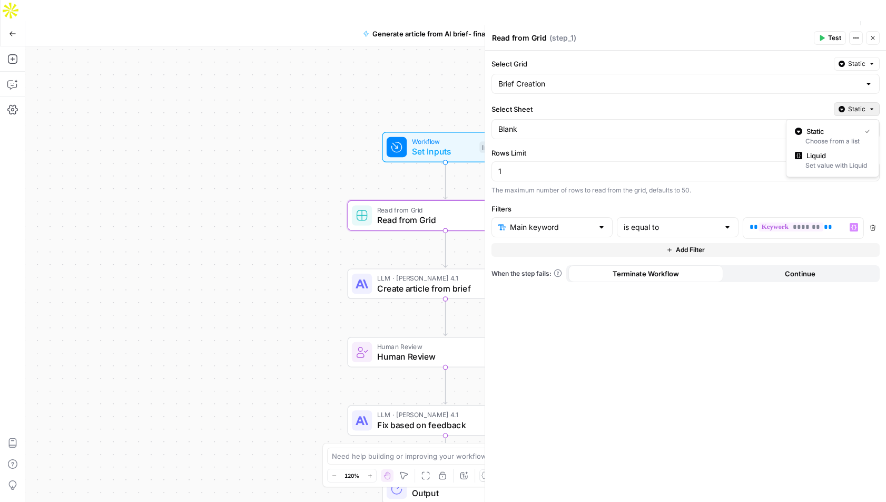
click at [854, 109] on span "Static" at bounding box center [856, 108] width 17 height 9
click at [748, 107] on label "Select Sheet" at bounding box center [661, 109] width 338 height 11
click at [748, 124] on input "Blank" at bounding box center [679, 129] width 362 height 11
click at [739, 158] on span "Blank" at bounding box center [679, 155] width 357 height 11
type input "Blank"
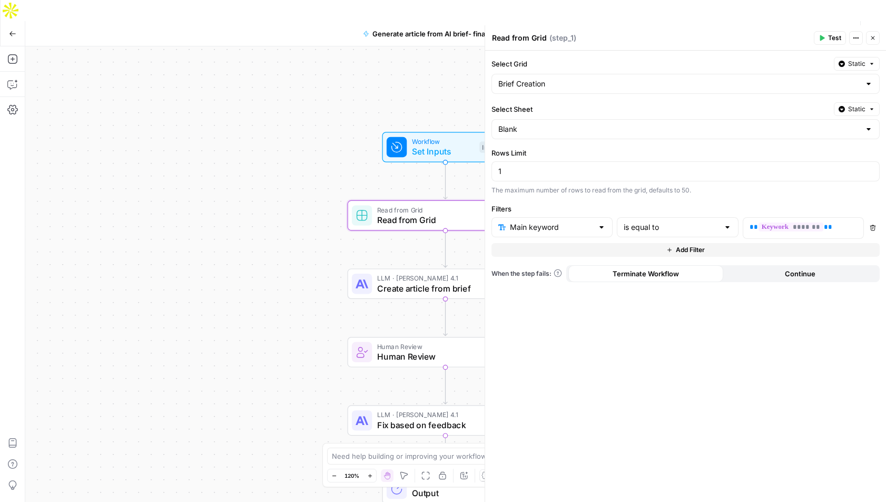
click at [827, 28] on span "Publish" at bounding box center [821, 33] width 24 height 11
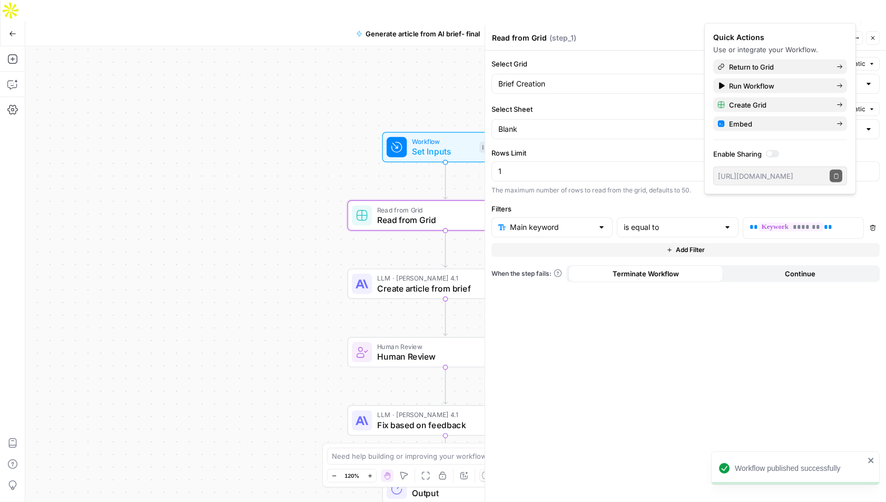
click at [269, 236] on div "Workflow Set Inputs Inputs Read from Grid Read from Grid Step 1 LLM · Claude Op…" at bounding box center [455, 284] width 861 height 476
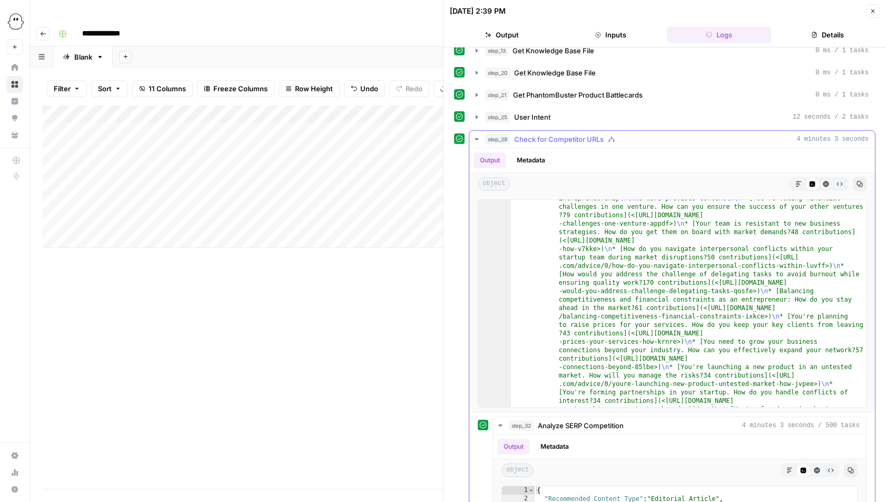
click at [474, 139] on icon "button" at bounding box center [477, 139] width 8 height 8
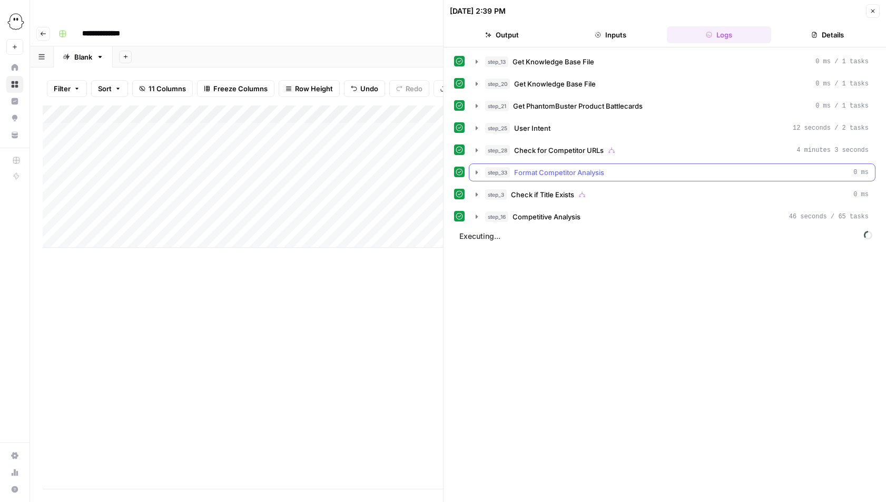
click at [474, 169] on icon "button" at bounding box center [477, 172] width 8 height 8
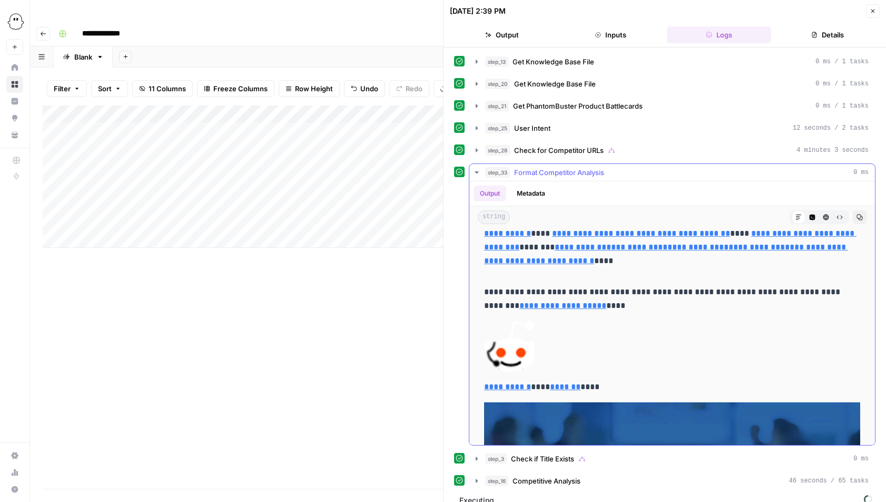
scroll to position [822, 0]
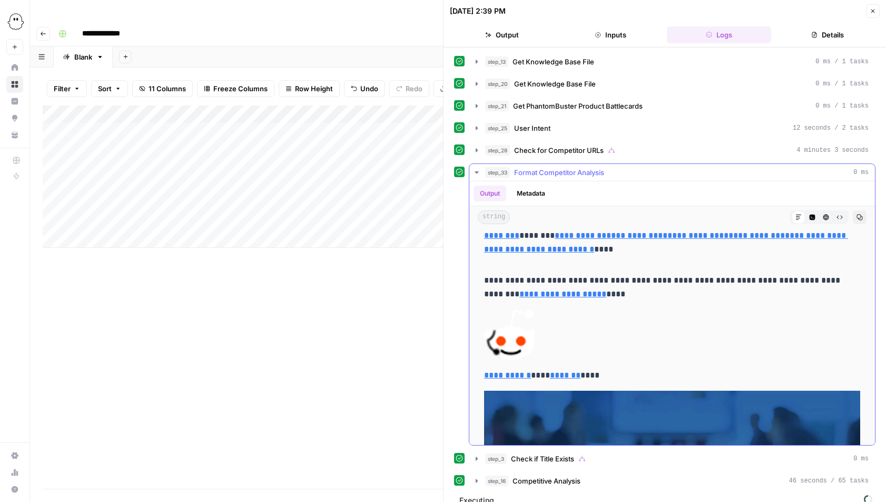
click at [826, 216] on icon "button" at bounding box center [826, 217] width 6 height 6
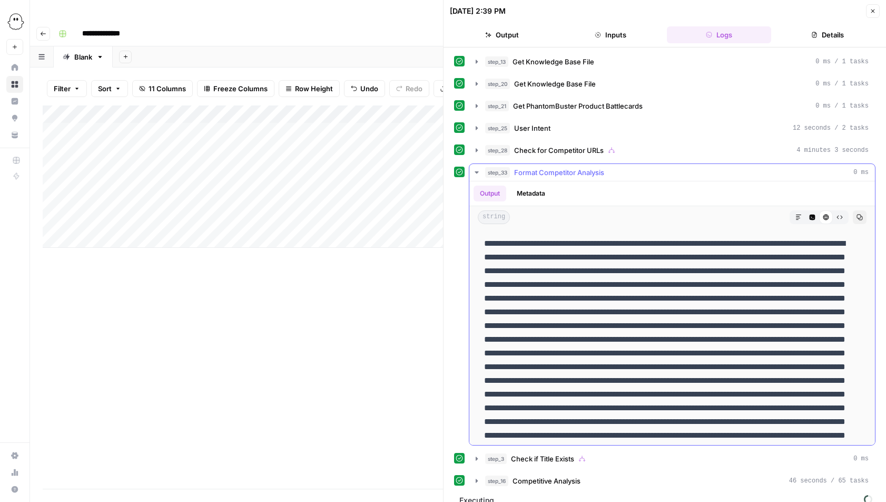
click at [477, 174] on icon "button" at bounding box center [477, 172] width 8 height 8
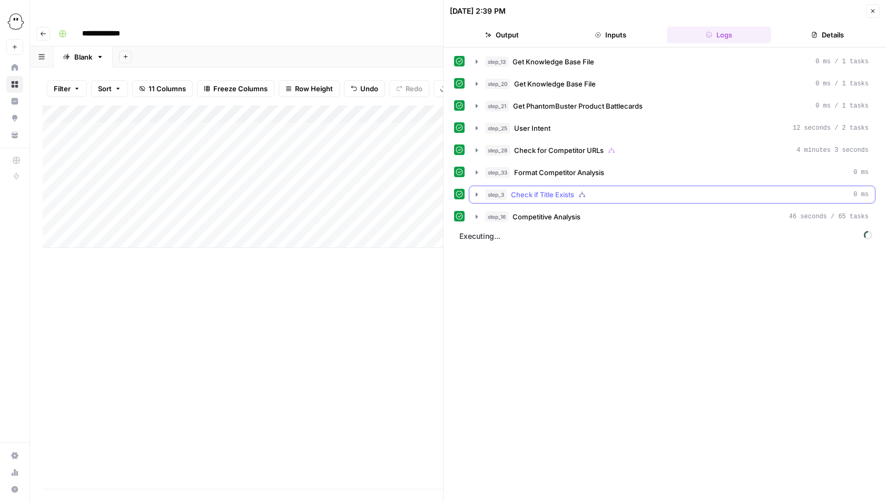
click at [477, 194] on icon "button" at bounding box center [477, 194] width 2 height 4
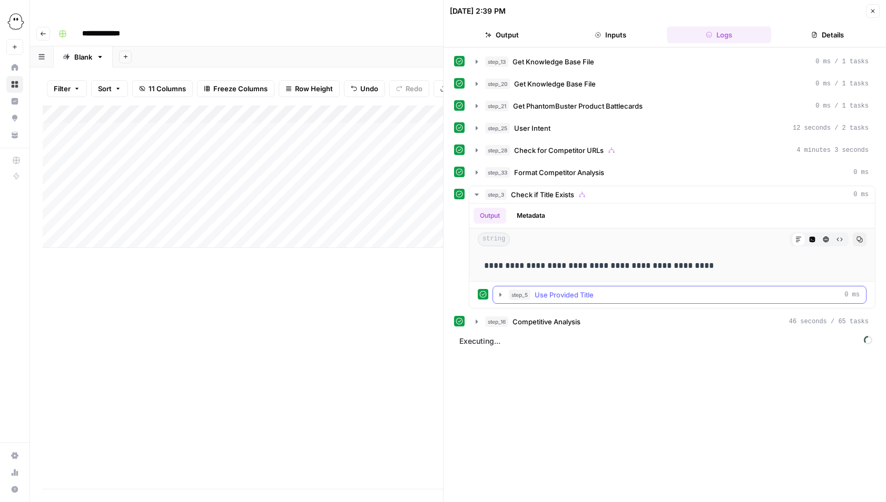
click at [495, 294] on button "step_5 Use Provided Title 0 ms" at bounding box center [679, 294] width 373 height 17
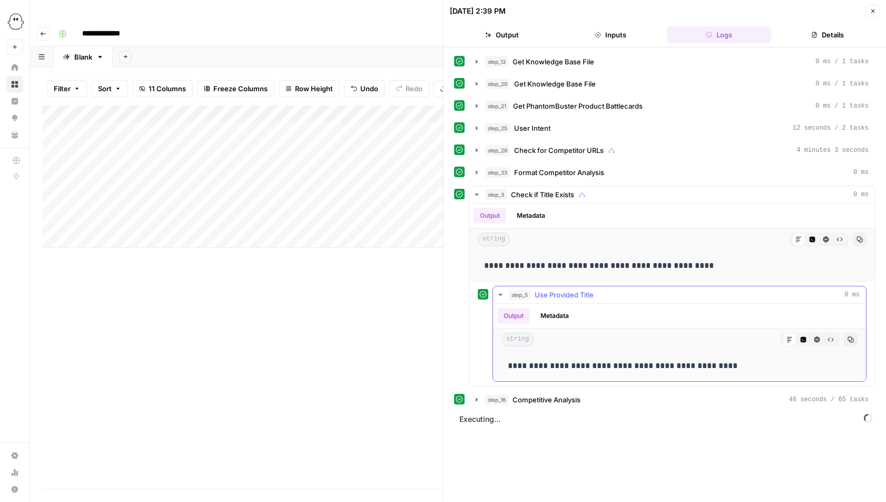
click at [498, 292] on icon "button" at bounding box center [500, 294] width 8 height 8
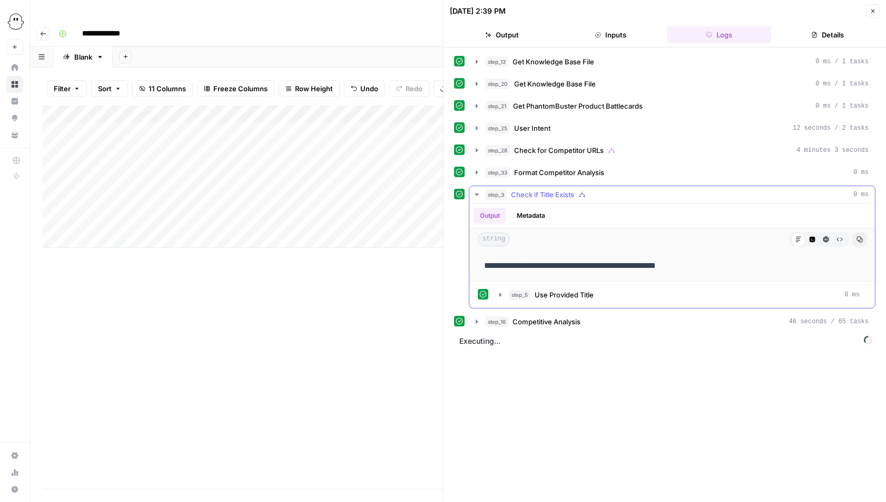
click at [474, 190] on icon "button" at bounding box center [477, 194] width 8 height 8
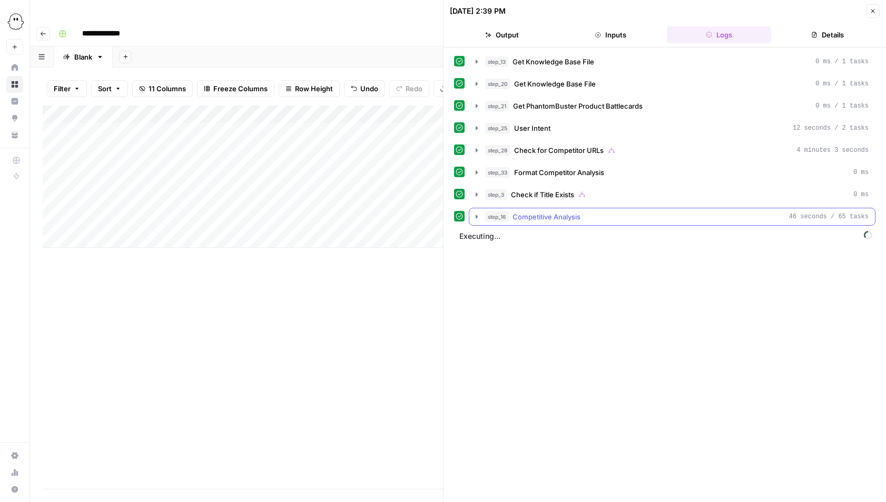
click at [476, 217] on icon "button" at bounding box center [477, 216] width 2 height 4
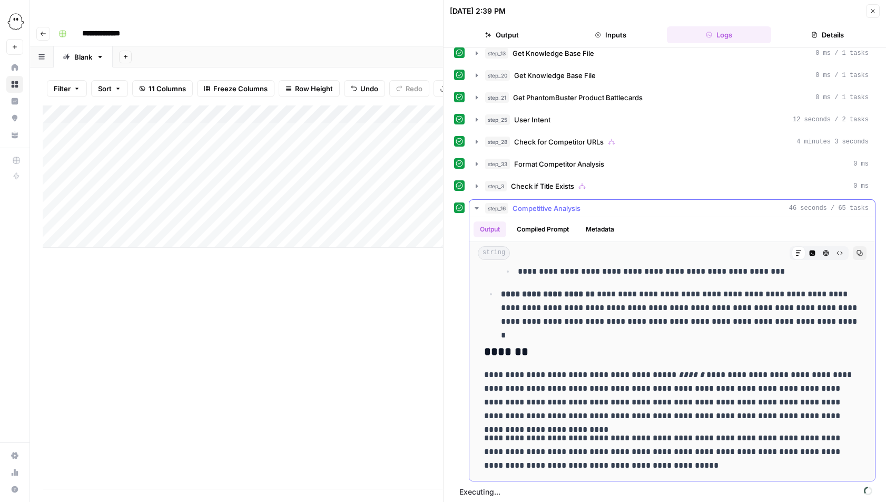
scroll to position [12, 0]
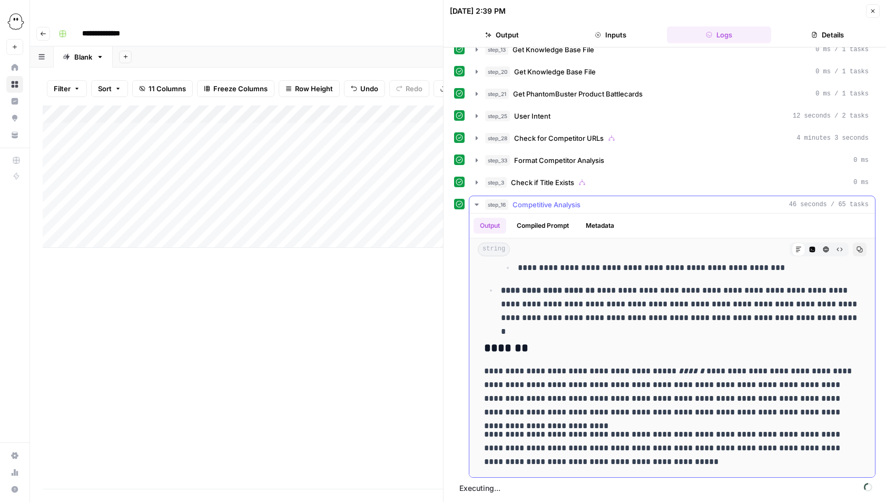
click at [475, 205] on icon "button" at bounding box center [477, 204] width 8 height 8
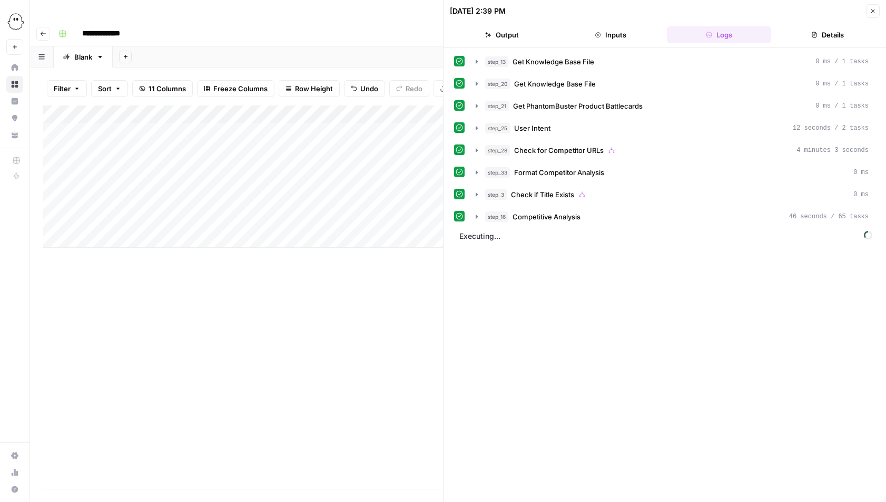
click at [356, 202] on div "Add Column" at bounding box center [243, 176] width 400 height 142
click at [476, 215] on icon "button" at bounding box center [477, 216] width 2 height 4
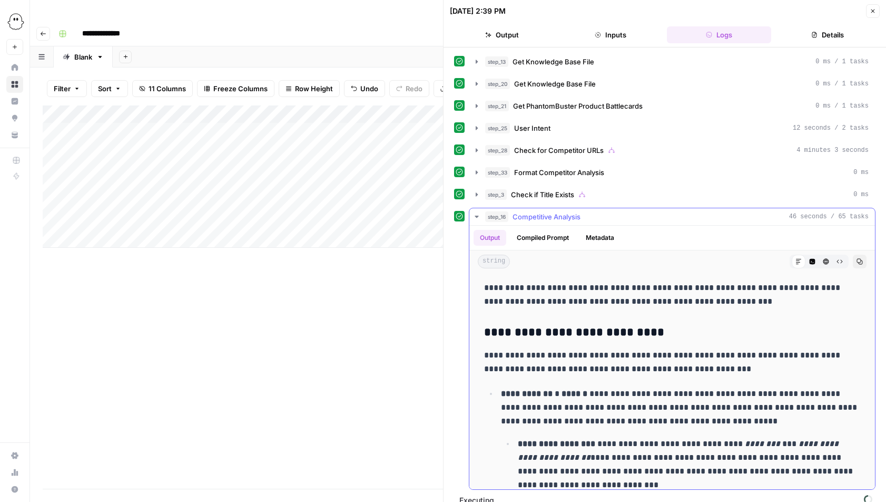
click at [476, 216] on icon "button" at bounding box center [477, 217] width 4 height 2
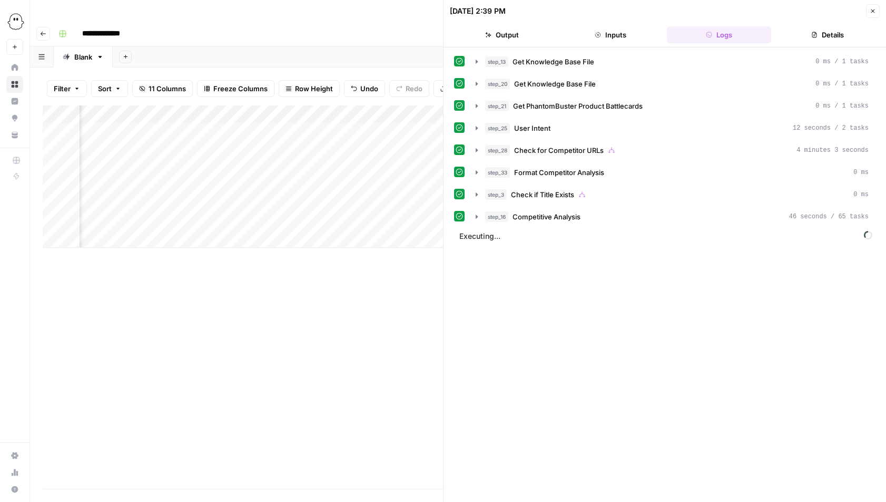
scroll to position [0, 514]
click at [873, 12] on icon "button" at bounding box center [873, 11] width 6 height 6
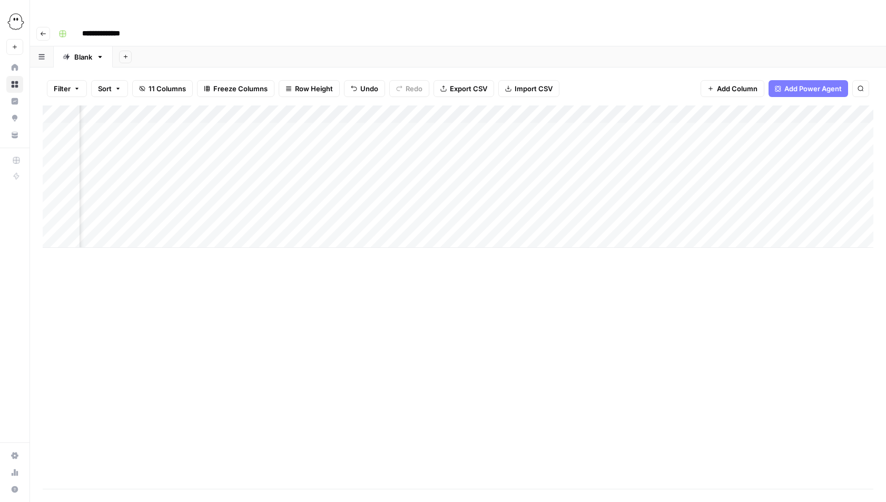
scroll to position [0, 245]
click at [454, 105] on div "Add Column" at bounding box center [458, 176] width 831 height 142
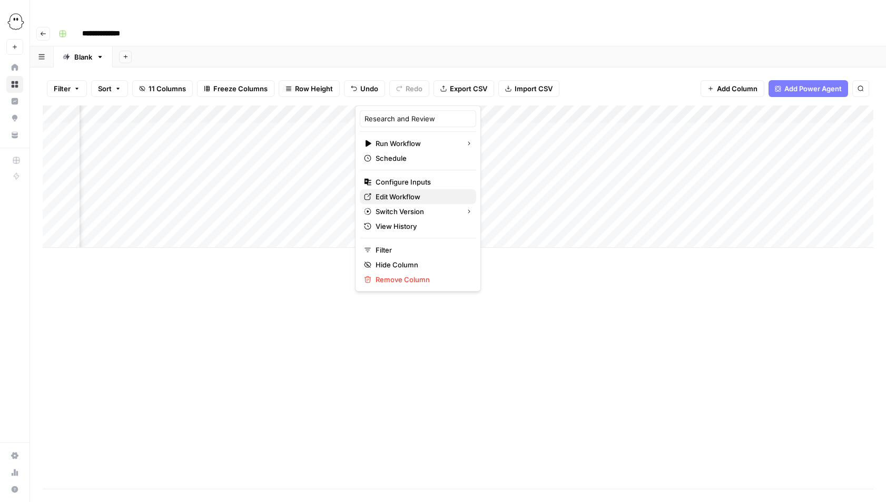
click at [408, 195] on span "Edit Workflow" at bounding box center [422, 196] width 92 height 11
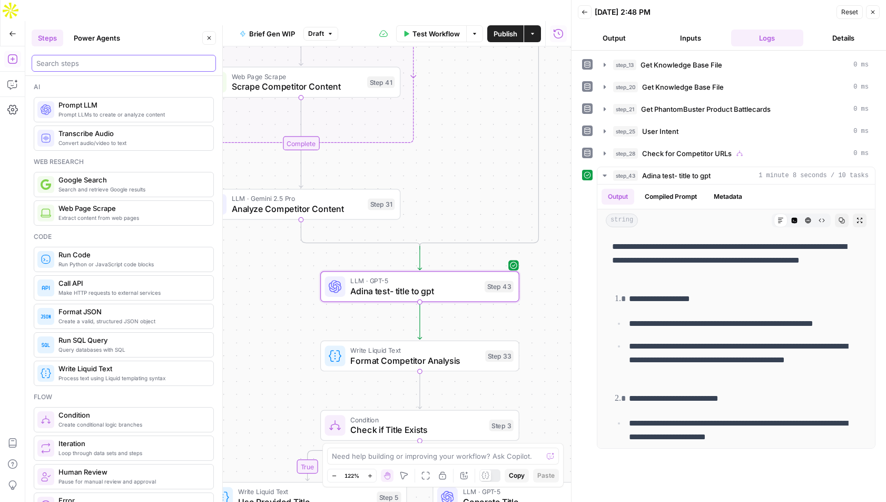
click at [92, 62] on input "search" at bounding box center [123, 63] width 175 height 11
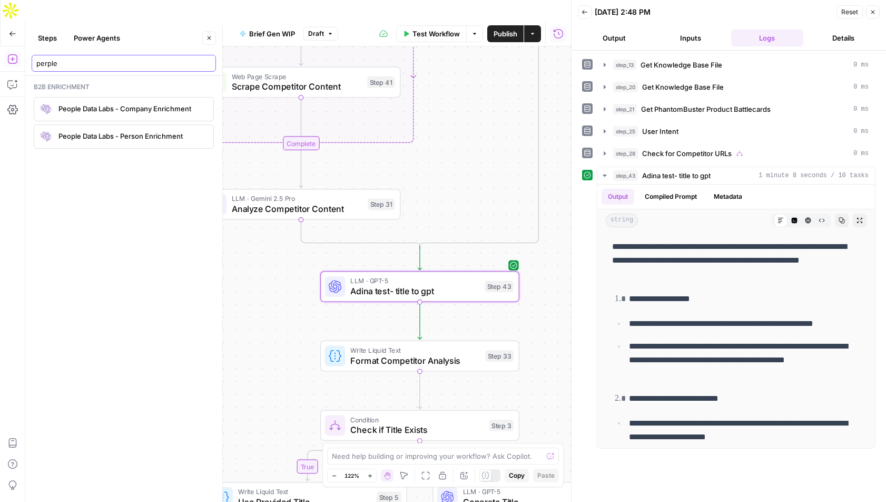
type input "perple"
click at [43, 33] on button "Steps" at bounding box center [48, 38] width 32 height 17
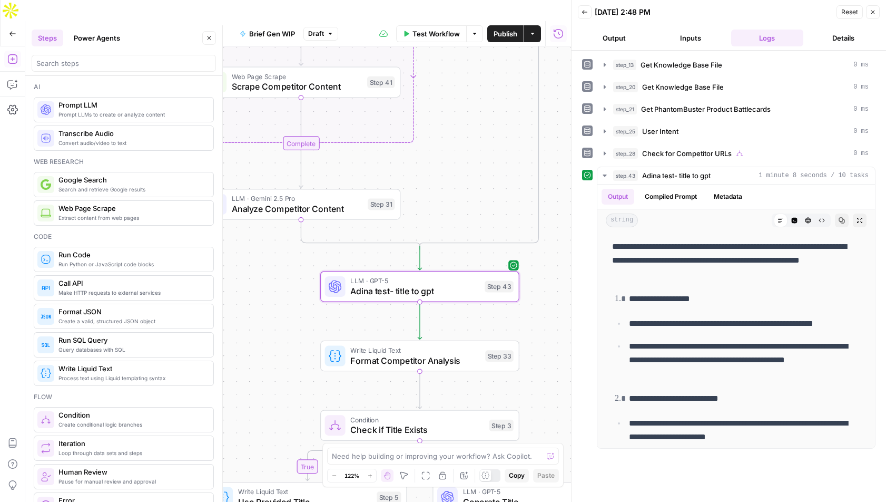
click at [100, 35] on button "Power Agents" at bounding box center [96, 38] width 59 height 17
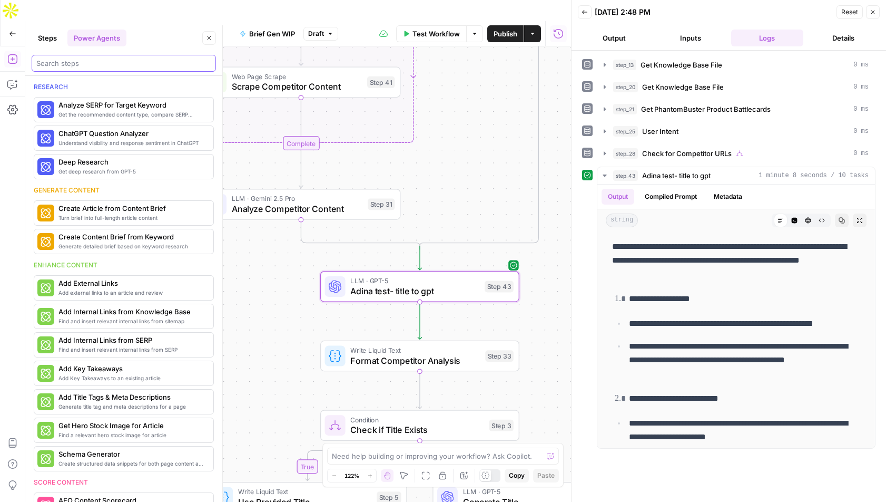
click at [105, 67] on input "search" at bounding box center [123, 63] width 175 height 11
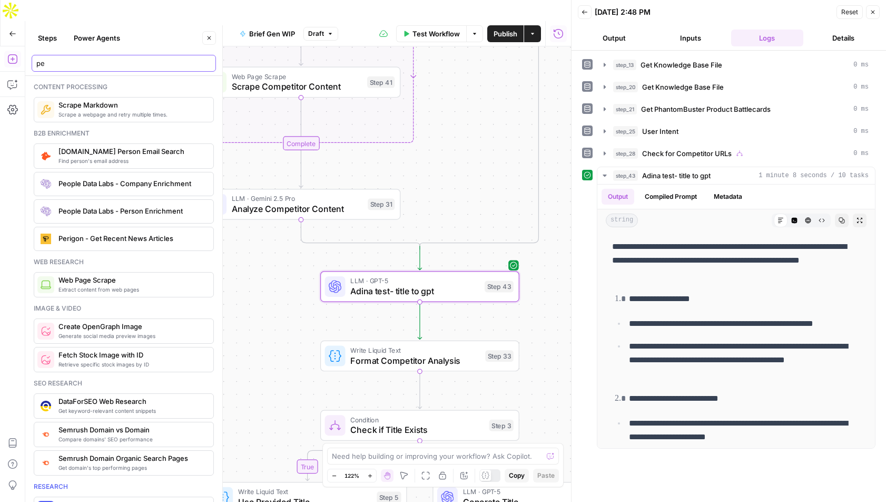
type input "p"
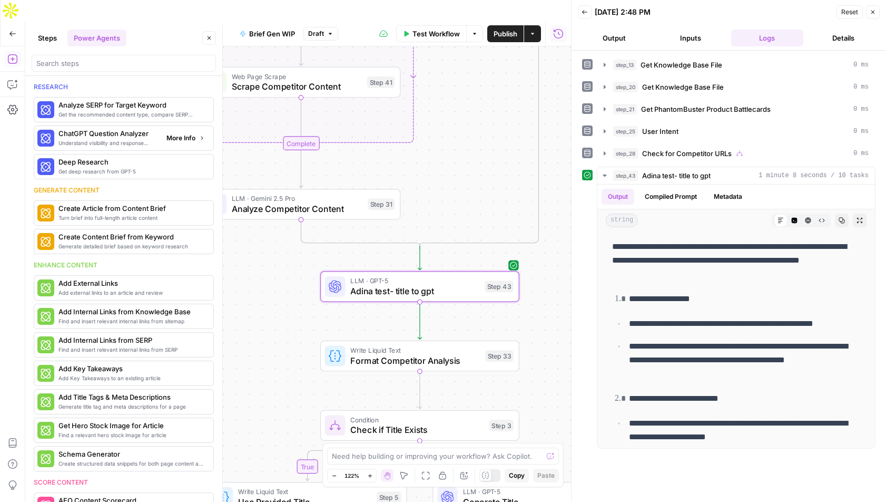
click at [195, 146] on div "Understand visibility and response sentiment in ChatGPT ChatGPT Question Analyz…" at bounding box center [123, 138] width 172 height 18
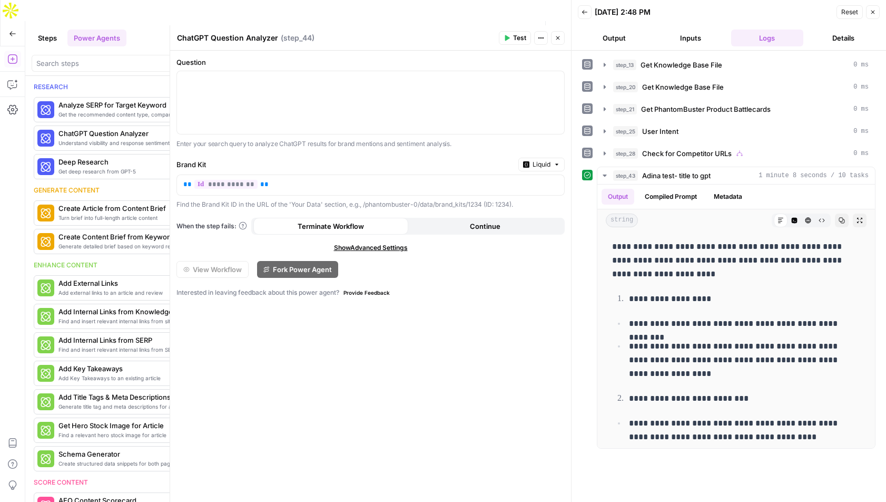
click at [559, 41] on icon "button" at bounding box center [558, 38] width 6 height 6
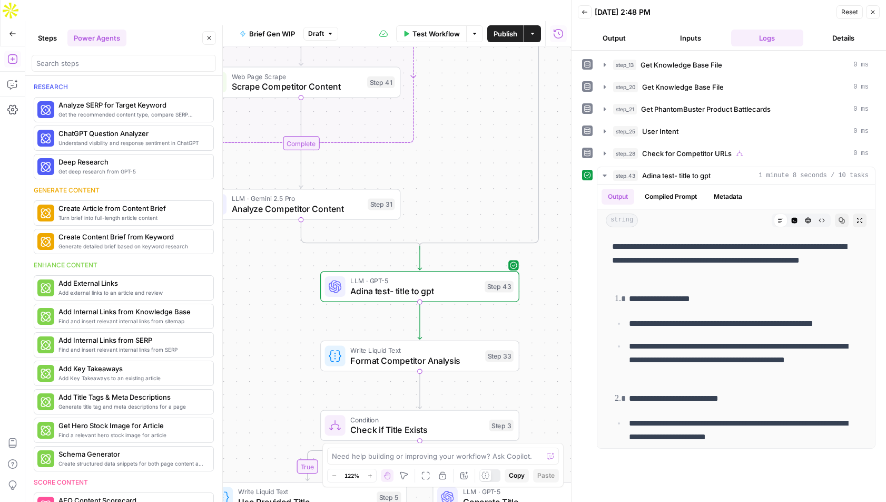
click at [55, 35] on button "Steps" at bounding box center [48, 38] width 32 height 17
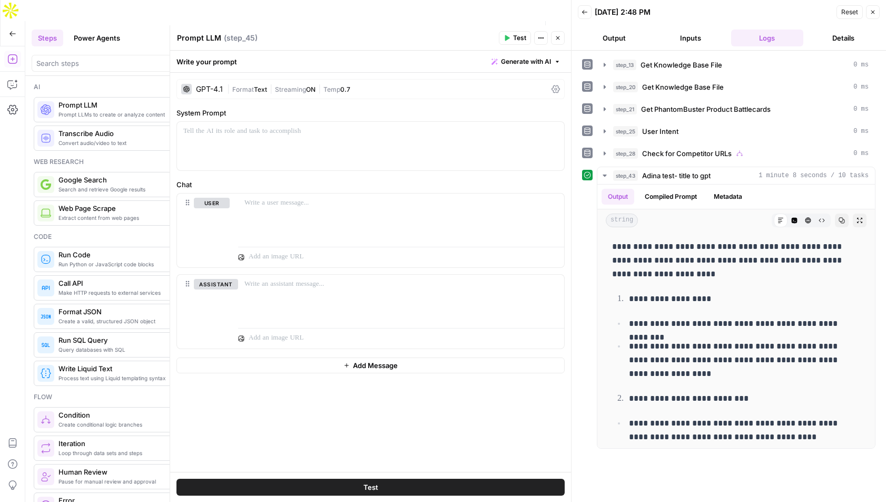
click at [212, 90] on div "GPT-4.1" at bounding box center [209, 88] width 27 height 7
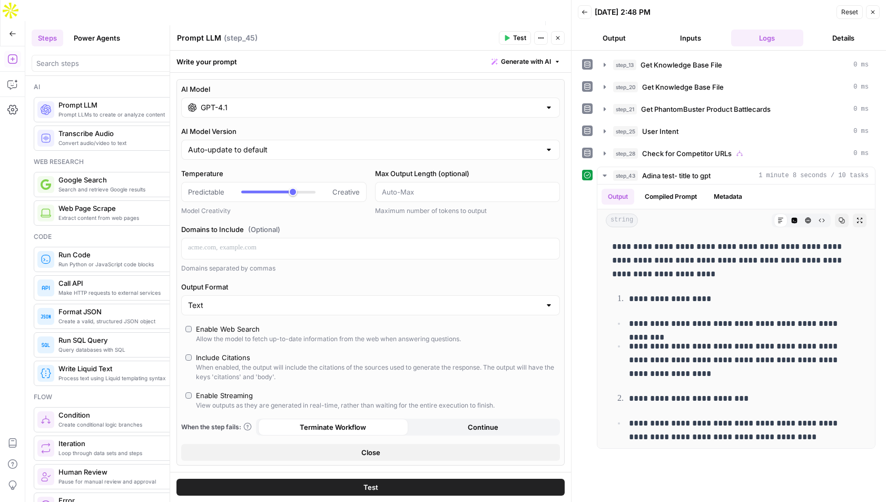
click at [221, 109] on input "GPT-4.1" at bounding box center [371, 107] width 340 height 11
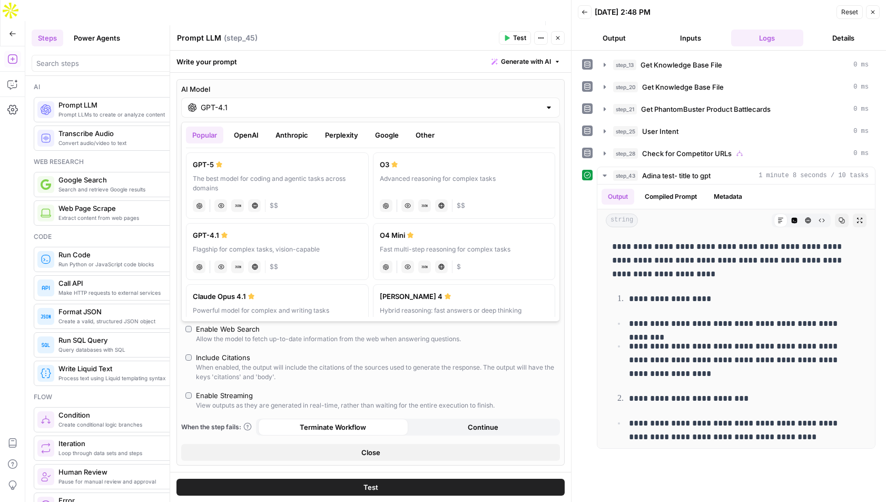
click at [350, 135] on button "Perplexity" at bounding box center [342, 134] width 46 height 17
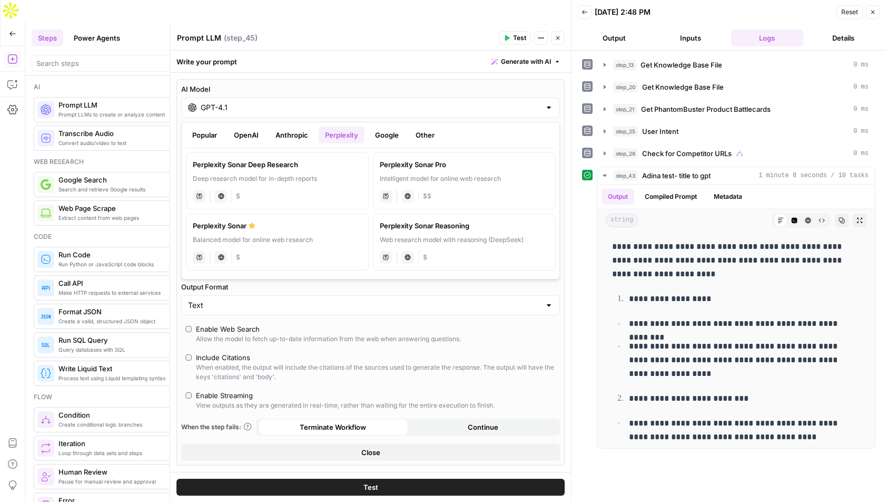
click at [217, 228] on div "Perplexity Sonar" at bounding box center [277, 225] width 169 height 11
type input "Perplexity Sonar"
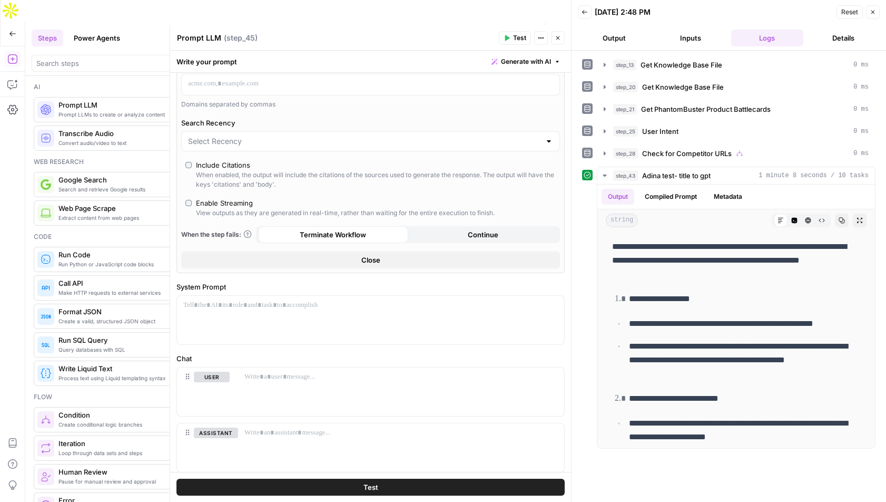
scroll to position [210, 0]
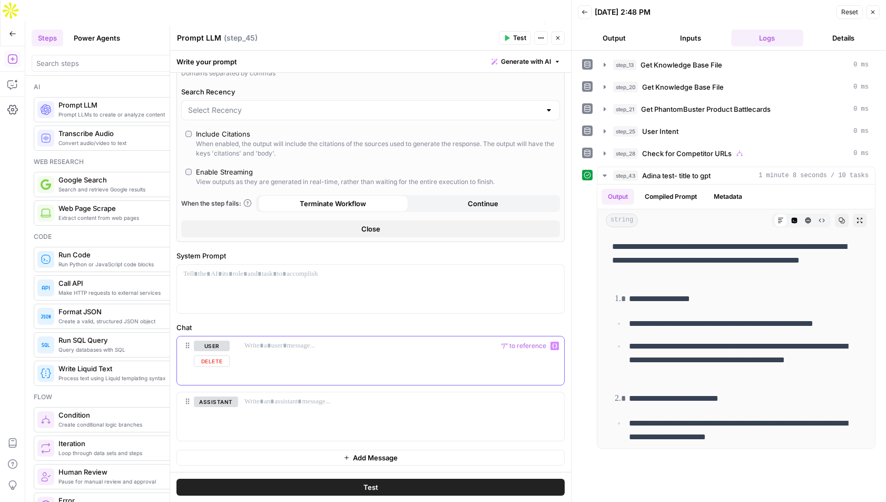
click at [280, 353] on div at bounding box center [401, 360] width 326 height 48
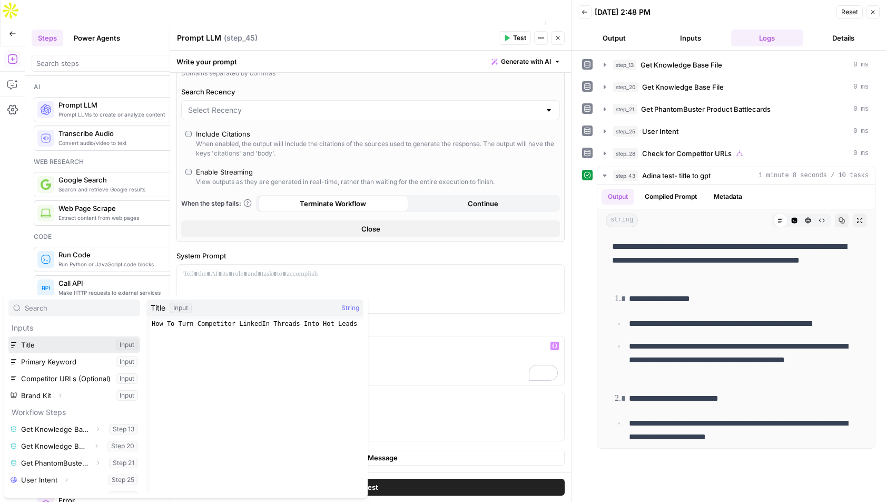
click at [26, 341] on button "Select variable Title" at bounding box center [74, 344] width 132 height 17
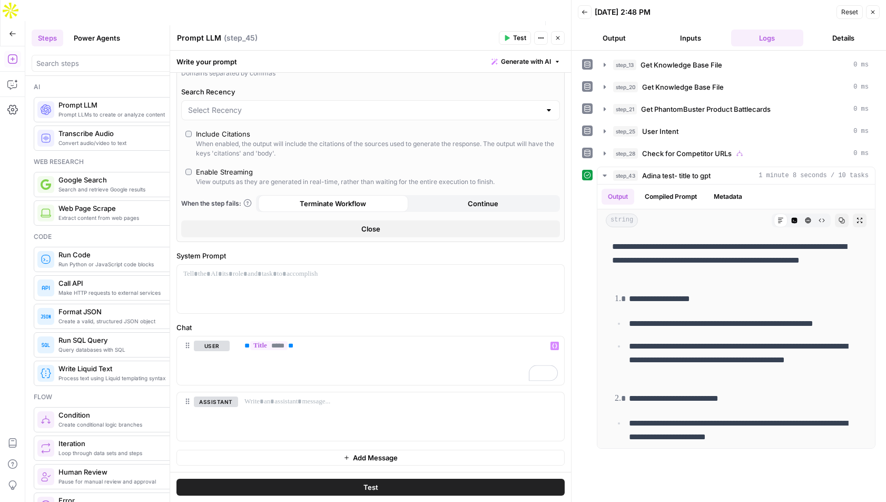
click at [371, 486] on span "Test" at bounding box center [371, 487] width 15 height 11
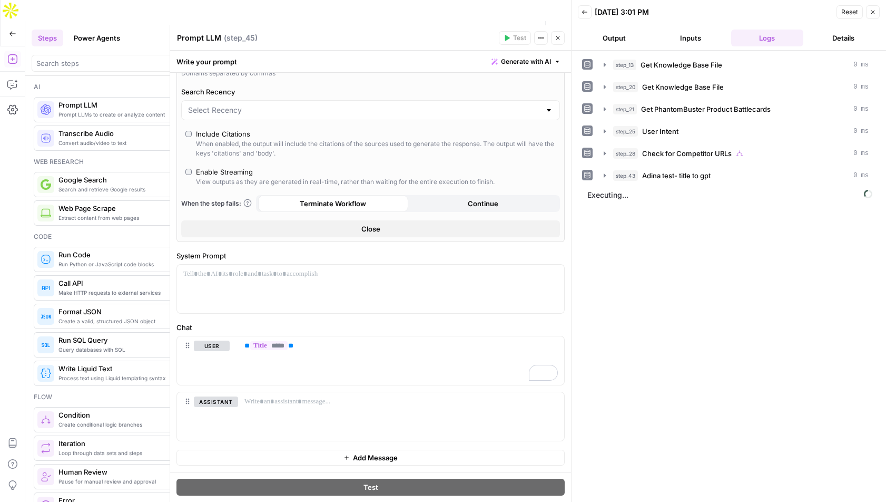
click at [203, 39] on textarea "Prompt LLM" at bounding box center [199, 38] width 44 height 11
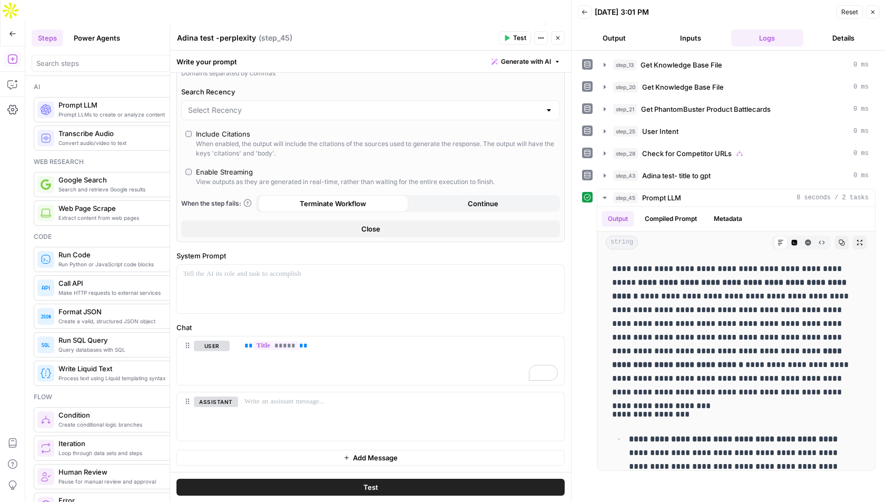
scroll to position [0, 0]
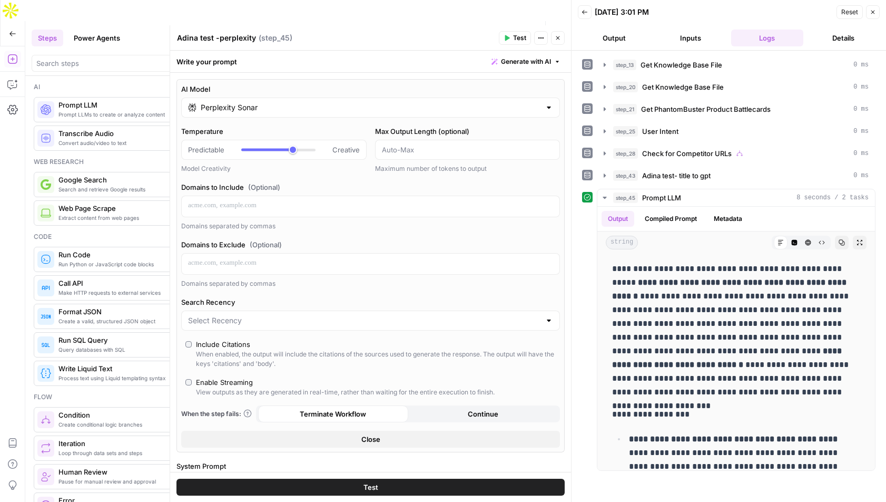
type textarea "Adina test -perplexity"
click at [562, 34] on button "Close" at bounding box center [558, 38] width 14 height 14
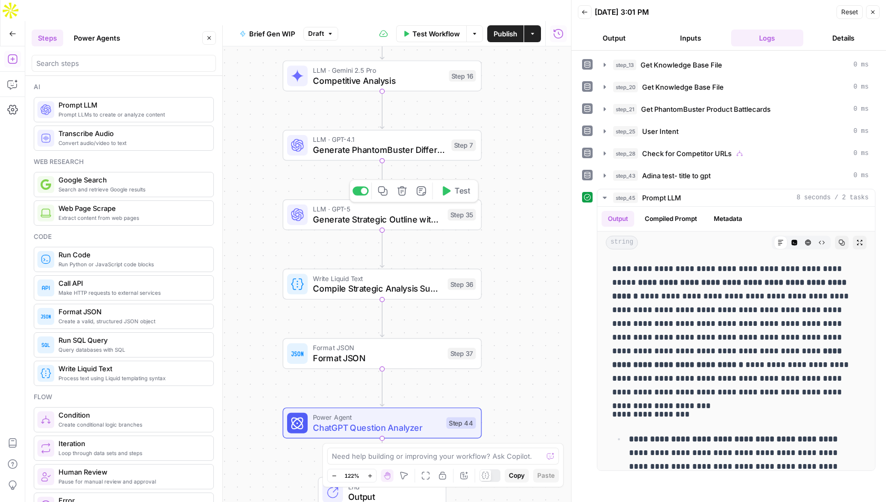
click at [369, 213] on span "Generate Strategic Outline with FAQ" at bounding box center [378, 219] width 130 height 13
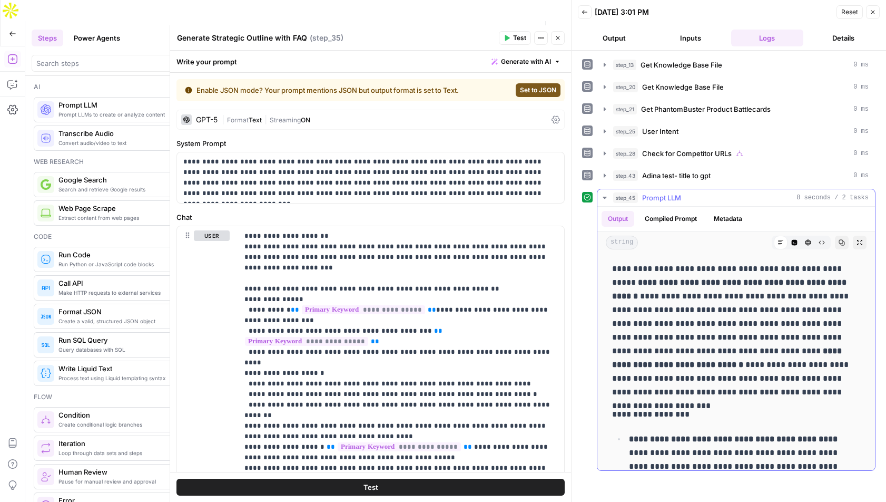
click at [738, 221] on button "Metadata" at bounding box center [728, 219] width 41 height 16
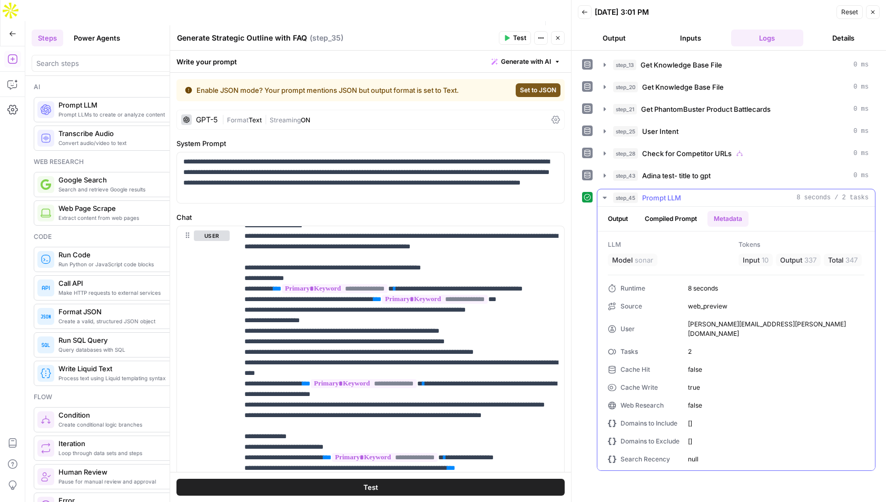
click at [672, 223] on button "Compiled Prompt" at bounding box center [671, 219] width 65 height 16
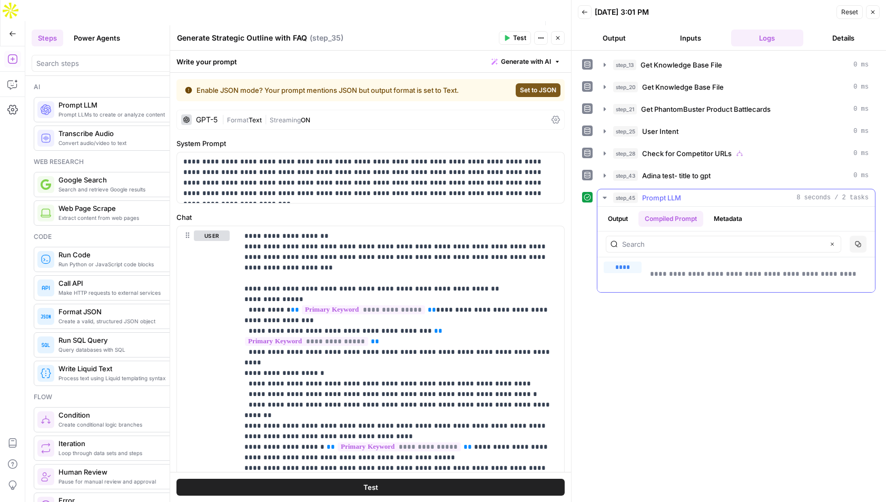
click at [614, 220] on button "Output" at bounding box center [618, 219] width 33 height 16
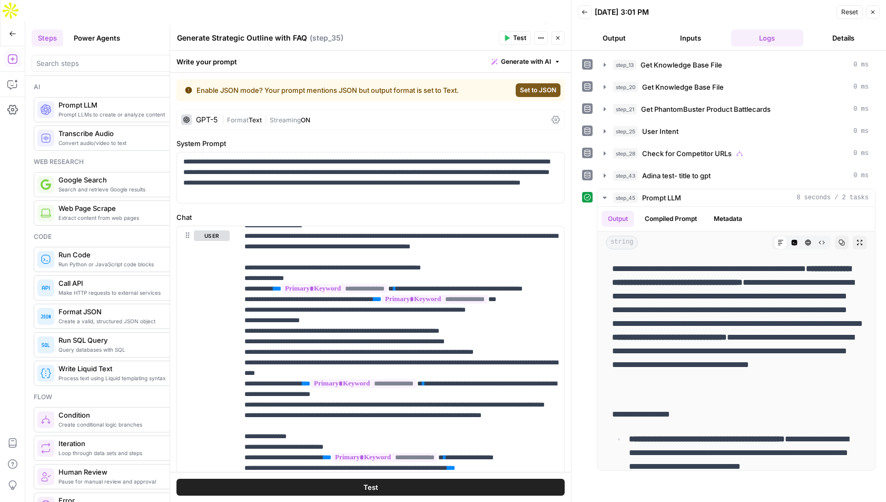
click at [562, 40] on button "Close" at bounding box center [558, 38] width 14 height 14
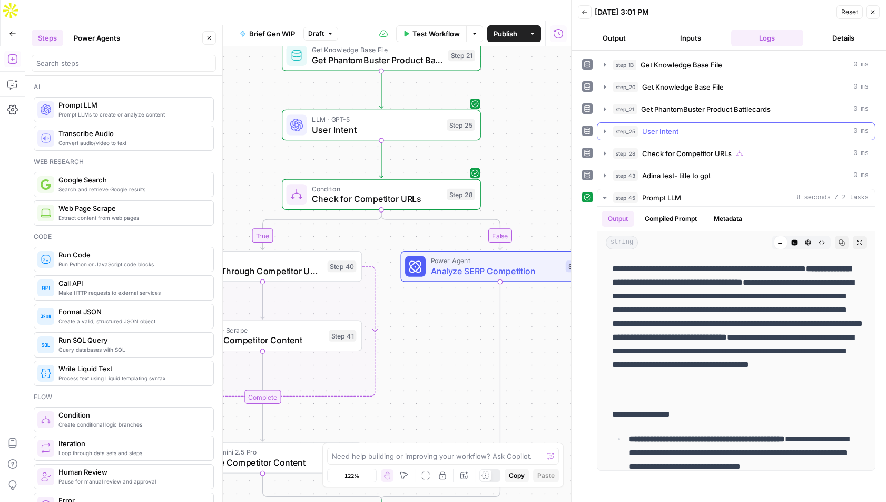
click at [605, 136] on button "step_25 User Intent 0 ms" at bounding box center [737, 131] width 278 height 17
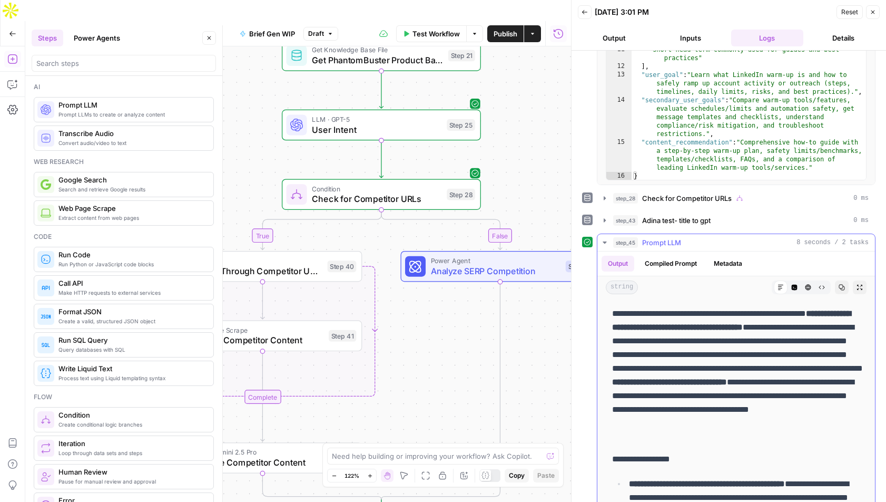
scroll to position [220, 0]
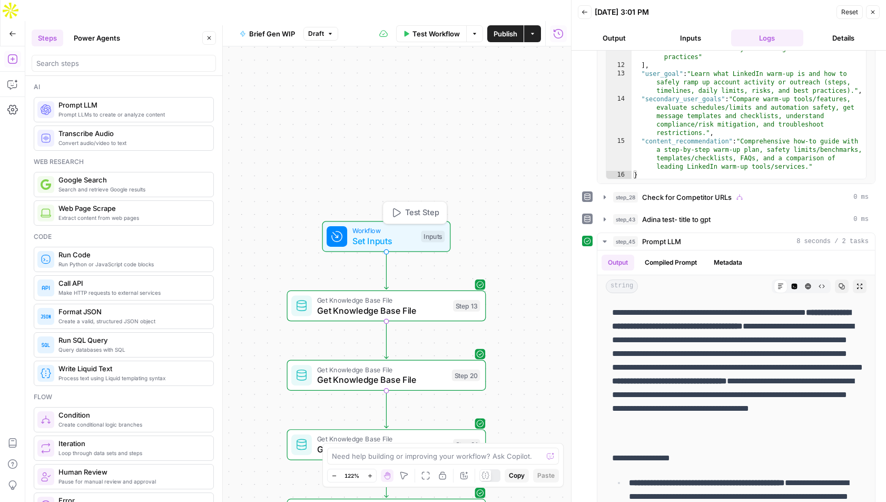
click at [412, 207] on span "Test Step" at bounding box center [422, 213] width 34 height 12
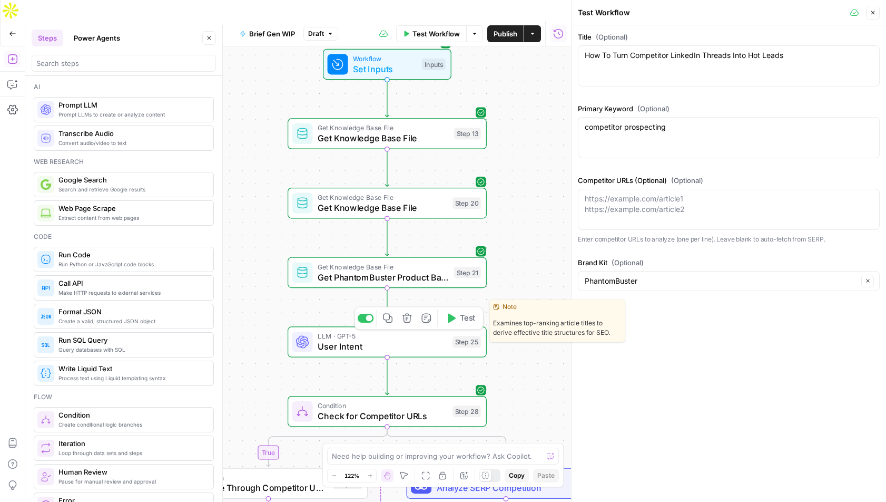
click at [458, 310] on button "Test" at bounding box center [461, 318] width 40 height 17
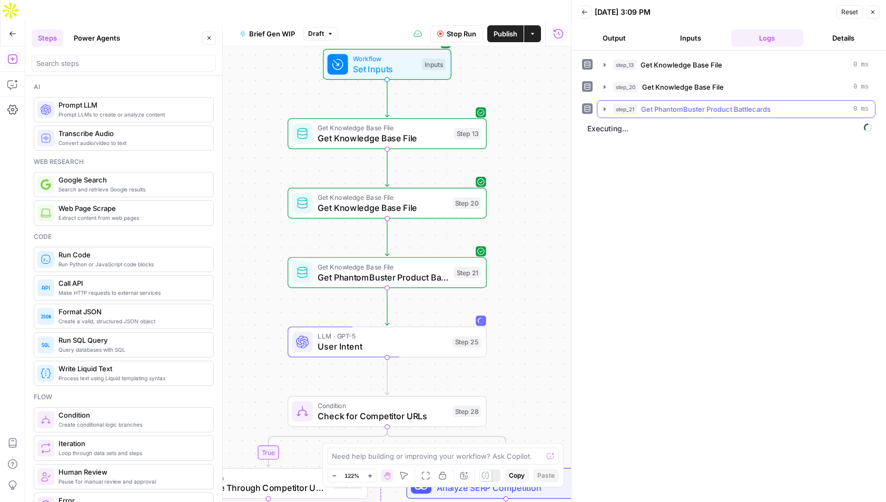
click at [602, 107] on icon "button" at bounding box center [605, 109] width 8 height 8
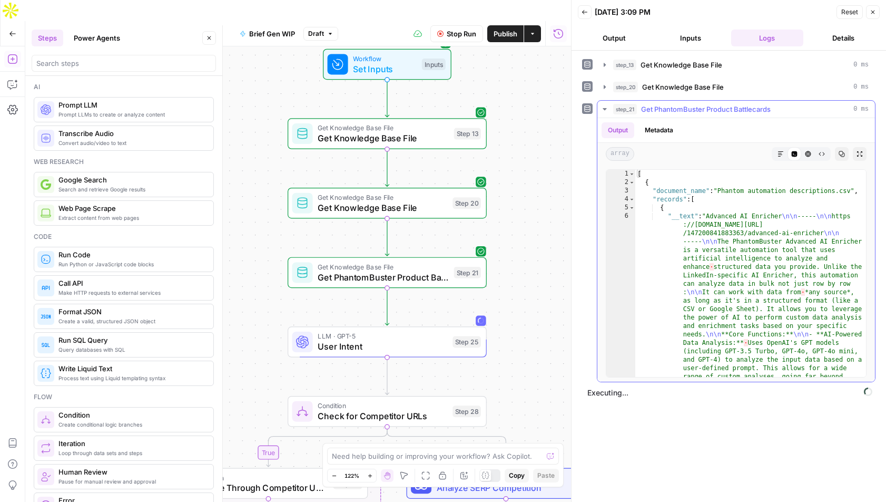
click at [603, 107] on icon "button" at bounding box center [605, 109] width 8 height 8
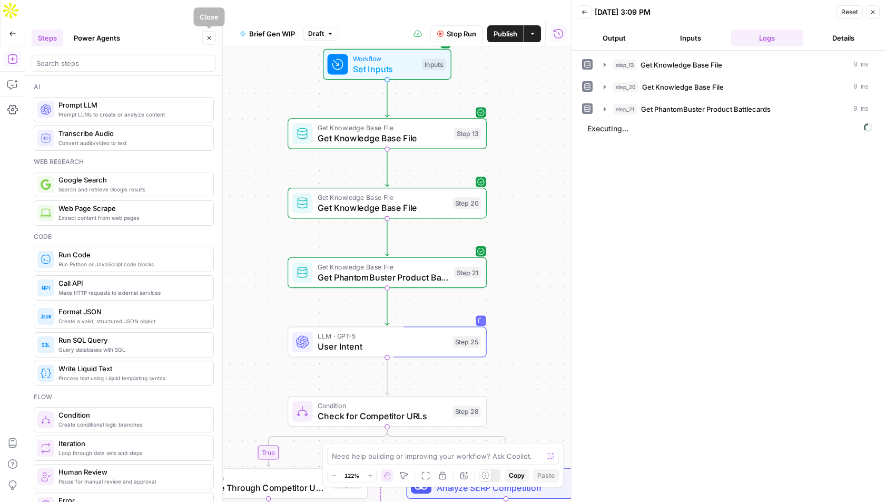
click at [209, 40] on icon "button" at bounding box center [209, 38] width 6 height 6
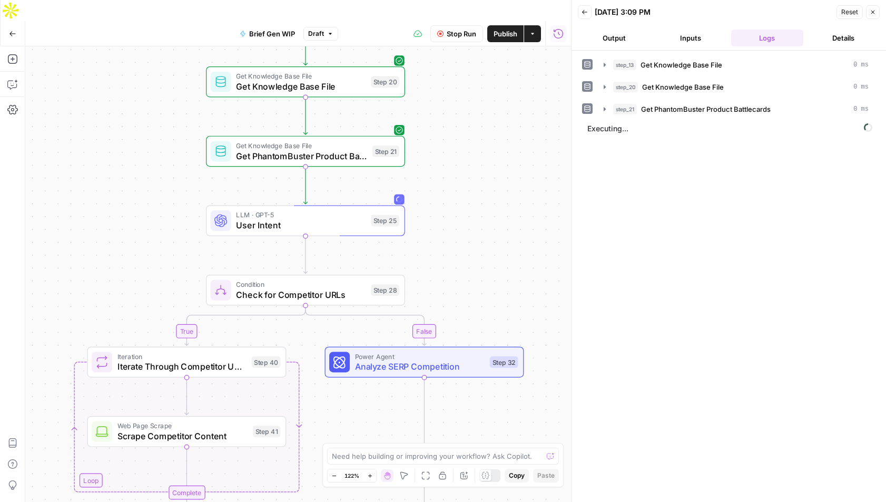
drag, startPoint x: 234, startPoint y: 306, endPoint x: 152, endPoint y: 184, distance: 146.6
click at [152, 184] on div "true false true false Workflow Set Inputs Inputs Get Knowledge Base File Get Kn…" at bounding box center [298, 284] width 546 height 476
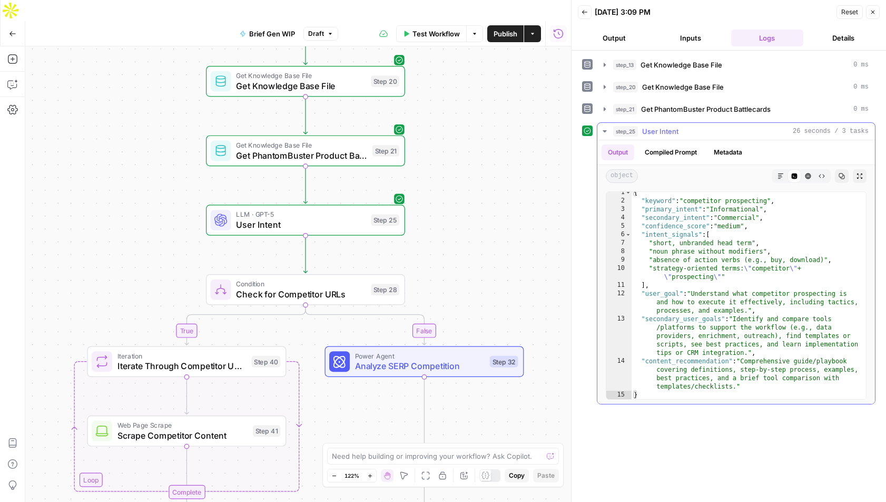
scroll to position [4, 0]
click at [604, 131] on icon "button" at bounding box center [605, 131] width 4 height 2
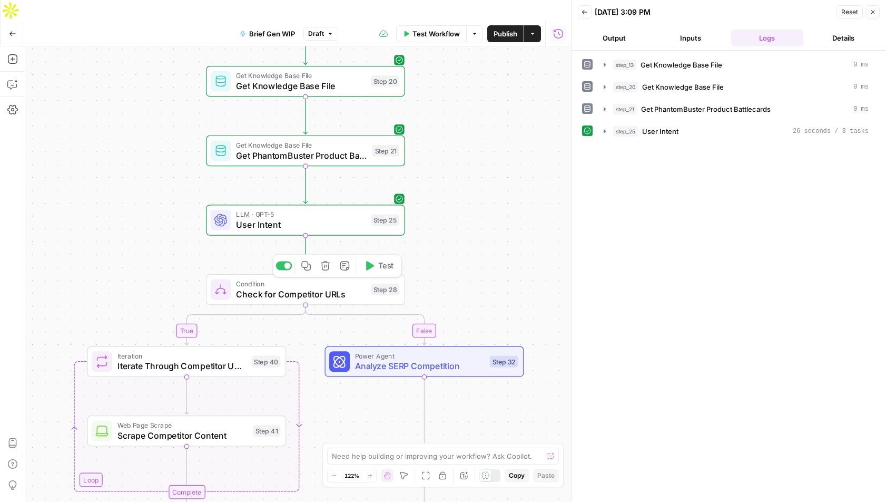
click at [380, 260] on span "Test" at bounding box center [385, 266] width 15 height 12
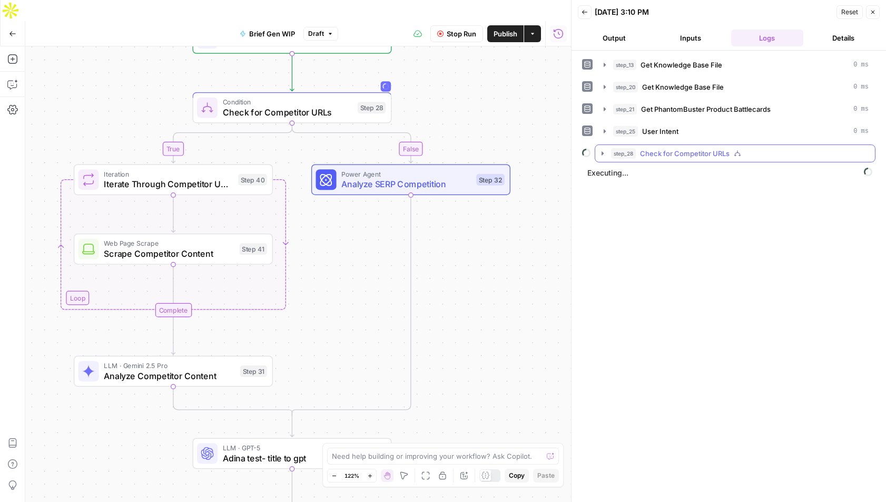
click at [602, 152] on icon "button" at bounding box center [603, 153] width 2 height 4
click at [624, 176] on icon "button" at bounding box center [624, 175] width 2 height 4
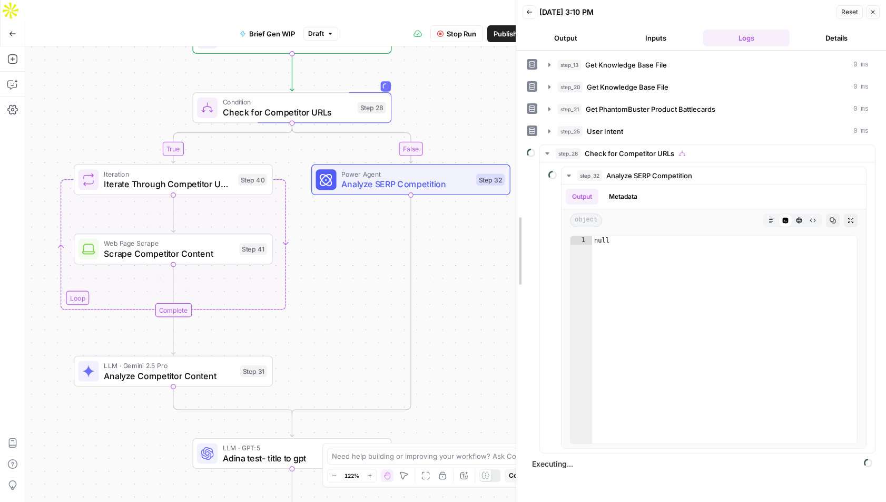
drag, startPoint x: 575, startPoint y: 249, endPoint x: 520, endPoint y: 248, distance: 55.3
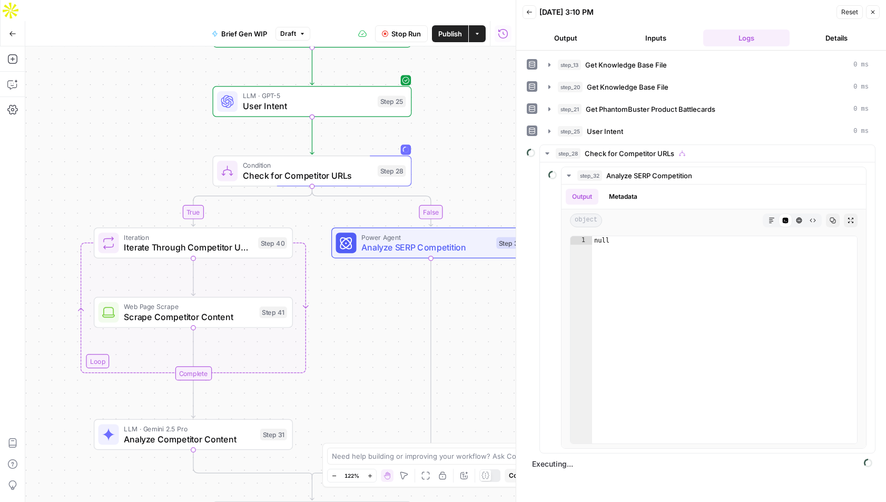
drag, startPoint x: 335, startPoint y: 238, endPoint x: 354, endPoint y: 298, distance: 63.2
click at [354, 299] on div "true false true false Workflow Set Inputs Inputs Get Knowledge Base File Get Kn…" at bounding box center [270, 284] width 491 height 476
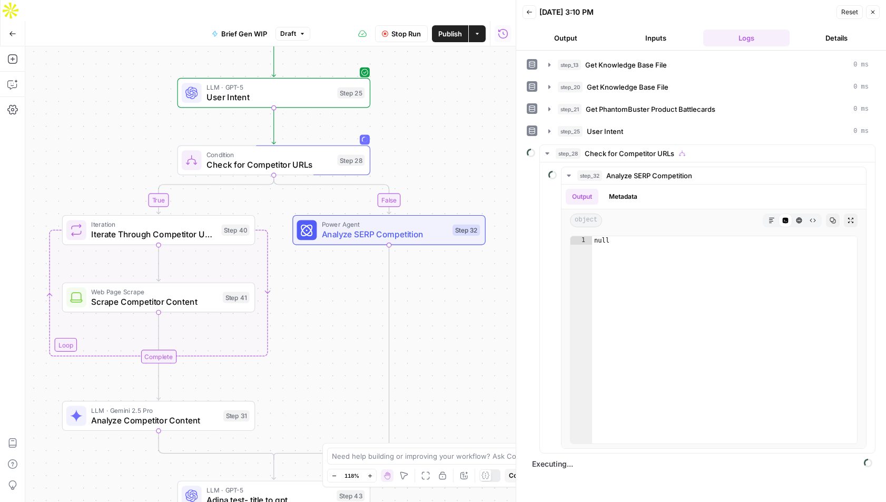
drag, startPoint x: 389, startPoint y: 306, endPoint x: 349, endPoint y: 292, distance: 42.3
click at [349, 292] on div "true false true false Workflow Set Inputs Inputs Get Knowledge Base File Get Kn…" at bounding box center [270, 284] width 491 height 476
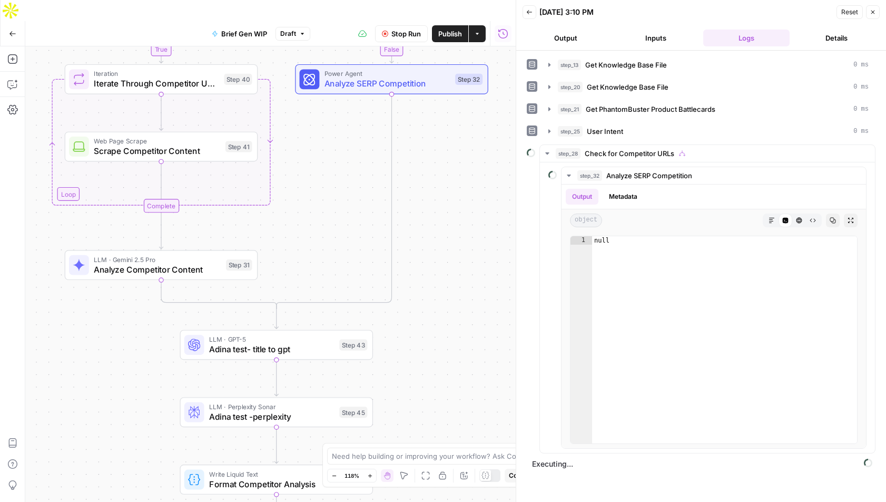
drag, startPoint x: 354, startPoint y: 364, endPoint x: 359, endPoint y: 121, distance: 243.0
click at [359, 121] on div "true false true false Workflow Set Inputs Inputs Get Knowledge Base File Get Kn…" at bounding box center [270, 284] width 491 height 476
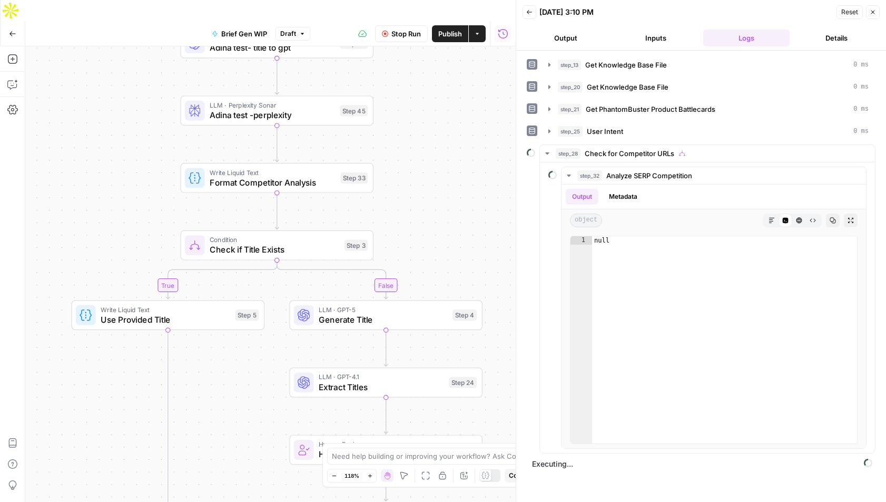
drag, startPoint x: 438, startPoint y: 408, endPoint x: 435, endPoint y: 194, distance: 213.4
click at [435, 194] on div "true false true false Workflow Set Inputs Inputs Get Knowledge Base File Get Kn…" at bounding box center [270, 284] width 491 height 476
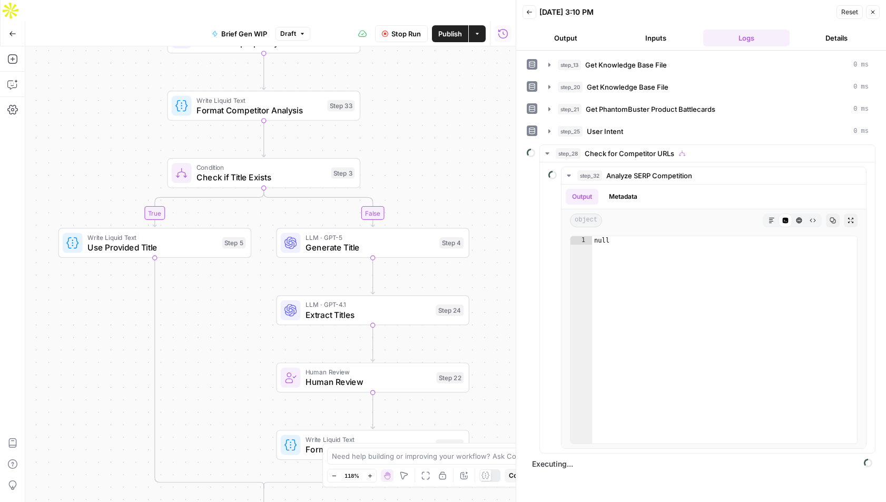
drag, startPoint x: 454, startPoint y: 213, endPoint x: 438, endPoint y: 140, distance: 74.9
click at [438, 140] on div "true false true false Workflow Set Inputs Inputs Get Knowledge Base File Get Kn…" at bounding box center [270, 284] width 491 height 476
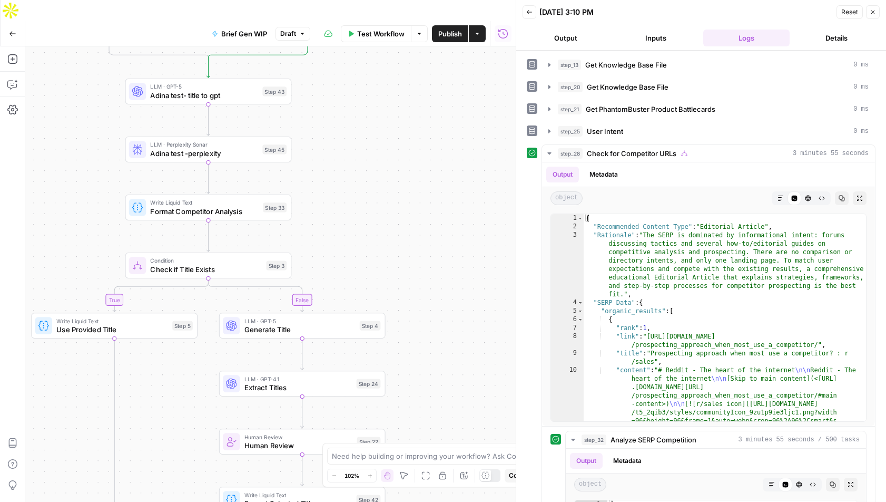
drag, startPoint x: 465, startPoint y: 112, endPoint x: 429, endPoint y: 326, distance: 217.4
click at [429, 327] on div "true false true false Workflow Set Inputs Inputs Get Knowledge Base File Get Kn…" at bounding box center [270, 284] width 491 height 476
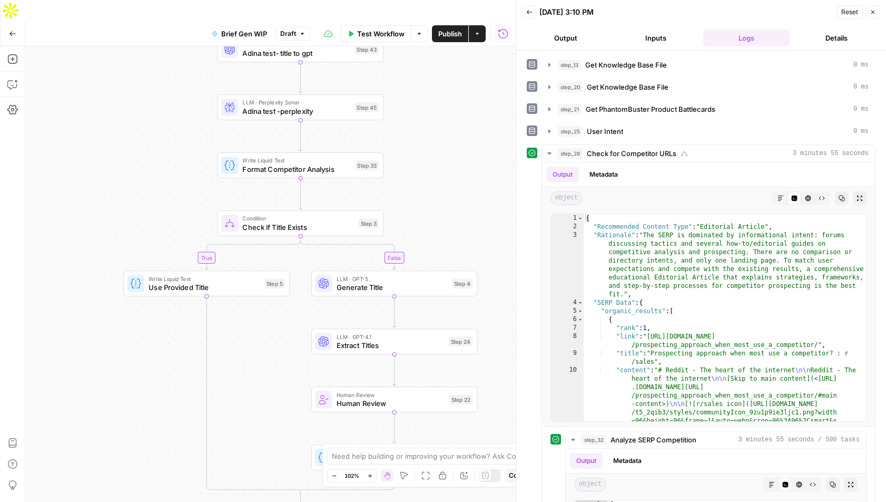
drag, startPoint x: 343, startPoint y: 195, endPoint x: 381, endPoint y: 134, distance: 71.5
click at [381, 134] on div "true false true false Workflow Set Inputs Inputs Get Knowledge Base File Get Kn…" at bounding box center [270, 284] width 491 height 476
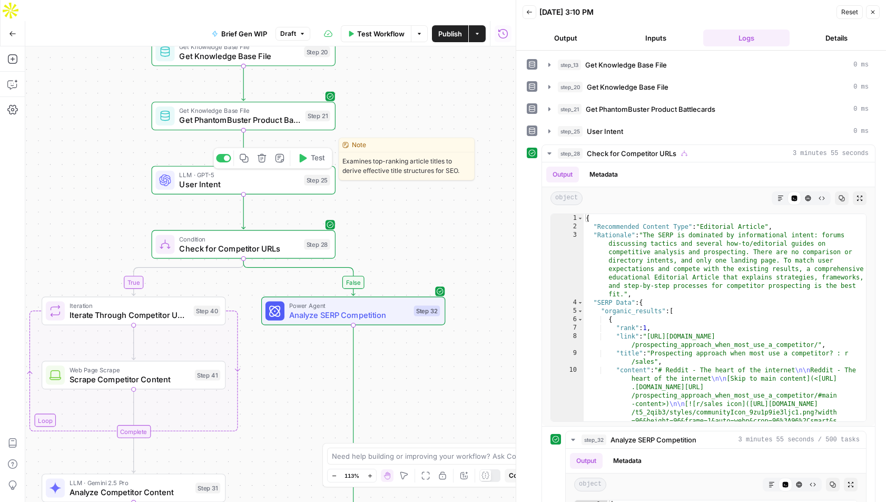
click at [250, 178] on span "User Intent" at bounding box center [239, 184] width 120 height 12
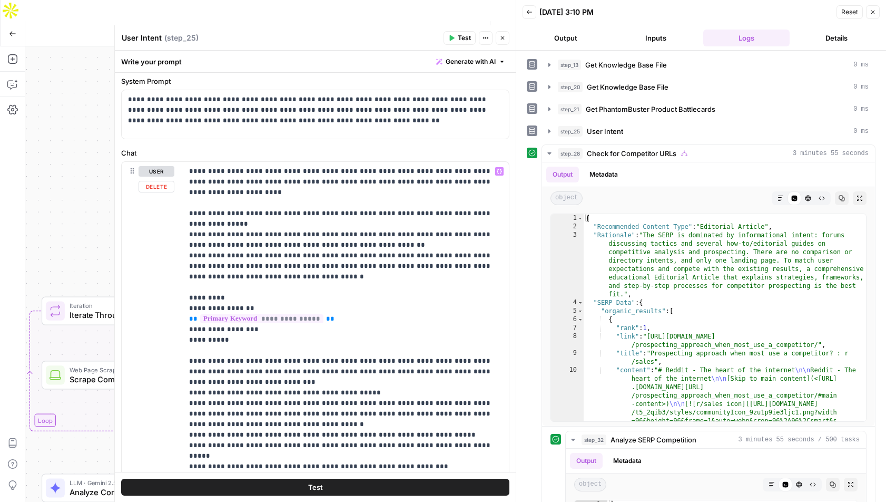
scroll to position [94, 0]
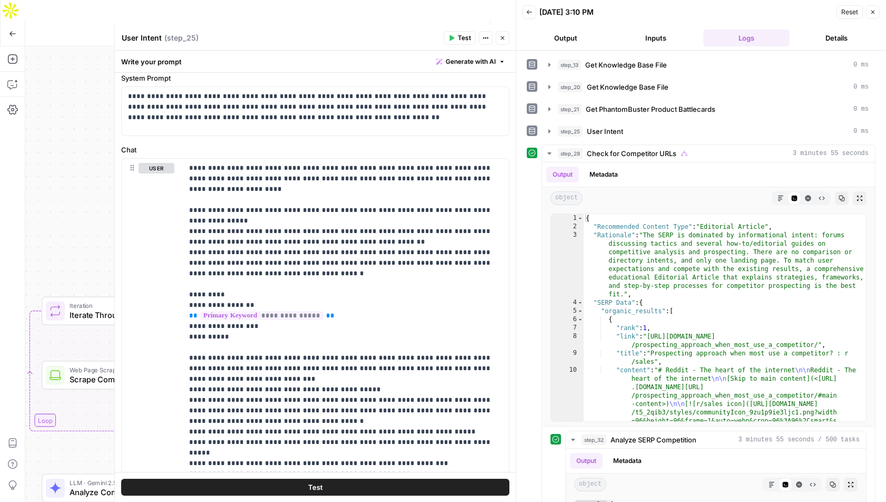
click at [504, 35] on icon "button" at bounding box center [503, 38] width 6 height 6
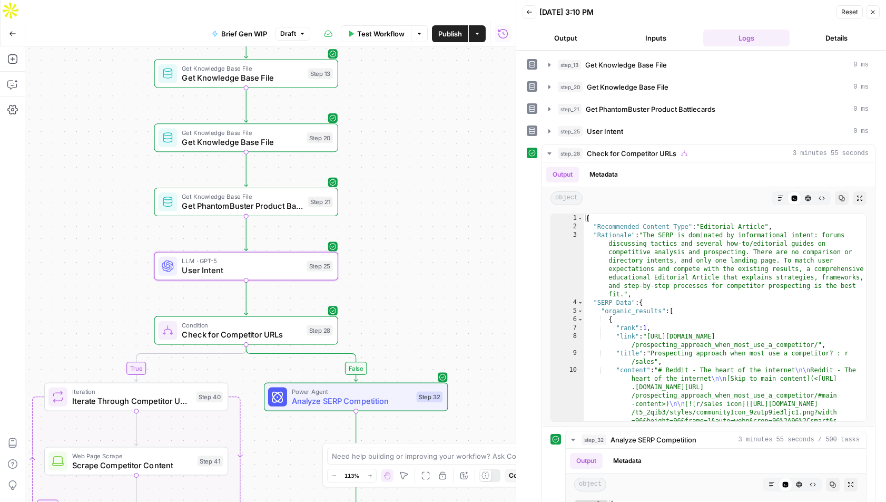
drag, startPoint x: 427, startPoint y: 185, endPoint x: 430, endPoint y: 271, distance: 85.9
click at [430, 271] on div "true false true false Workflow Set Inputs Inputs Get Knowledge Base File Get Kn…" at bounding box center [270, 284] width 491 height 476
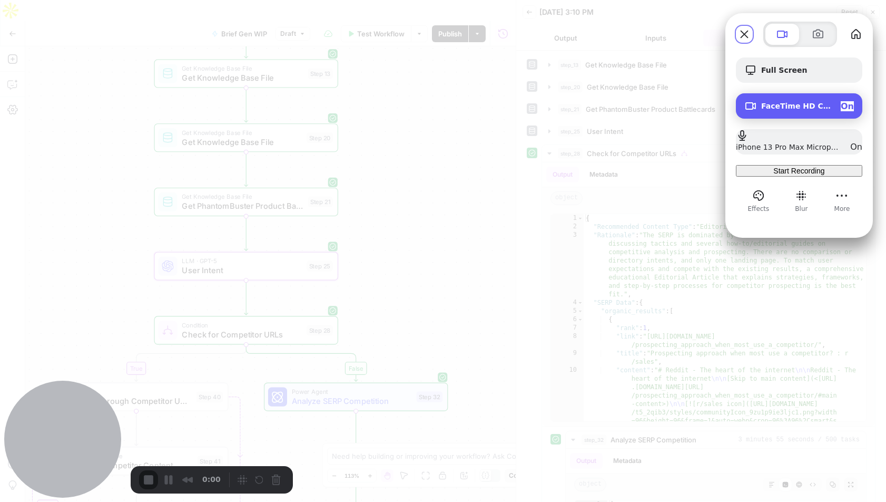
click at [846, 107] on span "On" at bounding box center [847, 106] width 13 height 10
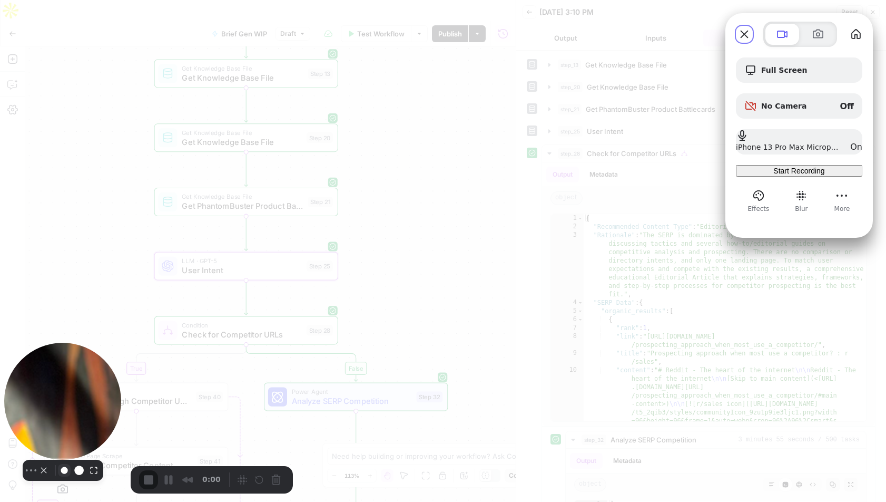
click at [59, 476] on button "Resize small" at bounding box center [64, 470] width 13 height 13
click at [58, 476] on button "Resize small" at bounding box center [64, 470] width 13 height 13
click at [37, 475] on button "Camera off" at bounding box center [43, 470] width 13 height 13
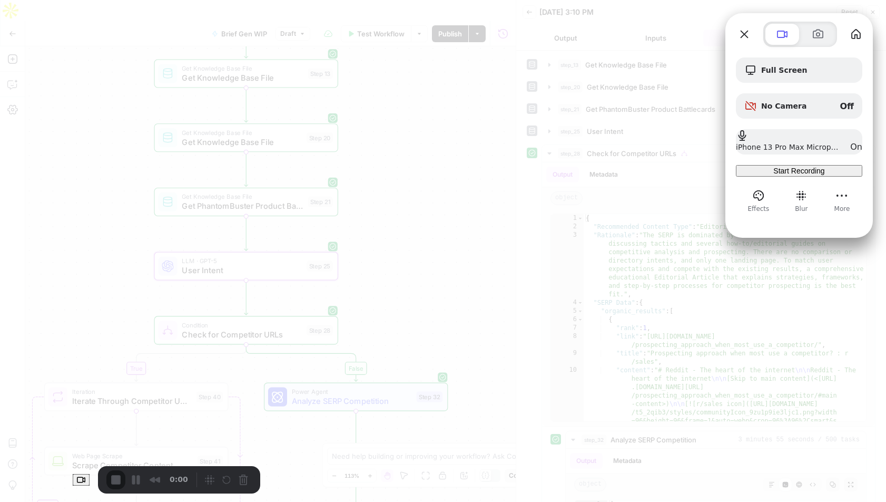
drag, startPoint x: 431, startPoint y: 270, endPoint x: 430, endPoint y: 204, distance: 66.4
click at [430, 204] on div at bounding box center [443, 251] width 886 height 502
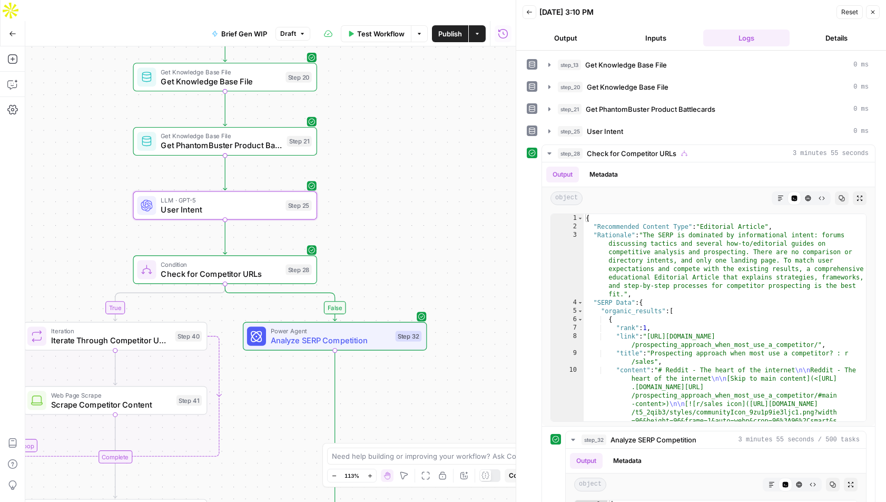
drag, startPoint x: 444, startPoint y: 247, endPoint x: 433, endPoint y: 165, distance: 82.5
click at [433, 165] on div "true false true false Workflow Set Inputs Inputs Get Knowledge Base File Get Kn…" at bounding box center [270, 284] width 491 height 476
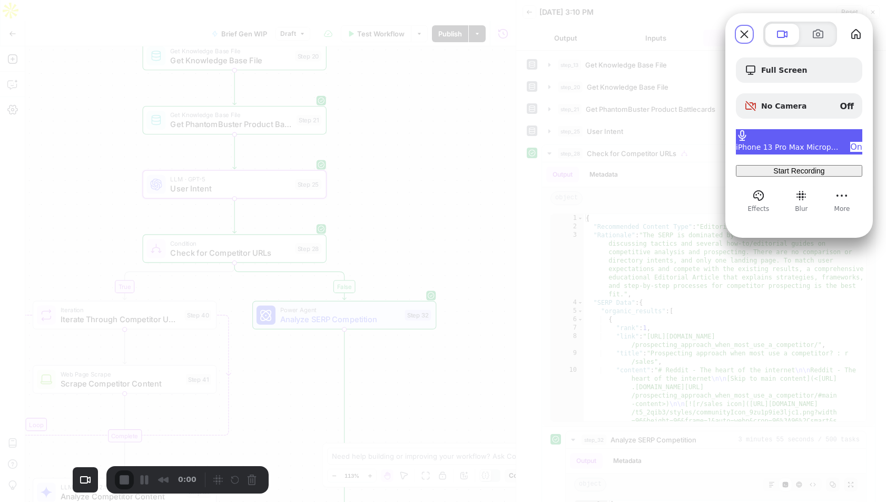
click at [787, 143] on span "iPhone 13 Pro Max Microphone" at bounding box center [789, 147] width 106 height 8
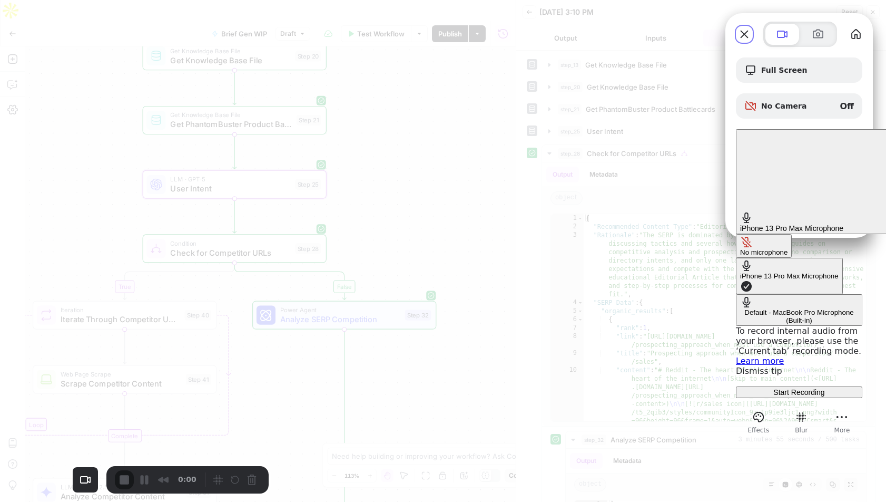
click at [740, 308] on div "Default - MacBook Pro Microphone (Built-in)" at bounding box center [799, 316] width 118 height 16
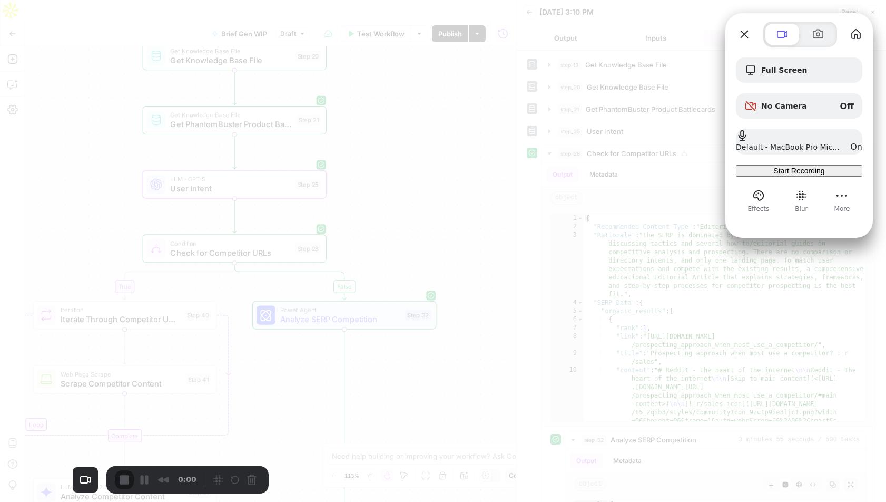
click at [797, 175] on span "Start Recording" at bounding box center [799, 171] width 51 height 8
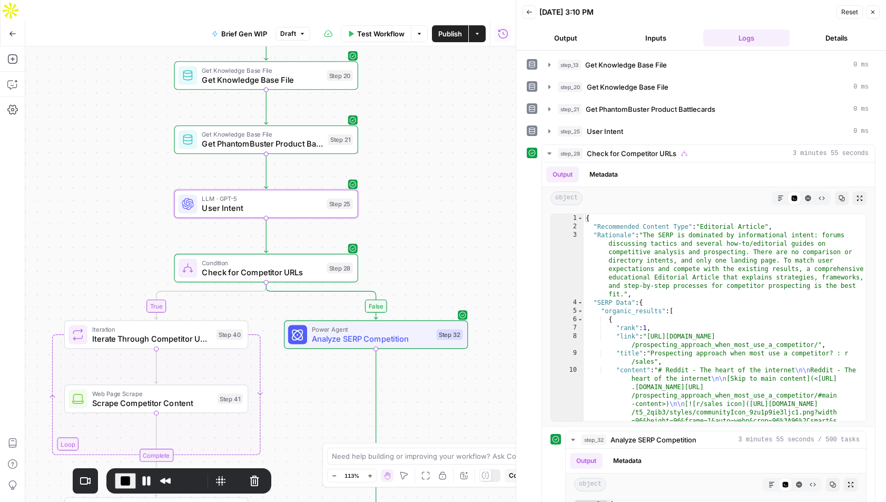
drag, startPoint x: 377, startPoint y: 182, endPoint x: 405, endPoint y: 155, distance: 39.1
click at [405, 155] on div "true false true false Workflow Set Inputs Inputs Get Knowledge Base File Get Kn…" at bounding box center [270, 284] width 491 height 476
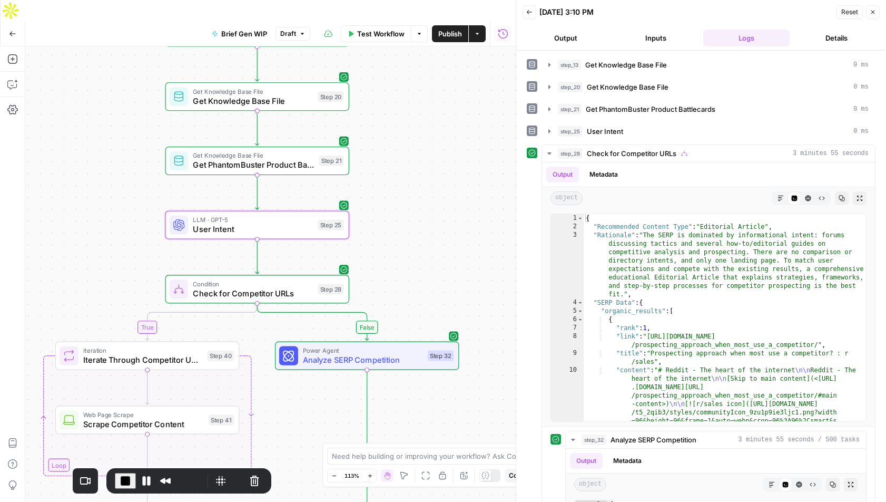
drag, startPoint x: 393, startPoint y: 138, endPoint x: 387, endPoint y: 204, distance: 66.6
click at [387, 205] on div "true false true false Workflow Set Inputs Inputs Get Knowledge Base File Get Kn…" at bounding box center [270, 284] width 491 height 476
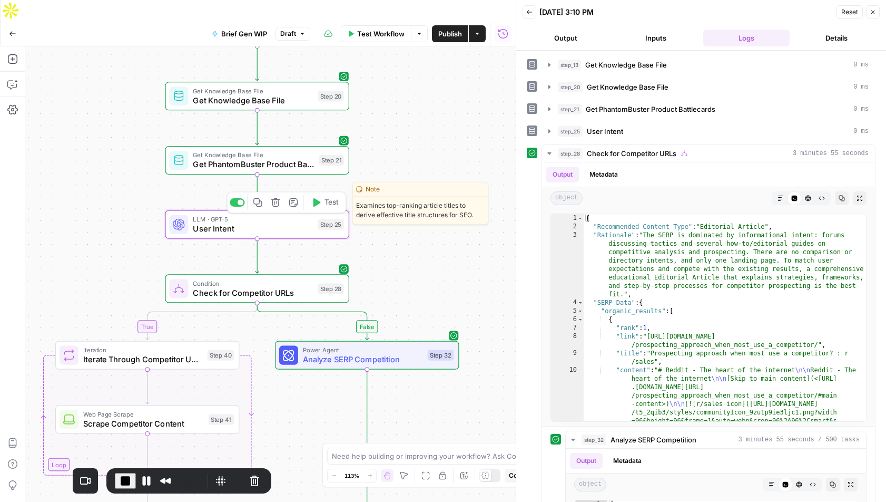
click at [234, 222] on span "User Intent" at bounding box center [253, 228] width 120 height 12
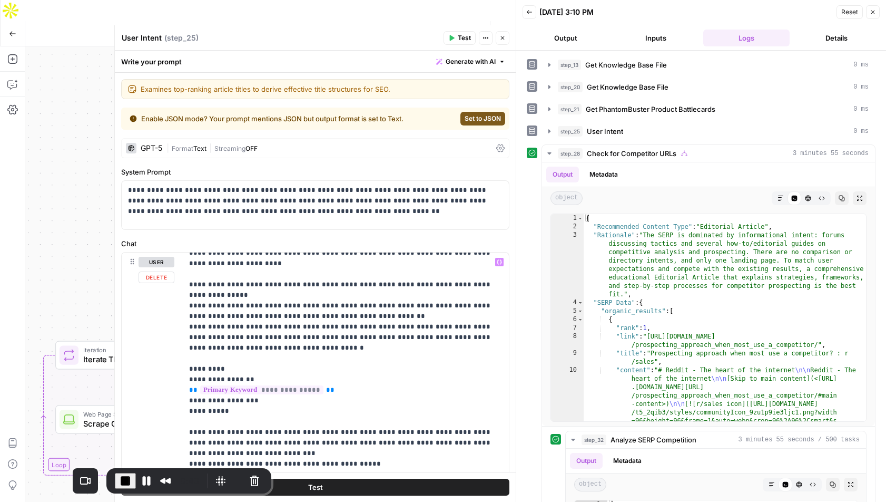
scroll to position [0, 0]
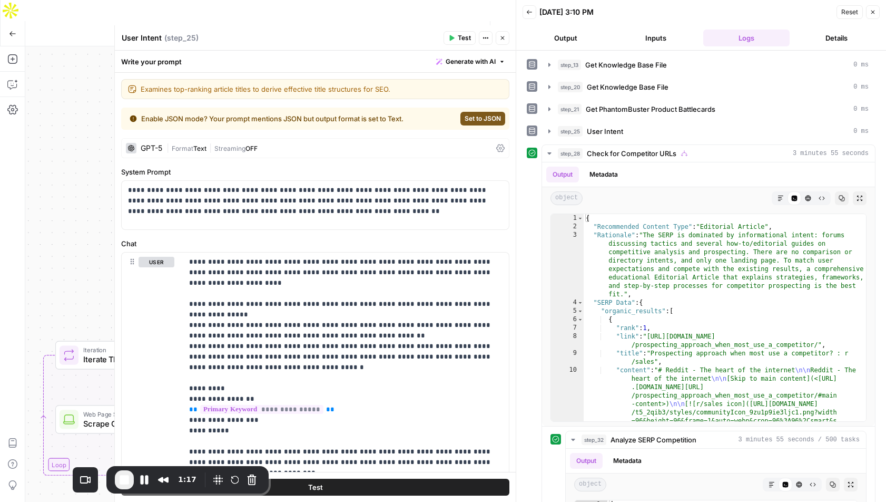
click at [508, 37] on button "Close" at bounding box center [503, 38] width 14 height 14
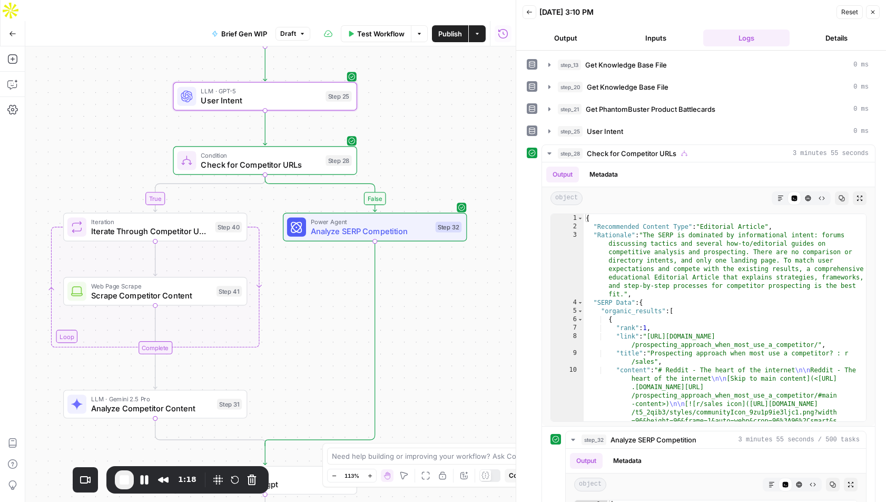
drag, startPoint x: 418, startPoint y: 266, endPoint x: 432, endPoint y: 100, distance: 167.1
click at [432, 100] on div "true false true false Workflow Set Inputs Inputs Get Knowledge Base File Get Kn…" at bounding box center [270, 284] width 491 height 476
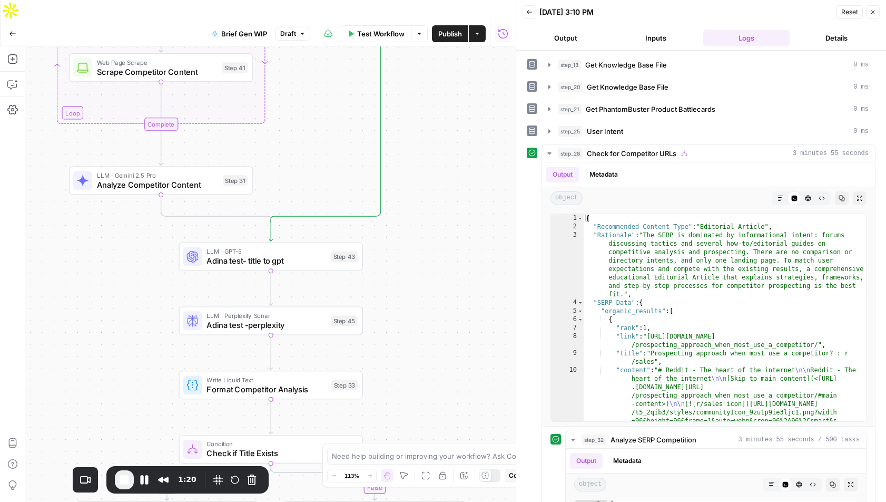
drag, startPoint x: 417, startPoint y: 313, endPoint x: 416, endPoint y: 122, distance: 191.3
click at [416, 122] on div "true false true false Workflow Set Inputs Inputs Get Knowledge Base File Get Kn…" at bounding box center [270, 284] width 491 height 476
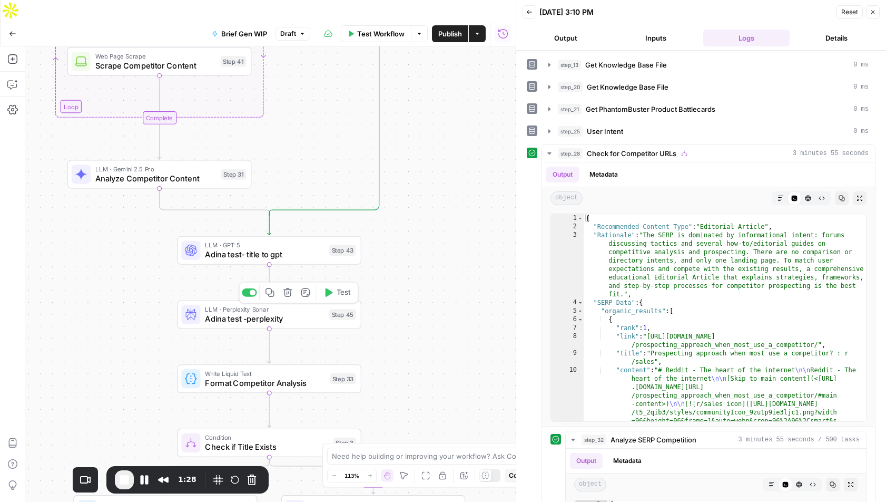
click at [286, 312] on span "Adina test -perplexity" at bounding box center [265, 318] width 120 height 12
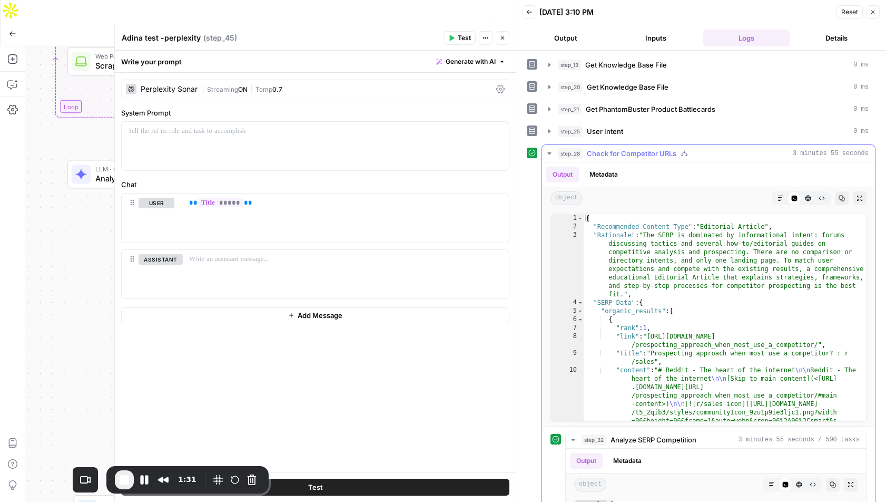
click at [549, 152] on icon "button" at bounding box center [549, 153] width 8 height 8
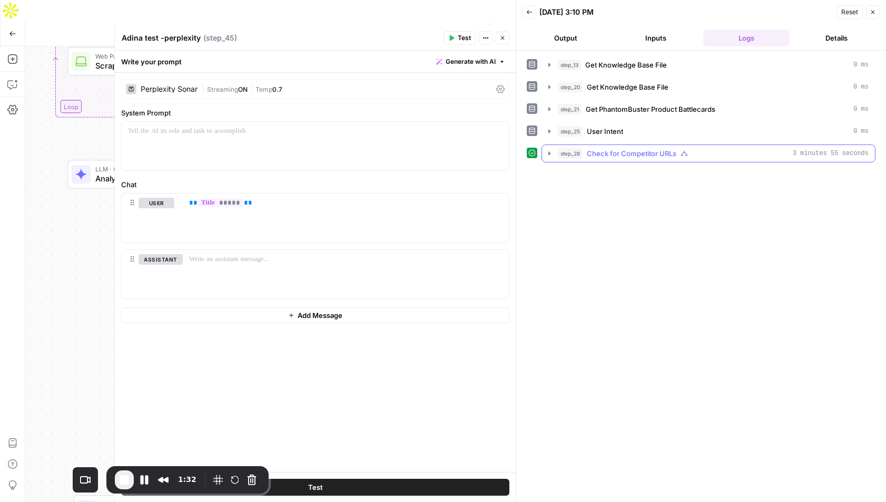
click at [550, 154] on icon "button" at bounding box center [549, 153] width 8 height 8
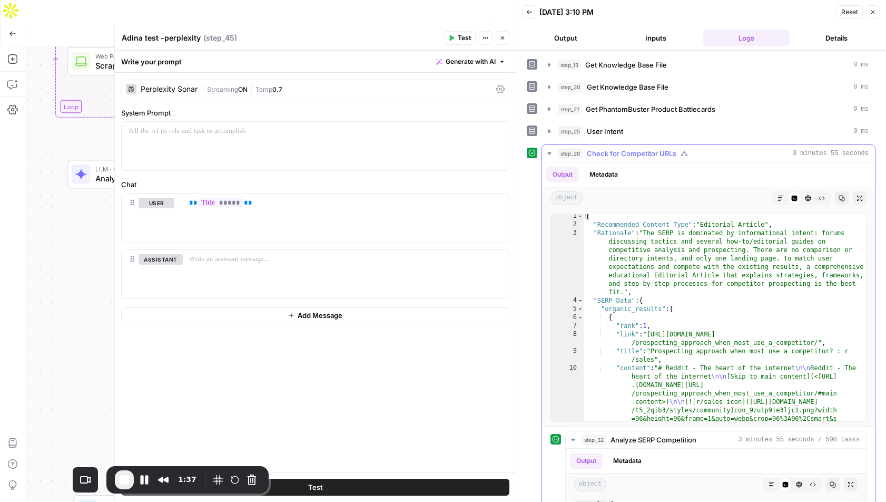
click at [550, 154] on icon "button" at bounding box center [549, 153] width 4 height 2
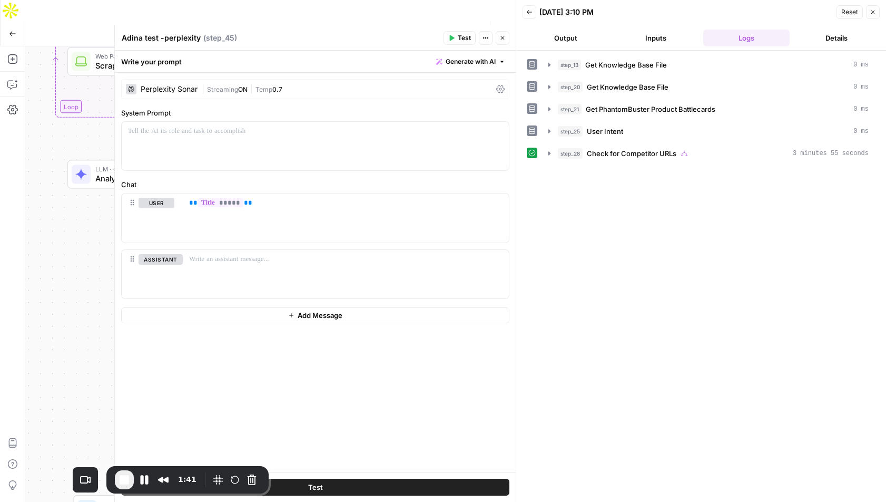
click at [458, 40] on span "Test" at bounding box center [464, 37] width 13 height 9
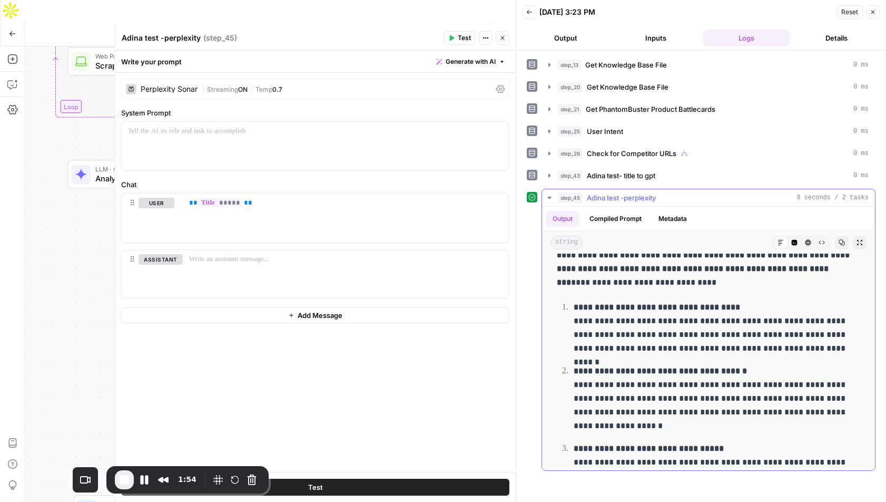
scroll to position [36, 0]
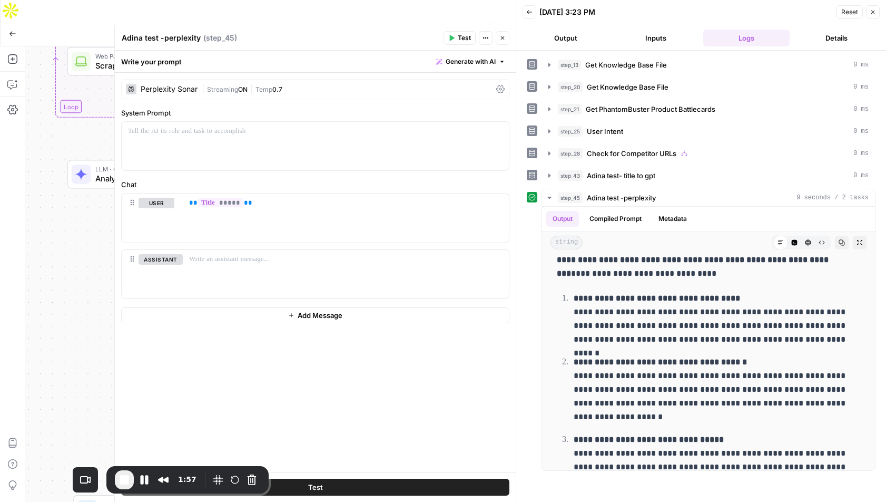
click at [503, 41] on icon "button" at bounding box center [503, 38] width 6 height 6
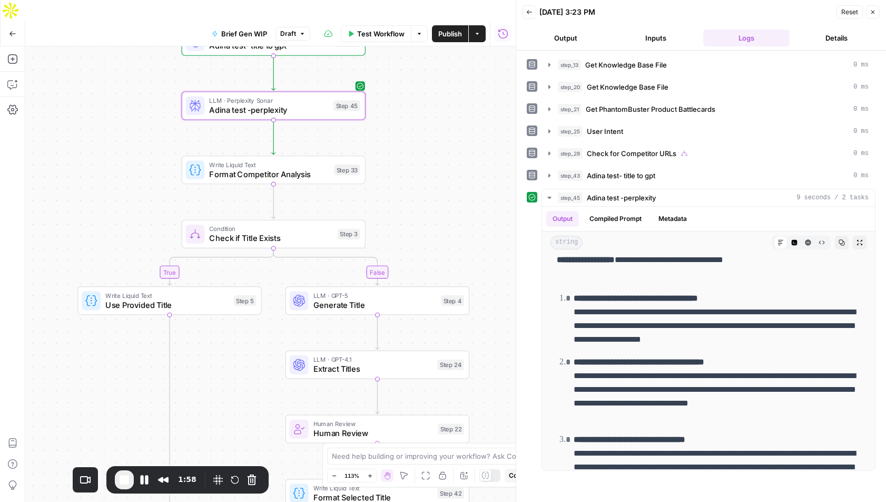
drag, startPoint x: 408, startPoint y: 341, endPoint x: 413, endPoint y: 131, distance: 210.3
click at [413, 131] on div "true false true false Workflow Set Inputs Inputs Get Knowledge Base File Get Kn…" at bounding box center [270, 284] width 491 height 476
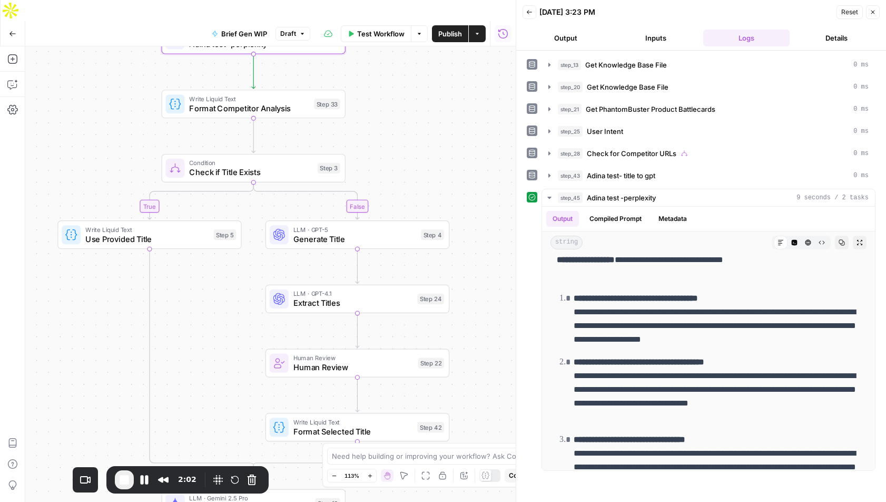
drag, startPoint x: 444, startPoint y: 227, endPoint x: 424, endPoint y: 163, distance: 67.3
click at [424, 163] on div "true false true false Workflow Set Inputs Inputs Get Knowledge Base File Get Kn…" at bounding box center [270, 284] width 491 height 476
click at [678, 218] on button "Metadata" at bounding box center [672, 219] width 41 height 16
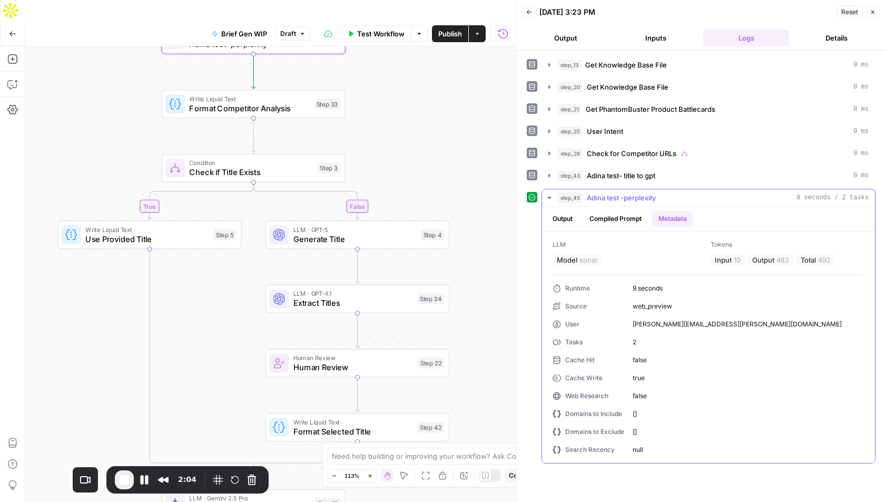
scroll to position [0, 0]
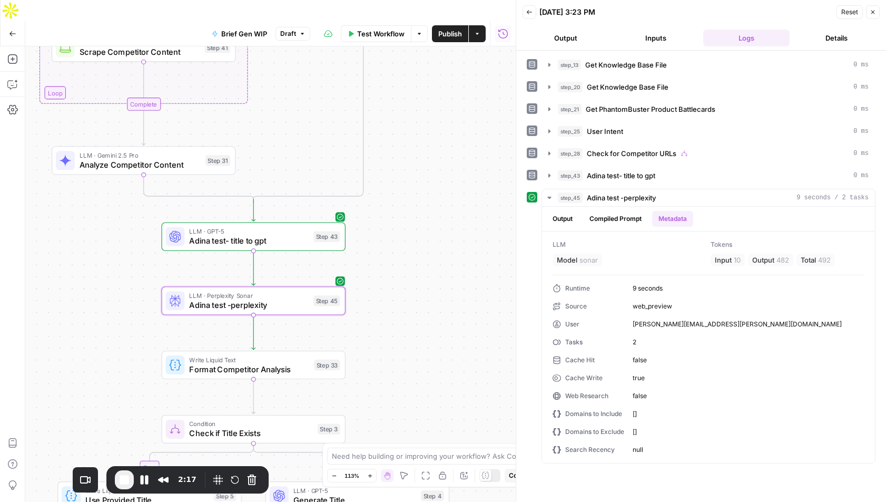
drag, startPoint x: 448, startPoint y: 129, endPoint x: 448, endPoint y: 389, distance: 260.3
click at [448, 389] on div "true false true false Workflow Set Inputs Inputs Get Knowledge Base File Get Kn…" at bounding box center [270, 284] width 491 height 476
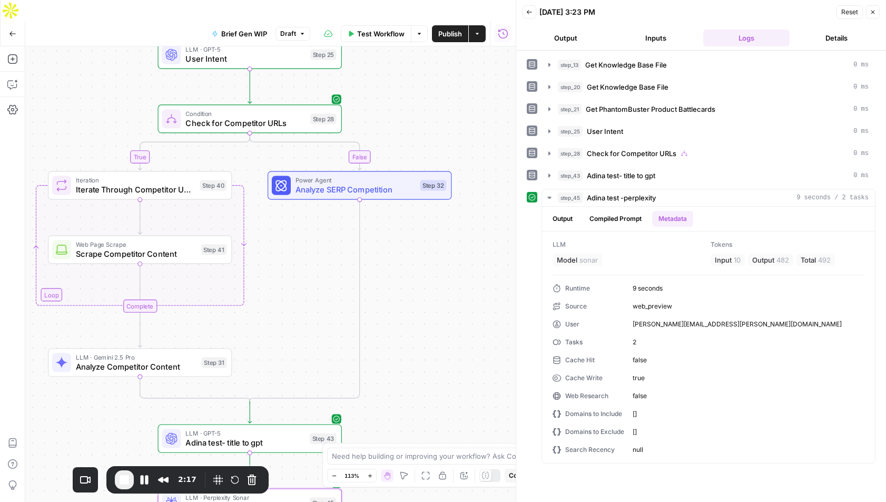
drag, startPoint x: 437, startPoint y: 120, endPoint x: 431, endPoint y: 342, distance: 222.4
click at [431, 343] on div "true false true false Workflow Set Inputs Inputs Get Knowledge Base File Get Kn…" at bounding box center [270, 284] width 491 height 476
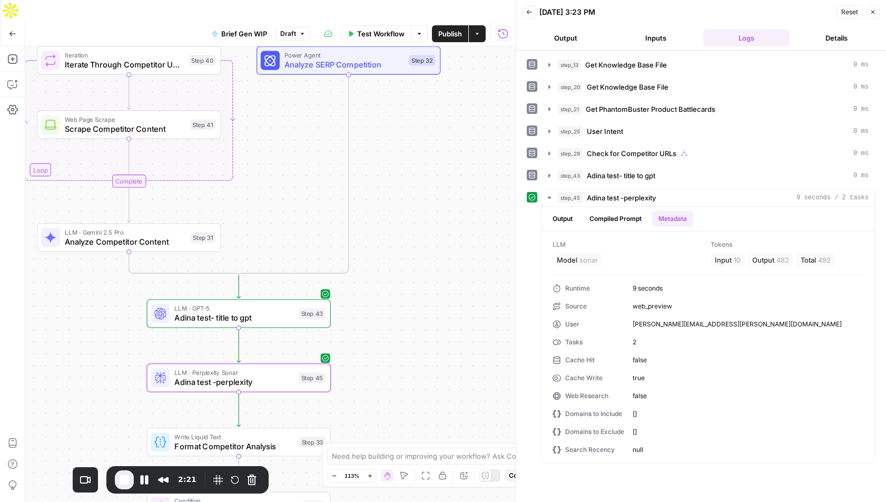
drag, startPoint x: 472, startPoint y: 389, endPoint x: 490, endPoint y: 14, distance: 376.2
click at [490, 21] on div "Go Back Brief Gen WIP Draft Test Workflow Options Publish Actions Run History A…" at bounding box center [258, 272] width 516 height 502
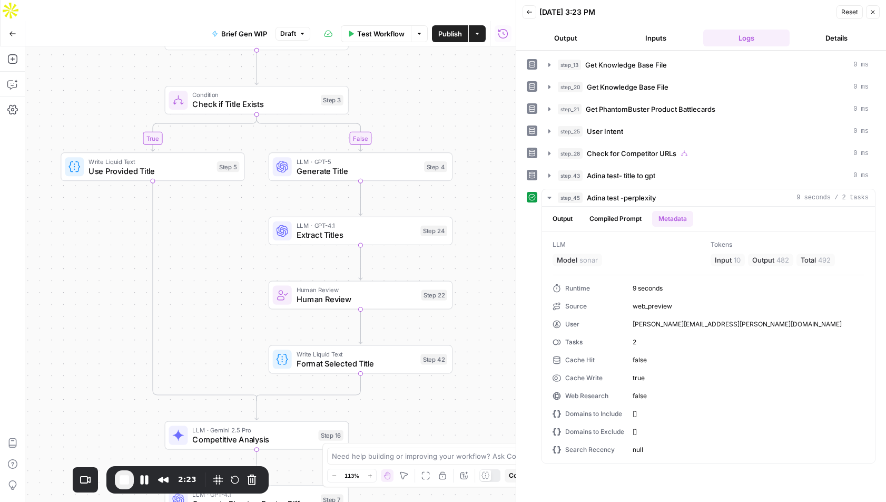
drag, startPoint x: 487, startPoint y: 367, endPoint x: 477, endPoint y: 189, distance: 178.9
click at [477, 189] on div "true false true false Workflow Set Inputs Inputs Get Knowledge Base File Get Kn…" at bounding box center [270, 284] width 491 height 476
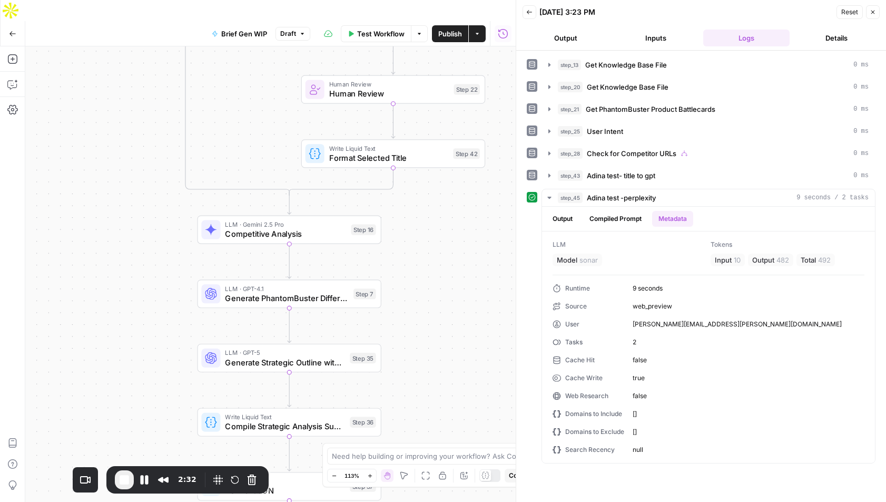
drag, startPoint x: 418, startPoint y: 397, endPoint x: 455, endPoint y: 178, distance: 221.8
click at [455, 178] on div "true false true false Workflow Set Inputs Inputs Get Knowledge Base File Get Kn…" at bounding box center [270, 284] width 491 height 476
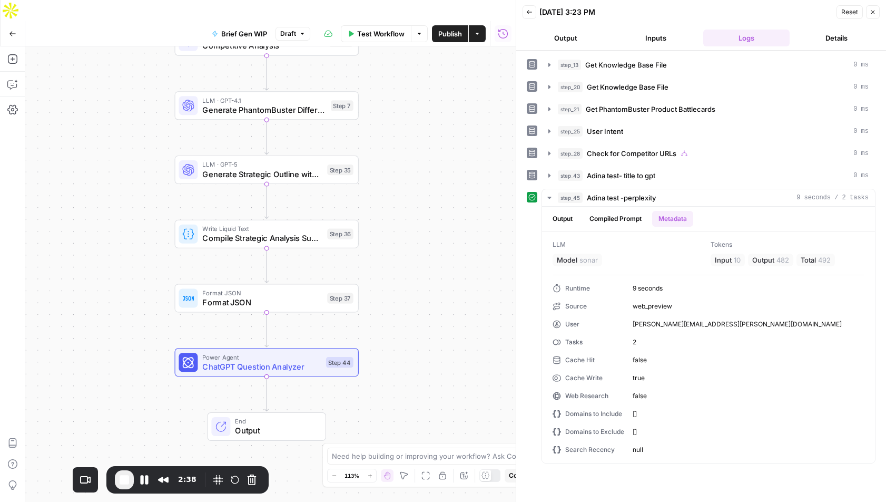
drag, startPoint x: 452, startPoint y: 367, endPoint x: 425, endPoint y: 194, distance: 174.9
click at [425, 194] on div "true false true false Workflow Set Inputs Inputs Get Knowledge Base File Get Kn…" at bounding box center [270, 284] width 491 height 476
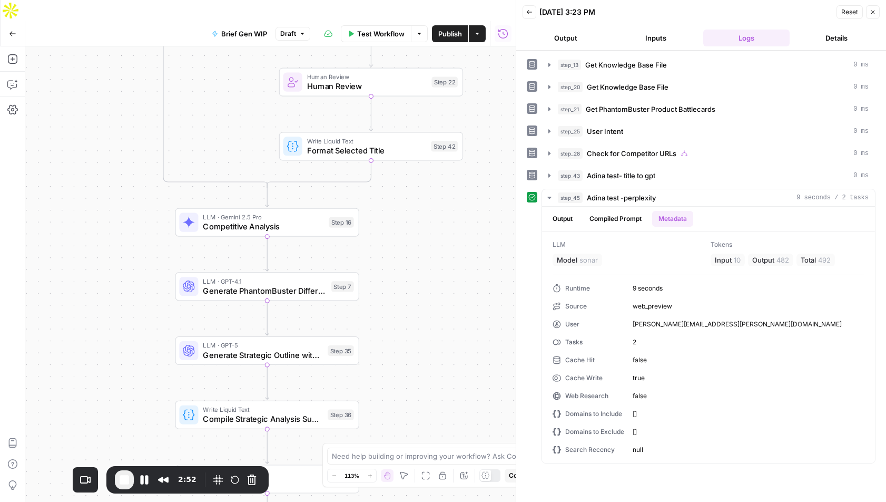
drag, startPoint x: 412, startPoint y: 121, endPoint x: 412, endPoint y: 300, distance: 179.2
click at [412, 301] on div "true false true false Workflow Set Inputs Inputs Get Knowledge Base File Get Kn…" at bounding box center [270, 284] width 491 height 476
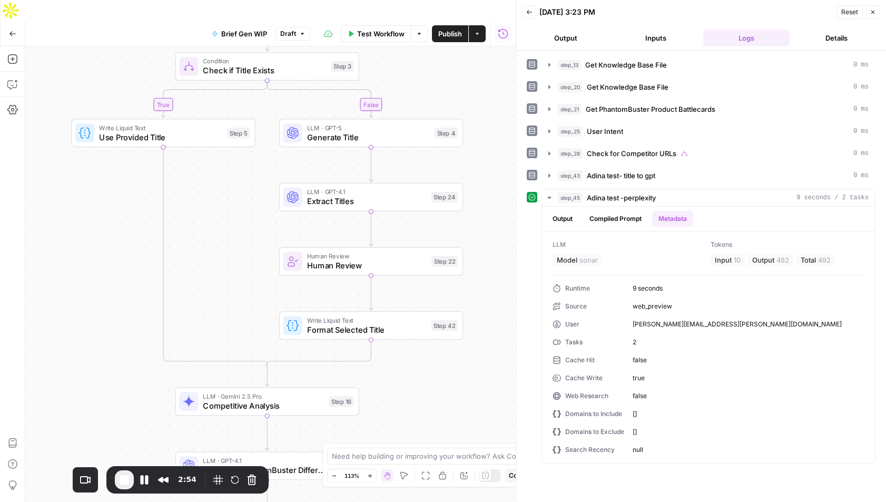
drag, startPoint x: 414, startPoint y: 219, endPoint x: 403, endPoint y: 438, distance: 219.5
click at [403, 438] on div "true false true false Workflow Set Inputs Inputs Get Knowledge Base File Get Kn…" at bounding box center [270, 284] width 491 height 476
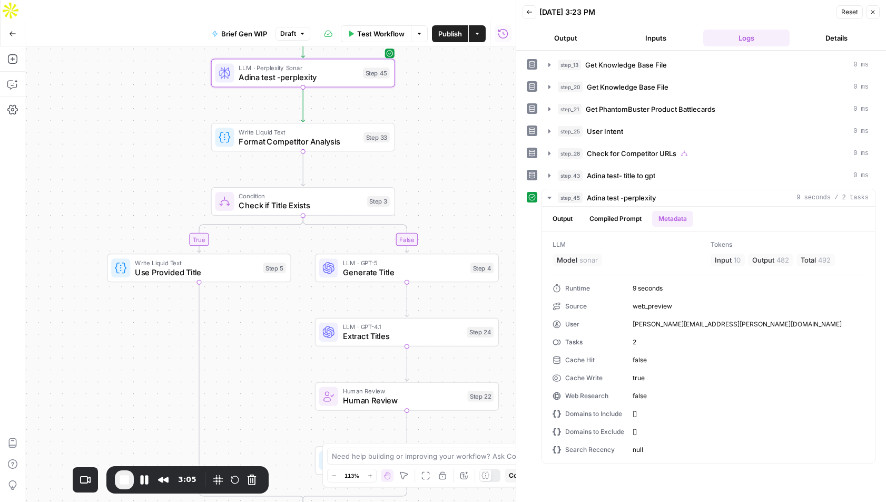
drag, startPoint x: 103, startPoint y: 252, endPoint x: 159, endPoint y: 346, distance: 109.6
click at [159, 347] on div "true false true false Workflow Set Inputs Inputs Get Knowledge Base File Get Kn…" at bounding box center [270, 284] width 491 height 476
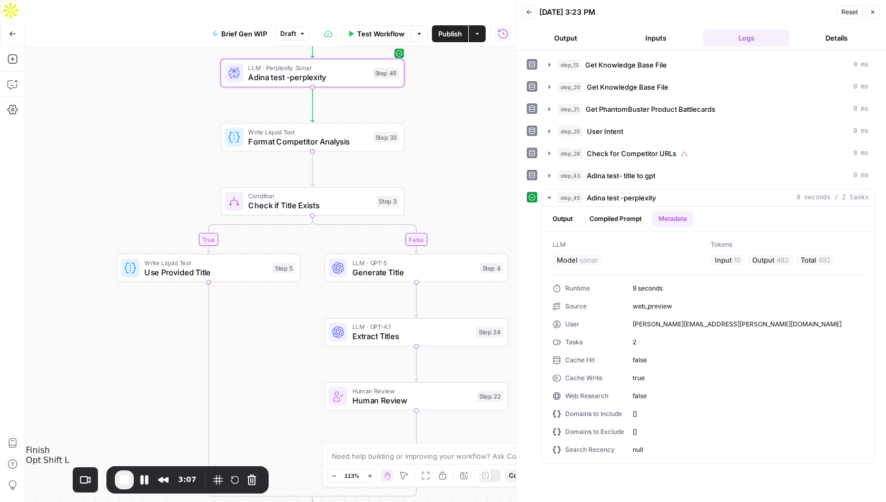
click at [118, 477] on span "End Recording" at bounding box center [124, 479] width 13 height 13
